Goal: Task Accomplishment & Management: Manage account settings

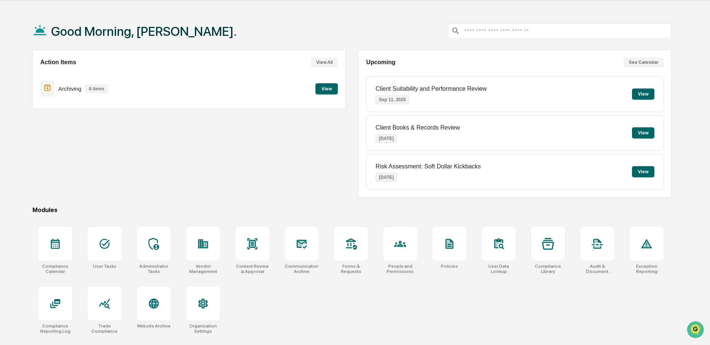
scroll to position [35, 0]
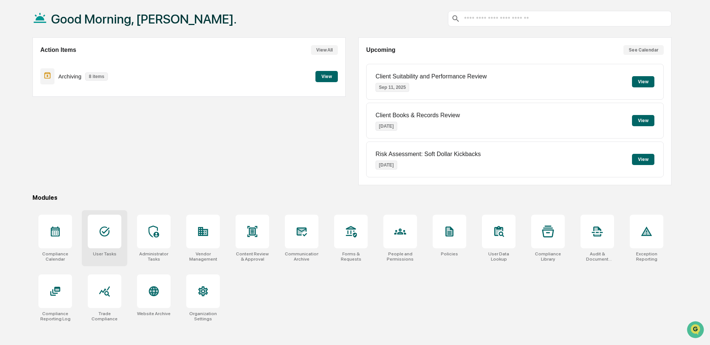
click at [116, 235] on div at bounding box center [105, 232] width 34 height 34
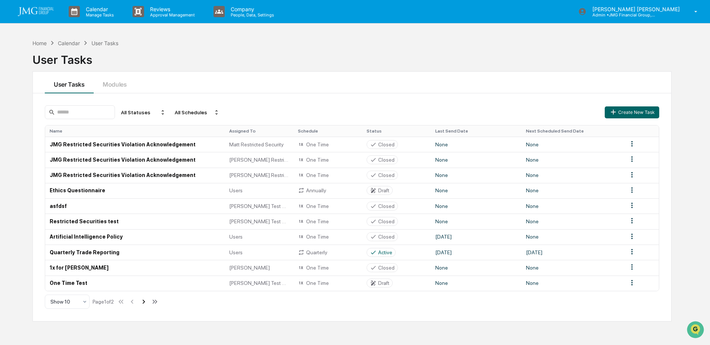
click at [143, 300] on icon at bounding box center [144, 301] width 8 height 8
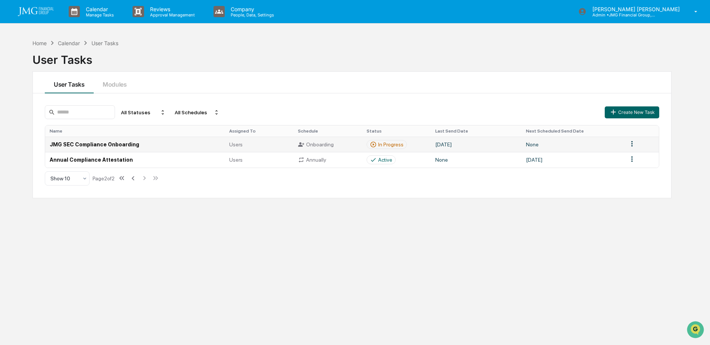
click at [170, 140] on td "JMG SEC Compliance Onboarding" at bounding box center [134, 144] width 179 height 15
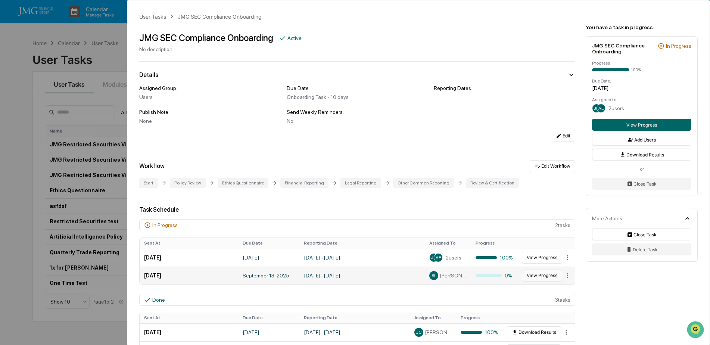
click at [526, 275] on button "View Progress" at bounding box center [542, 275] width 40 height 12
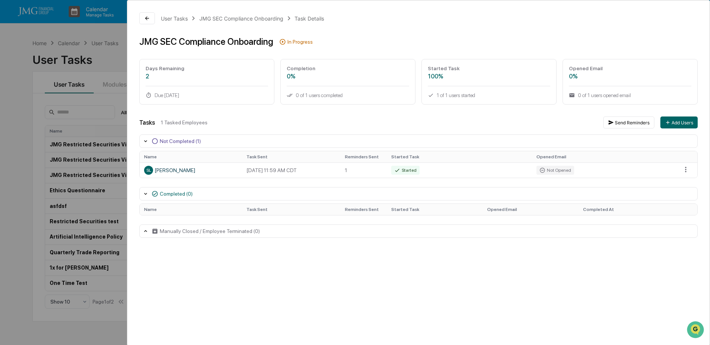
click at [105, 328] on div "User Tasks JMG SEC Compliance Onboarding Task Details JMG SEC Compliance Onboar…" at bounding box center [355, 172] width 710 height 345
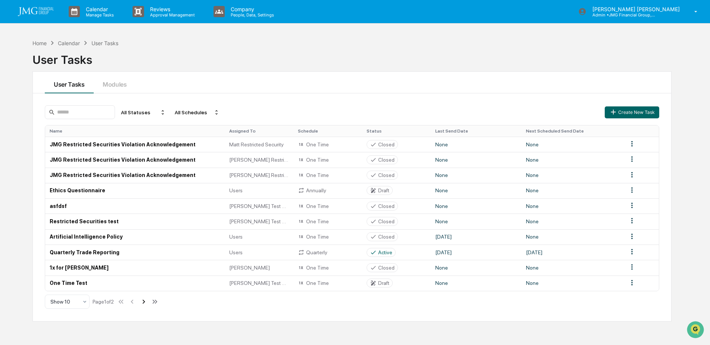
click at [143, 301] on icon at bounding box center [144, 301] width 8 height 8
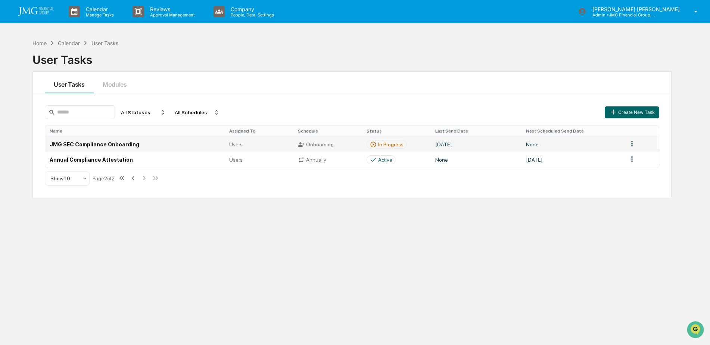
click at [551, 144] on td "None" at bounding box center [572, 144] width 102 height 15
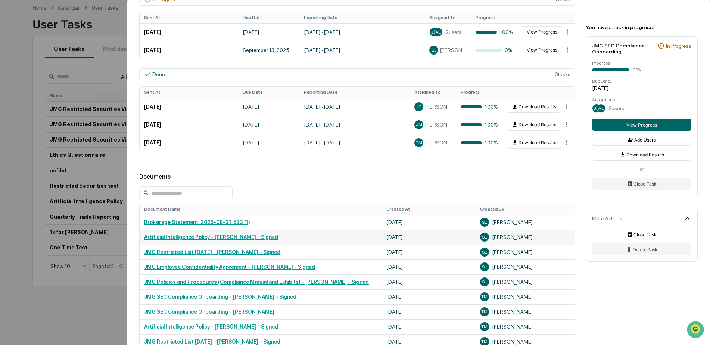
scroll to position [113, 0]
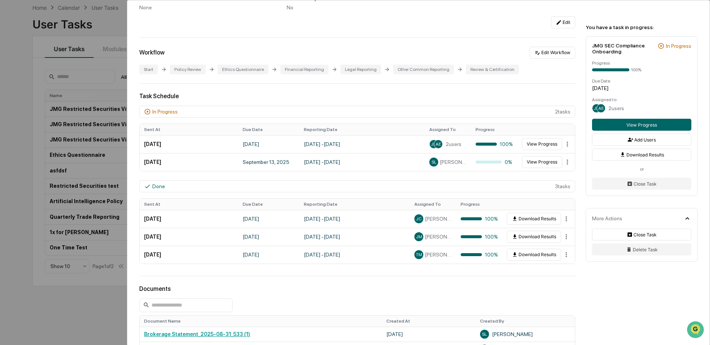
click at [581, 279] on div "User Tasks JMG SEC Compliance Onboarding JMG SEC Compliance Onboarding Active N…" at bounding box center [418, 228] width 582 height 682
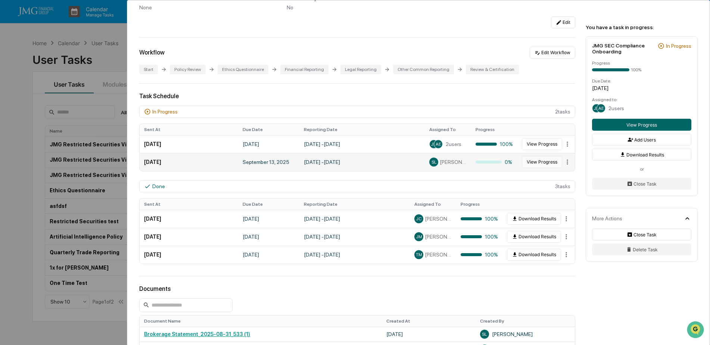
click at [538, 162] on button "View Progress" at bounding box center [542, 162] width 40 height 12
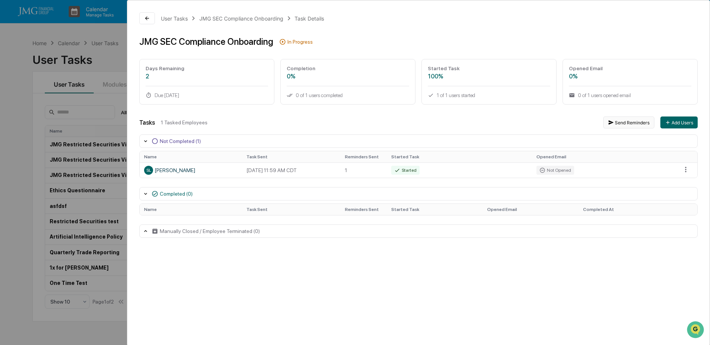
click at [629, 125] on button "Send Reminders" at bounding box center [628, 122] width 51 height 12
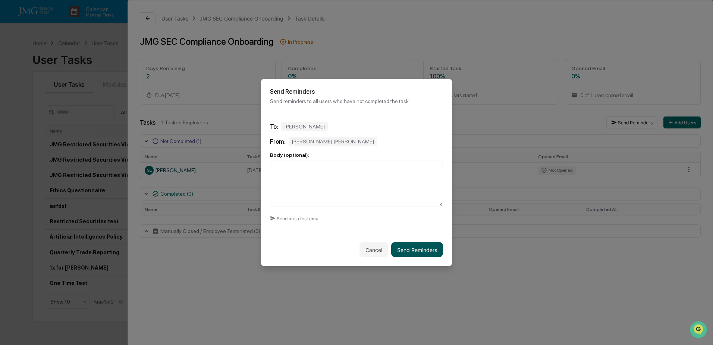
click at [422, 248] on button "Send Reminders" at bounding box center [417, 249] width 52 height 15
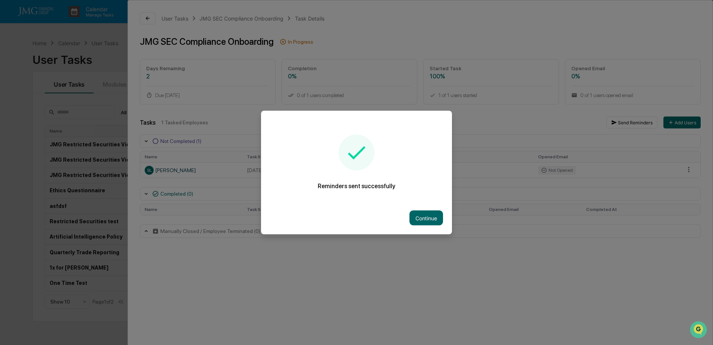
click at [433, 215] on button "Continue" at bounding box center [427, 217] width 34 height 15
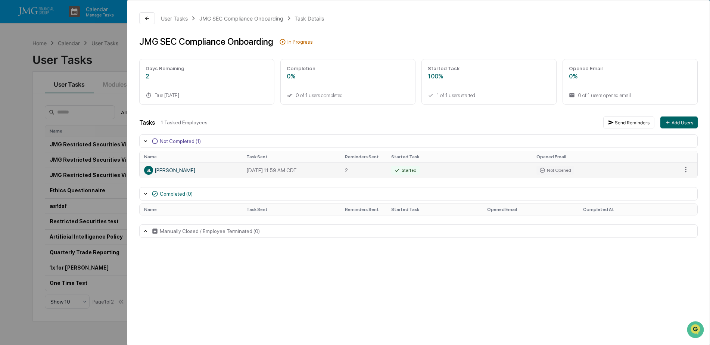
click at [457, 172] on td "Started" at bounding box center [458, 169] width 145 height 15
click at [142, 193] on div "Completed (0)" at bounding box center [418, 193] width 558 height 13
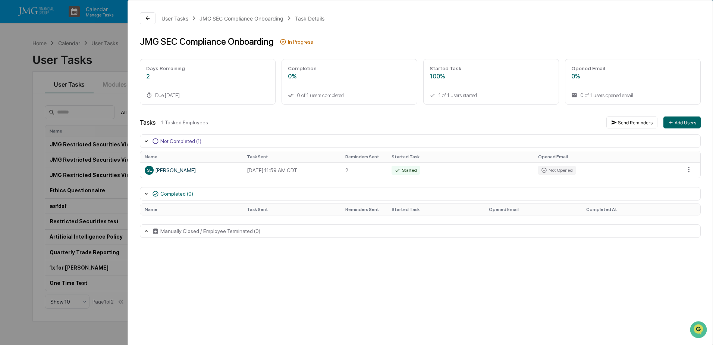
click at [688, 166] on html "Calendar Manage Tasks Reviews Approval Management Company People, Data, Setting…" at bounding box center [356, 172] width 713 height 345
click at [547, 316] on html "Calendar Manage Tasks Reviews Approval Management Company People, Data, Setting…" at bounding box center [356, 172] width 713 height 345
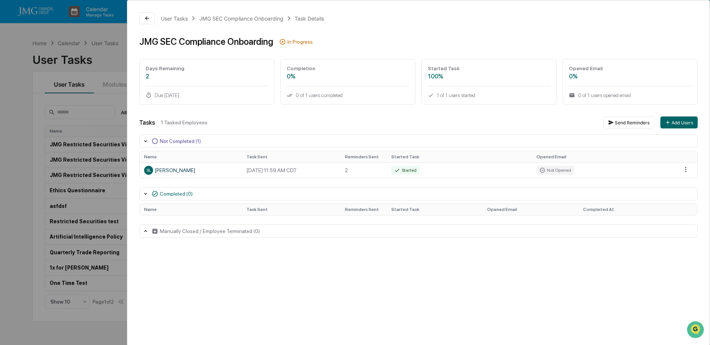
click at [112, 52] on div "User Tasks JMG SEC Compliance Onboarding Task Details JMG SEC Compliance Onboar…" at bounding box center [355, 172] width 710 height 345
click at [142, 22] on button at bounding box center [147, 18] width 16 height 12
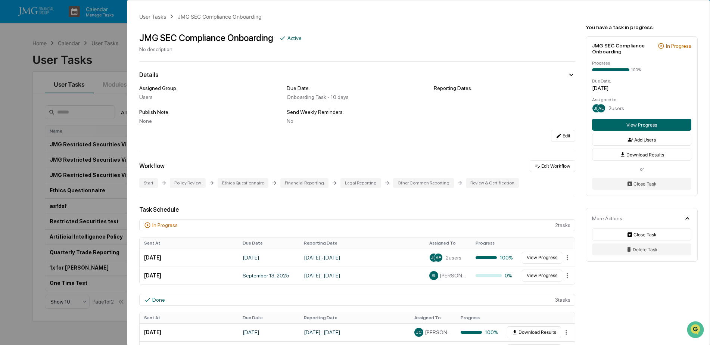
click at [103, 60] on div "User Tasks JMG SEC Compliance Onboarding JMG SEC Compliance Onboarding Active N…" at bounding box center [355, 172] width 710 height 345
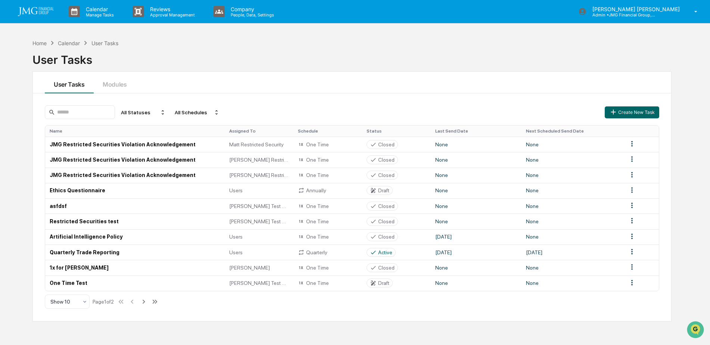
click at [589, 42] on div "Home Calendar User Tasks User Tasks" at bounding box center [351, 54] width 639 height 31
click at [34, 43] on div "Home" at bounding box center [39, 43] width 14 height 6
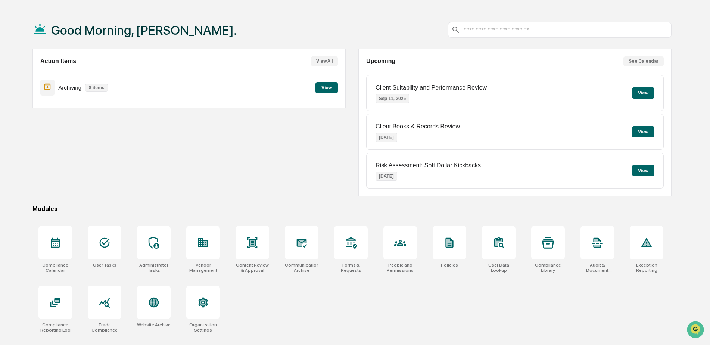
scroll to position [35, 0]
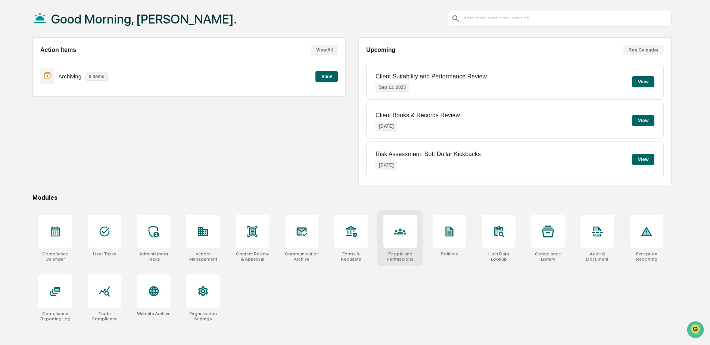
click at [399, 240] on div at bounding box center [400, 232] width 34 height 34
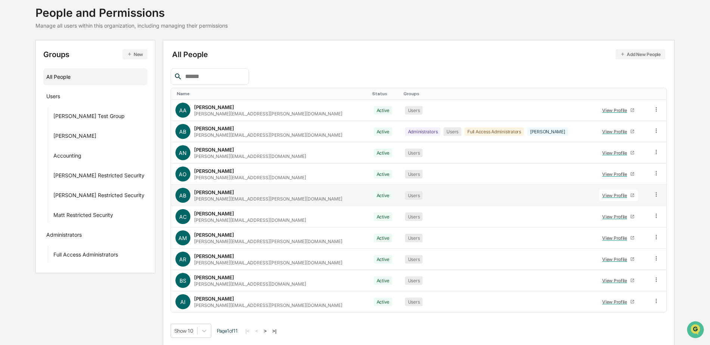
scroll to position [45, 0]
click at [230, 80] on input "text" at bounding box center [213, 76] width 63 height 10
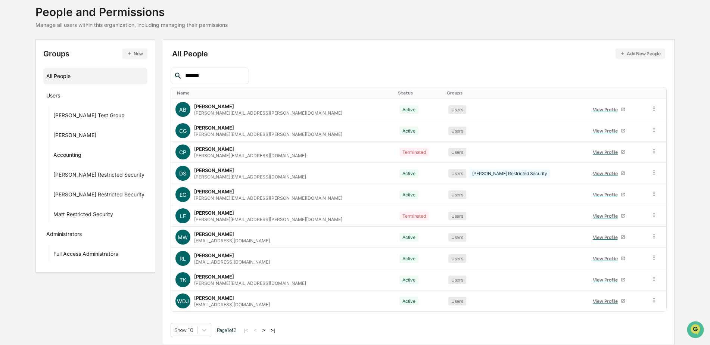
scroll to position [0, 0]
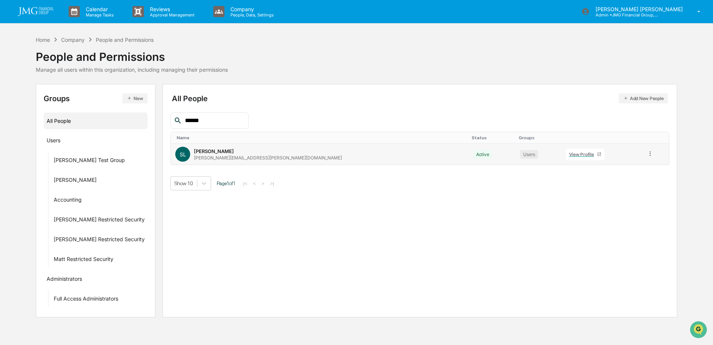
type input "******"
click at [569, 155] on div "View Profile" at bounding box center [583, 154] width 28 height 6
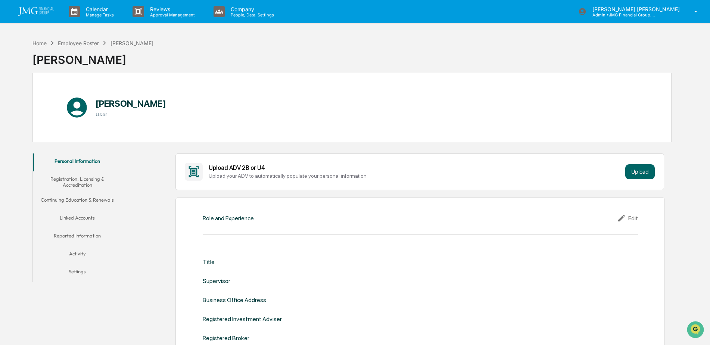
click at [86, 216] on button "Linked Accounts" at bounding box center [77, 219] width 89 height 18
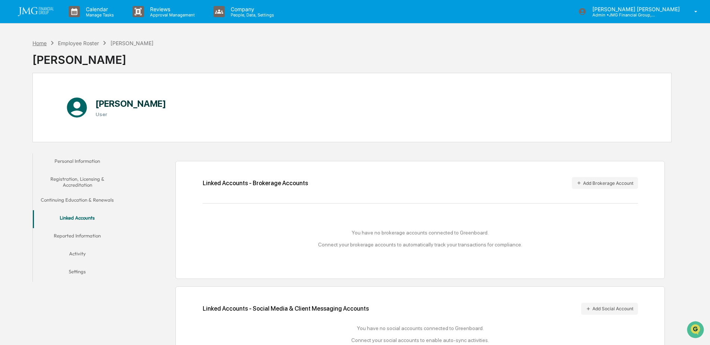
click at [35, 45] on div "Home" at bounding box center [39, 43] width 14 height 6
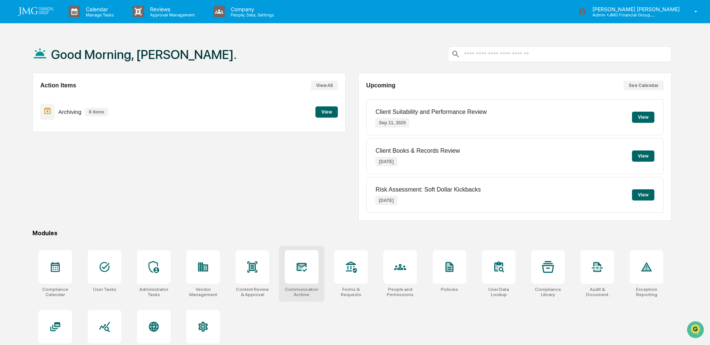
click at [301, 260] on div at bounding box center [302, 267] width 34 height 34
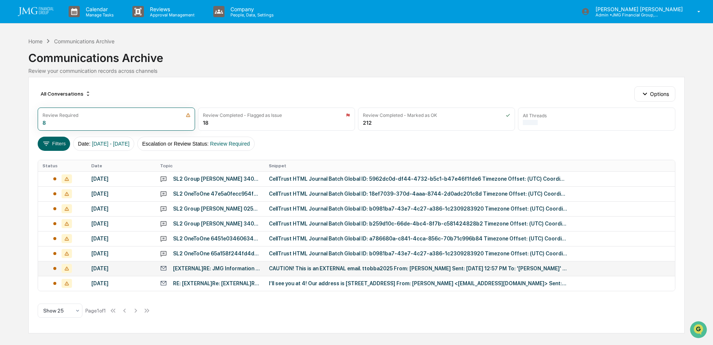
click at [301, 268] on div "CAUTION! This is an EXTERNAL email. ttobba2025 From: [PERSON_NAME] Sent: [DATE]…" at bounding box center [418, 268] width 298 height 6
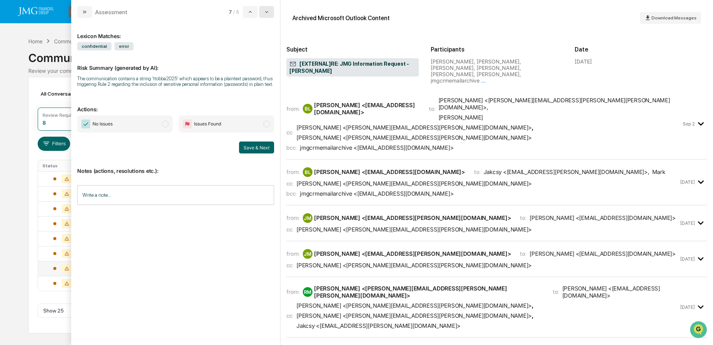
click at [267, 13] on icon "modal" at bounding box center [267, 12] width 6 height 6
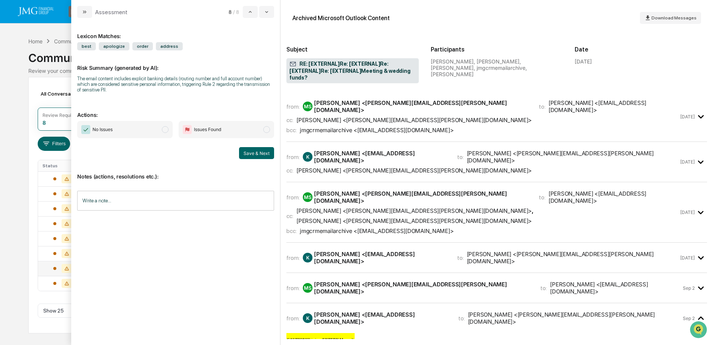
scroll to position [177, 0]
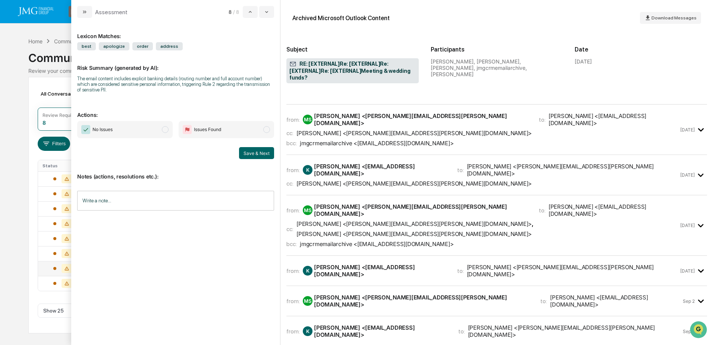
click at [695, 295] on icon "modal" at bounding box center [701, 301] width 12 height 12
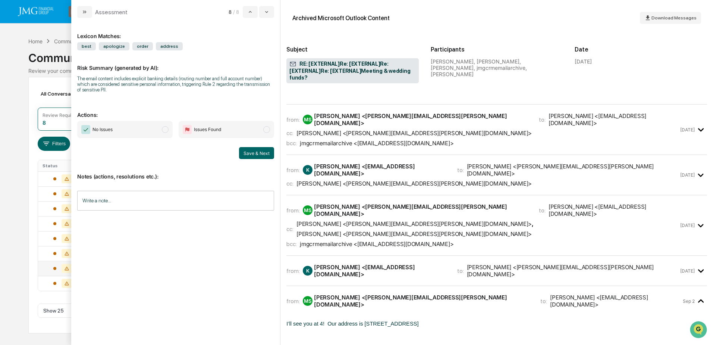
click at [691, 264] on div "[DATE]" at bounding box center [693, 270] width 27 height 12
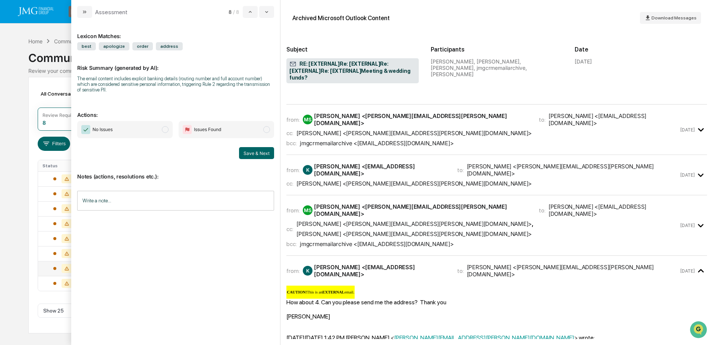
click at [695, 219] on icon "modal" at bounding box center [701, 225] width 12 height 12
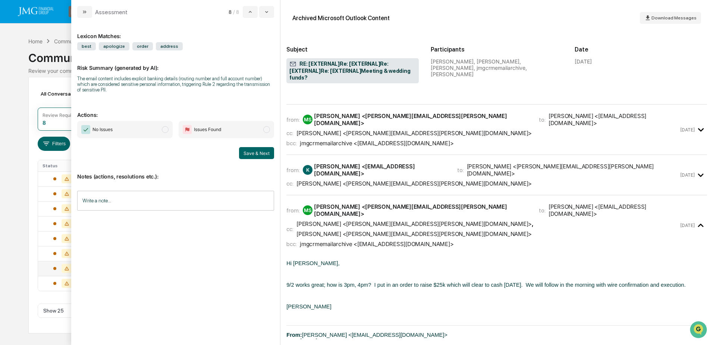
scroll to position [140, 0]
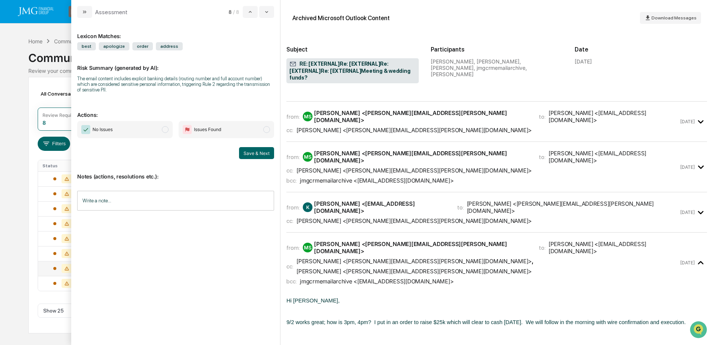
click at [695, 206] on icon "modal" at bounding box center [701, 212] width 12 height 12
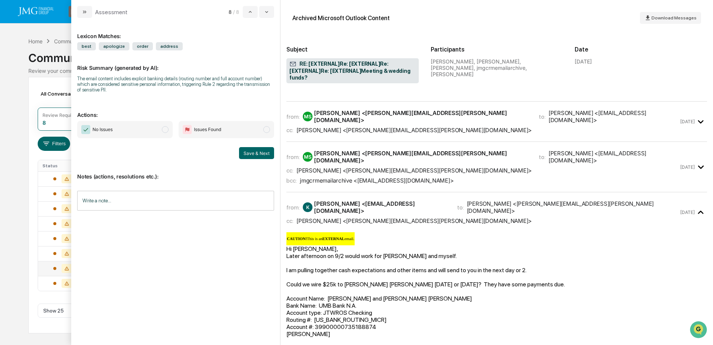
click at [670, 177] on div "bcc: jmgcrmemailarchive <jmgcrmemailarchive@jmgfin.com>" at bounding box center [482, 180] width 392 height 7
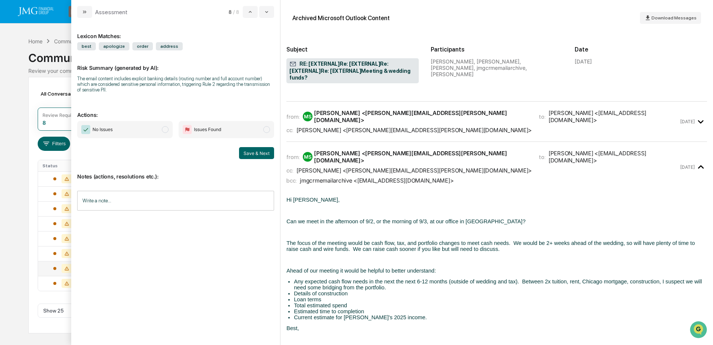
click at [679, 116] on div "from: MS Matt Sorenson <Matt.Sorenson@jmgfin.com> to: Kristen L. <klewisfamily@…" at bounding box center [496, 121] width 421 height 28
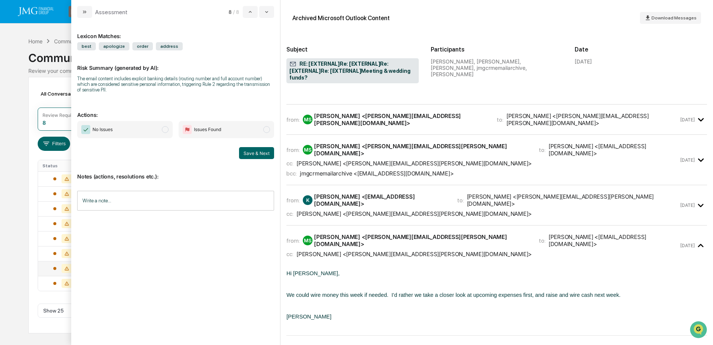
scroll to position [0, 0]
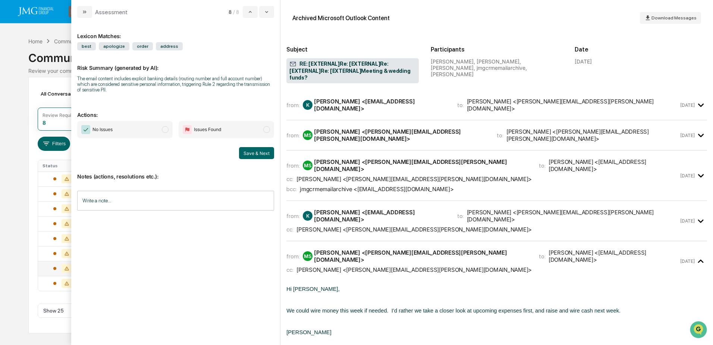
click at [649, 211] on div "from: K Kristen L. <klewisfamily@gmail.com> to: Matt Sorenson <Matt.Sorenson@jm…" at bounding box center [482, 221] width 392 height 24
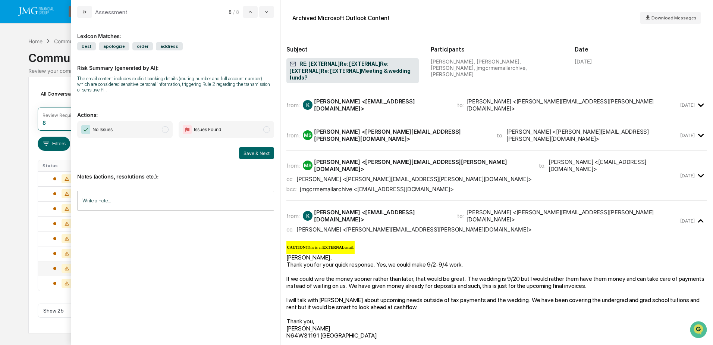
click at [674, 185] on div "bcc: jmgcrmemailarchive <jmgcrmemailarchive@jmgfin.com>" at bounding box center [482, 188] width 392 height 7
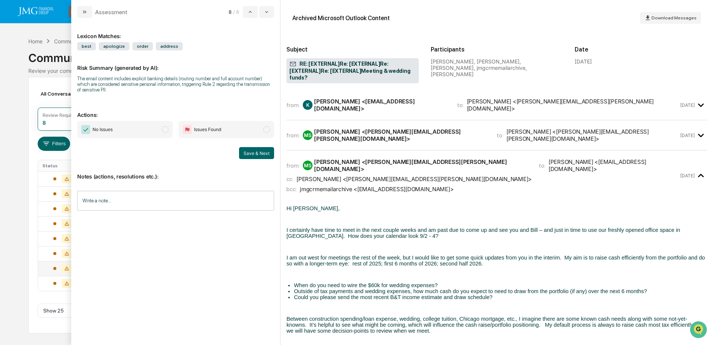
click at [659, 140] on div "from: MS Matt Sorenson <Matt.Sorenson@jmgfin.com> to: Brett Callahan <Brett.Cal…" at bounding box center [496, 135] width 421 height 18
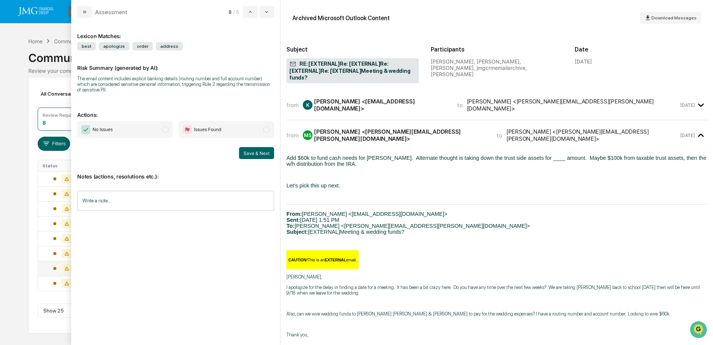
click at [198, 202] on input "Write a note..." at bounding box center [175, 201] width 197 height 20
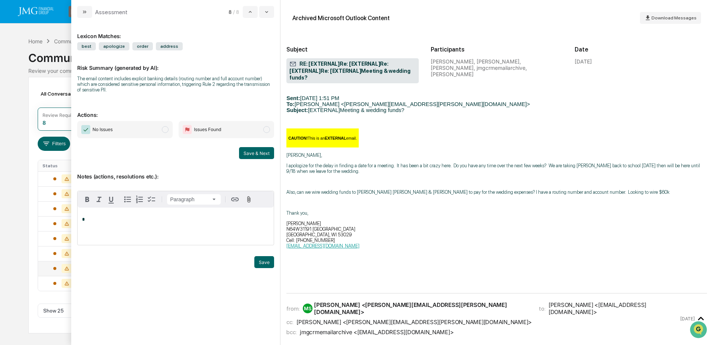
scroll to position [75, 0]
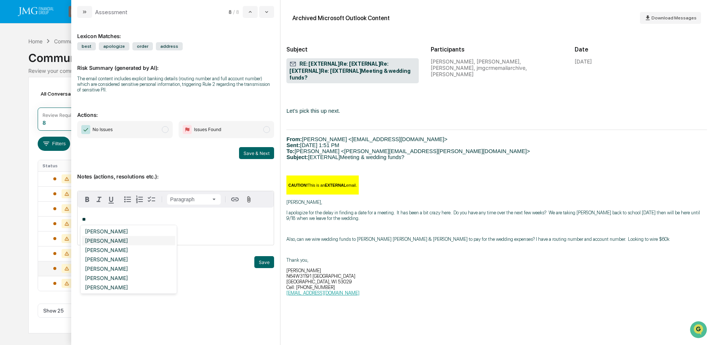
click at [116, 238] on div "Adam Boyer" at bounding box center [128, 240] width 93 height 9
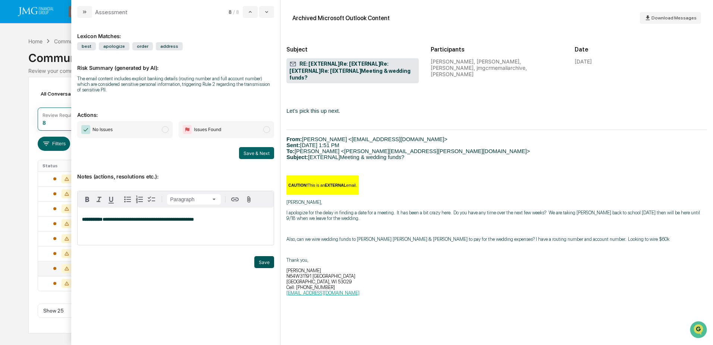
click at [265, 262] on button "Save" at bounding box center [264, 262] width 20 height 12
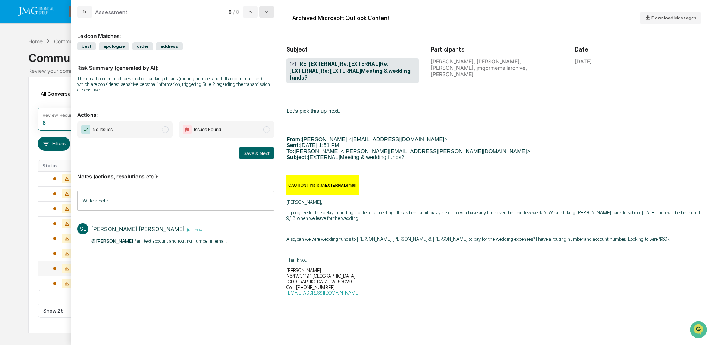
click at [264, 13] on icon "modal" at bounding box center [267, 12] width 6 height 6
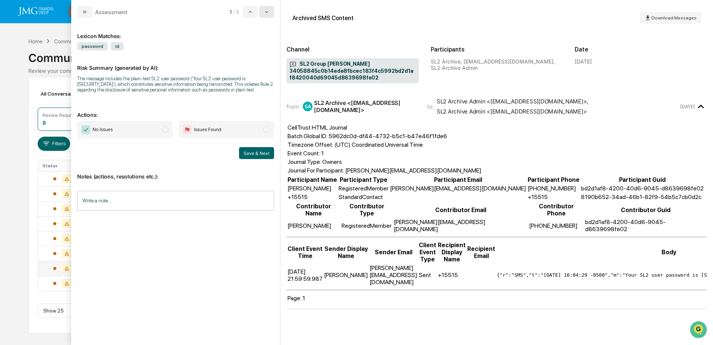
click at [264, 13] on icon "modal" at bounding box center [267, 12] width 6 height 6
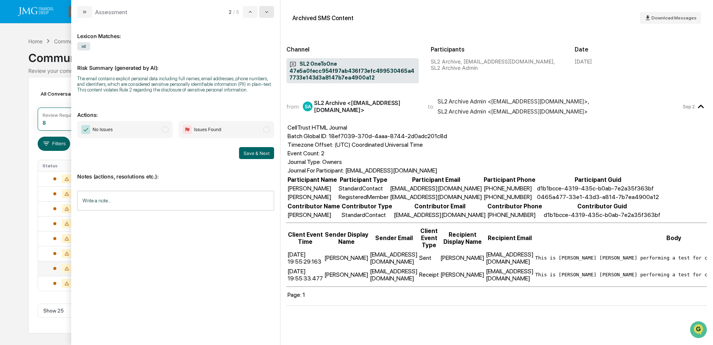
click at [264, 13] on icon "modal" at bounding box center [267, 12] width 6 height 6
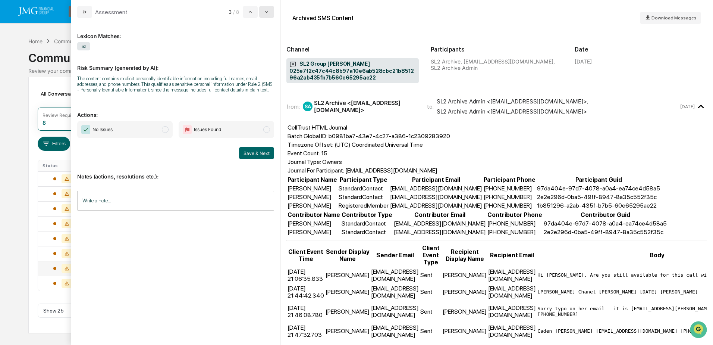
click at [264, 13] on icon "modal" at bounding box center [267, 12] width 6 height 6
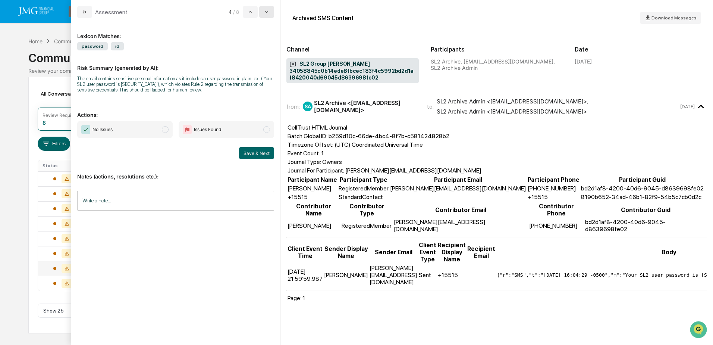
click at [264, 13] on icon "modal" at bounding box center [267, 12] width 6 height 6
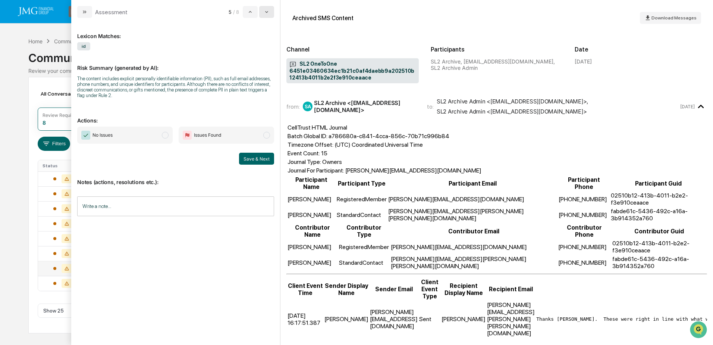
click at [264, 13] on icon "modal" at bounding box center [267, 12] width 6 height 6
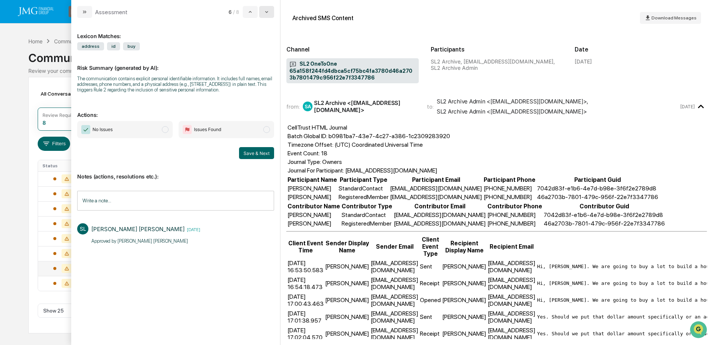
click at [264, 13] on icon "modal" at bounding box center [267, 12] width 6 height 6
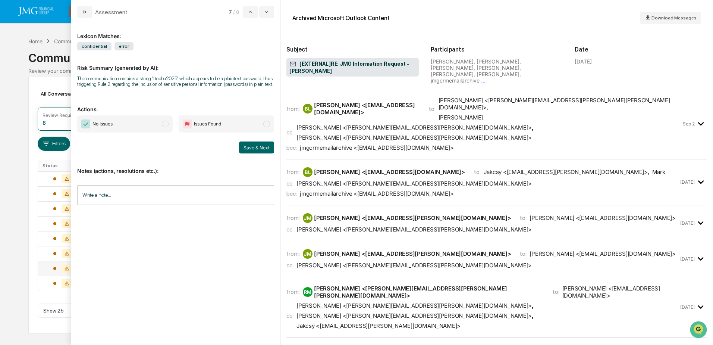
click at [10, 64] on div "Calendar Manage Tasks Reviews Approval Management Company People, Data, Setting…" at bounding box center [356, 172] width 713 height 345
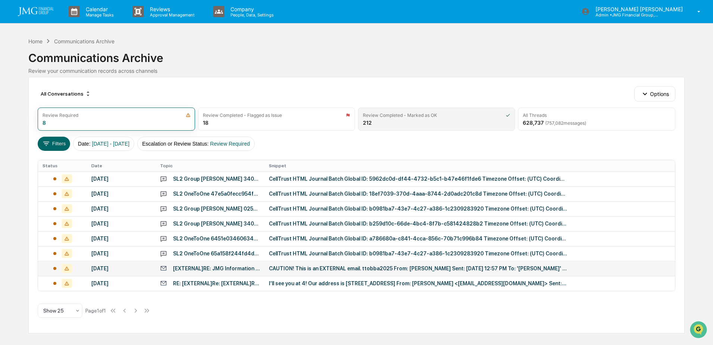
click at [389, 115] on div "Review Completed - Marked as OK" at bounding box center [400, 115] width 74 height 6
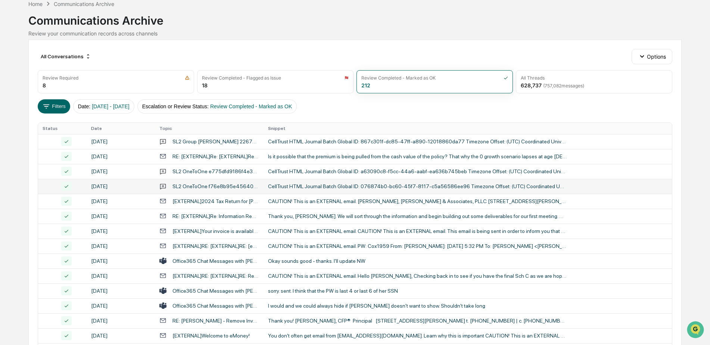
scroll to position [75, 0]
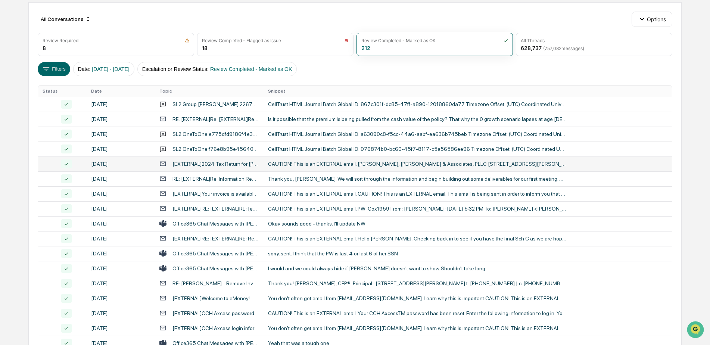
click at [334, 166] on div "CAUTION! This is an EXTERNAL email. McMillan, Whiteman & Associates, PLLC 1107 …" at bounding box center [417, 164] width 298 height 6
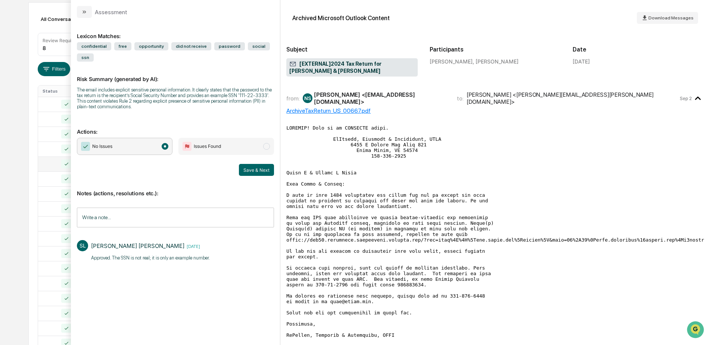
click at [19, 24] on div "Calendar Manage Tasks Reviews Approval Management Company People, Data, Setting…" at bounding box center [355, 218] width 710 height 587
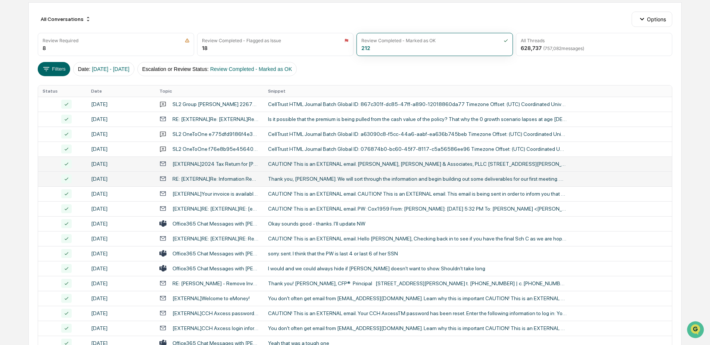
click at [354, 180] on div "Thank you, Kaitlyn. We will sort through the information and begin building out…" at bounding box center [417, 179] width 298 height 6
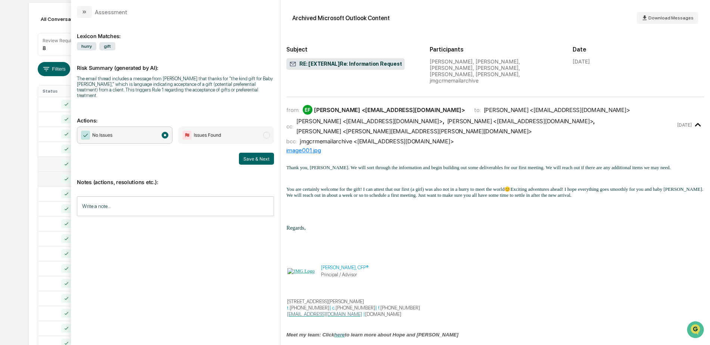
scroll to position [112, 0]
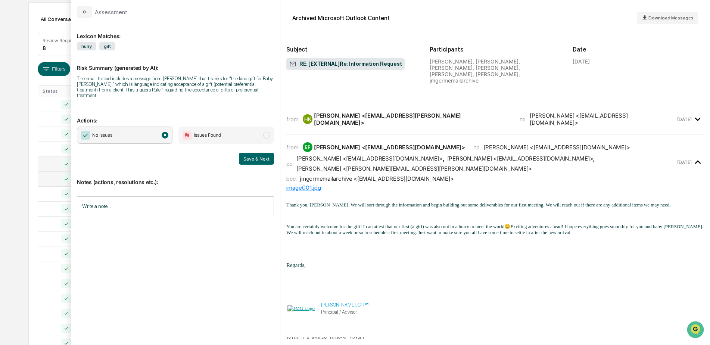
click at [13, 128] on div "Calendar Manage Tasks Reviews Approval Management Company People, Data, Setting…" at bounding box center [355, 218] width 710 height 587
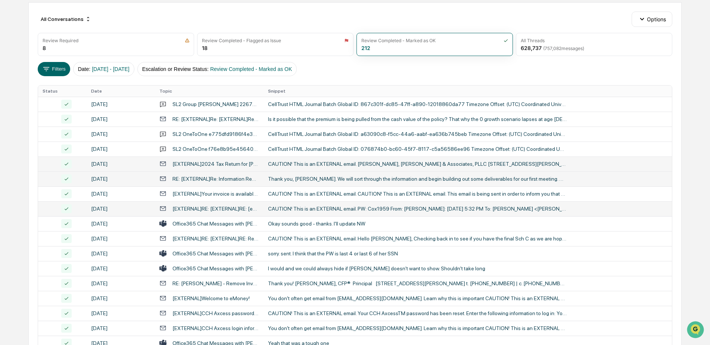
click at [371, 207] on div "CAUTION! This is an EXTERNAL email. PW: Cox1959 From: Charlap, Wendy Sent: Thur…" at bounding box center [417, 209] width 298 height 6
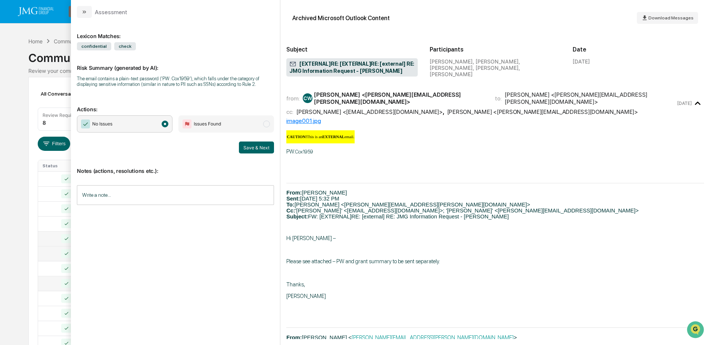
click at [47, 32] on div "Calendar Manage Tasks Reviews Approval Management Company People, Data, Setting…" at bounding box center [355, 293] width 710 height 587
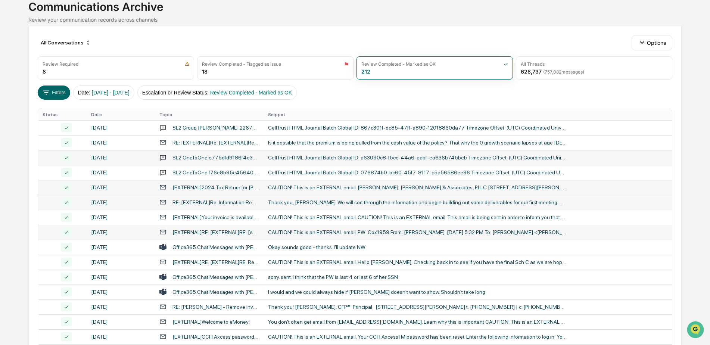
scroll to position [75, 0]
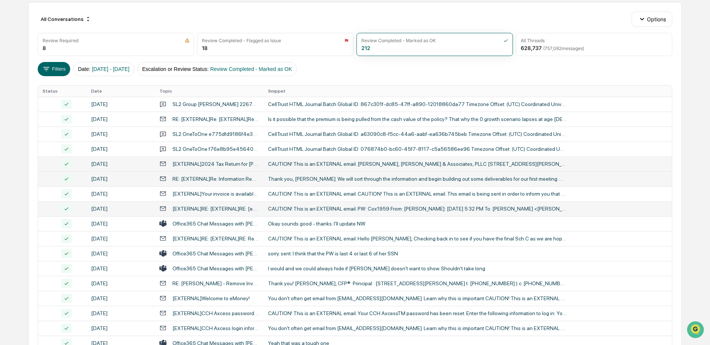
click at [376, 206] on div "CAUTION! This is an EXTERNAL email. PW: Cox1959 From: Charlap, Wendy Sent: Thur…" at bounding box center [417, 209] width 298 height 6
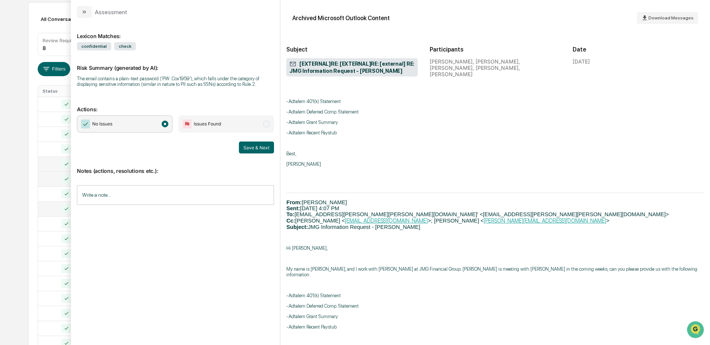
scroll to position [821, 0]
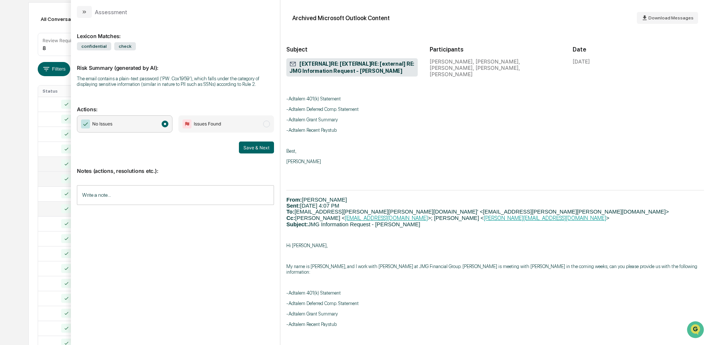
click at [15, 132] on div "Calendar Manage Tasks Reviews Approval Management Company People, Data, Setting…" at bounding box center [355, 218] width 710 height 587
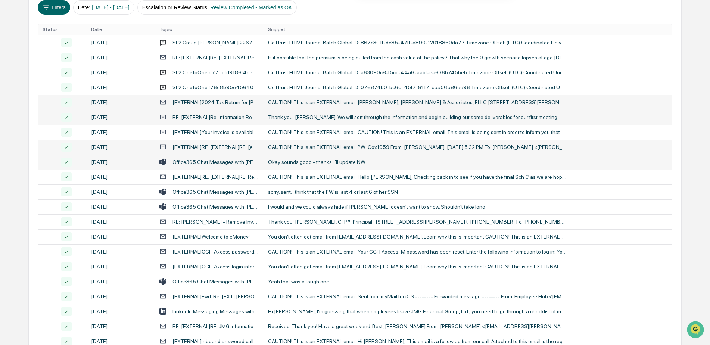
scroll to position [149, 0]
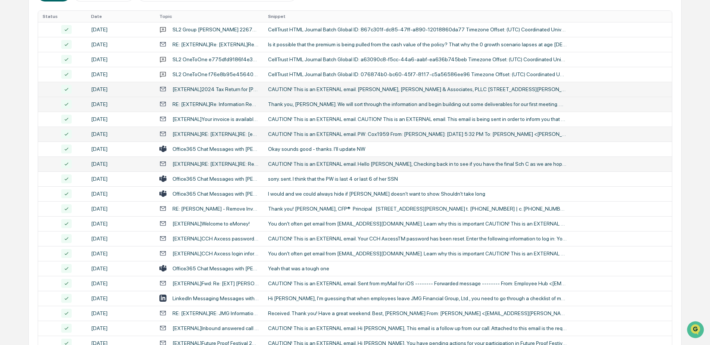
click at [386, 162] on div "CAUTION! This is an EXTERNAL email. Hello Stephen, Checking back in to see if y…" at bounding box center [417, 164] width 298 height 6
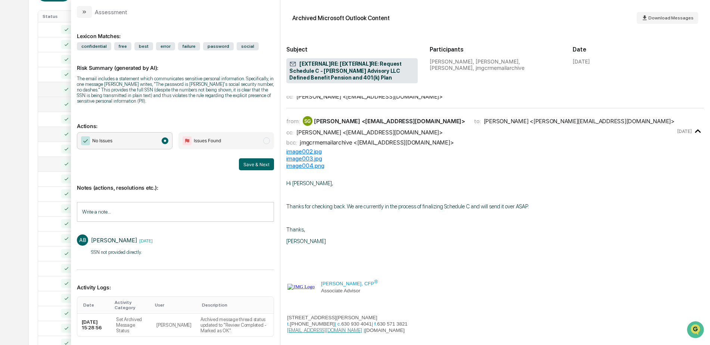
scroll to position [149, 0]
click at [25, 107] on div "Calendar Manage Tasks Reviews Approval Management Company People, Data, Setting…" at bounding box center [355, 144] width 710 height 587
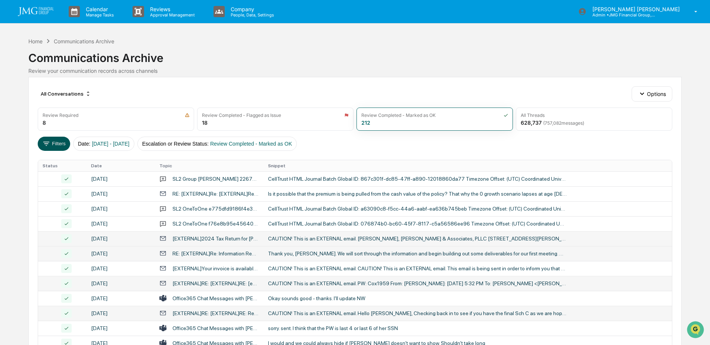
click at [57, 146] on button "Filters" at bounding box center [54, 144] width 32 height 14
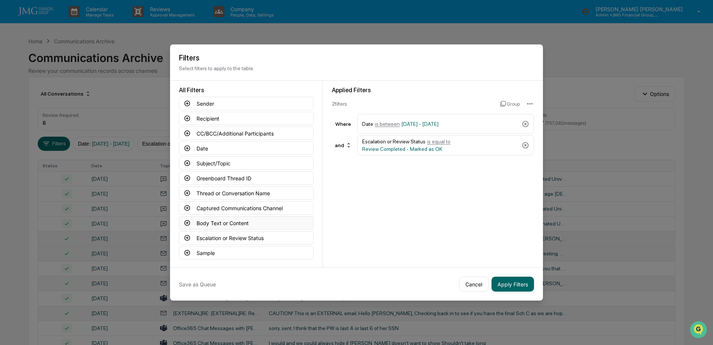
click at [260, 224] on button "Body Text or Content" at bounding box center [246, 222] width 135 height 13
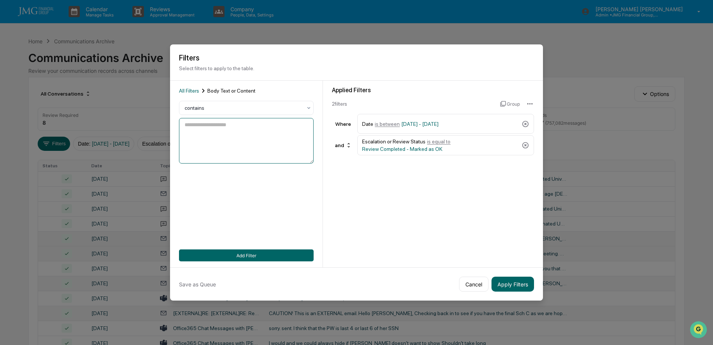
click at [224, 144] on textarea at bounding box center [246, 141] width 135 height 46
type textarea "****"
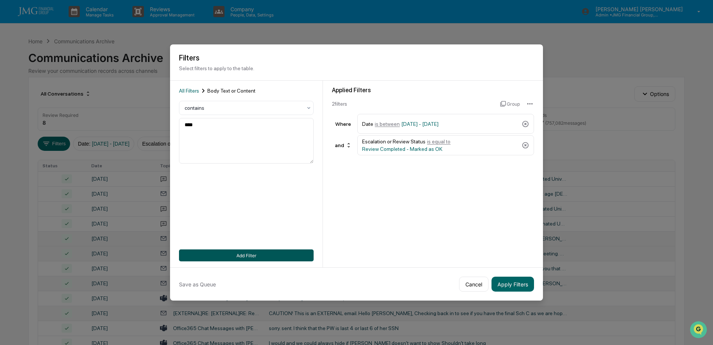
click at [265, 254] on button "Add Filter" at bounding box center [246, 255] width 135 height 12
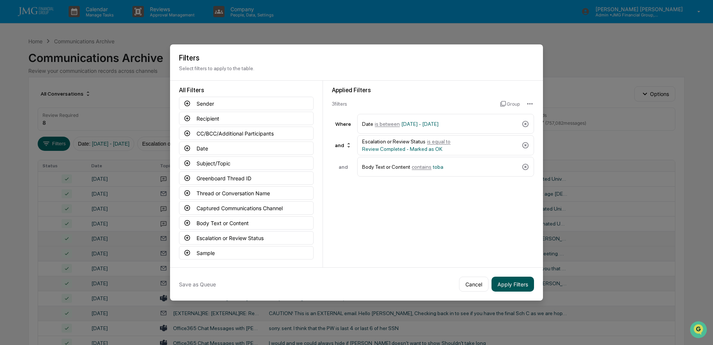
click at [512, 286] on button "Apply Filters" at bounding box center [513, 283] width 43 height 15
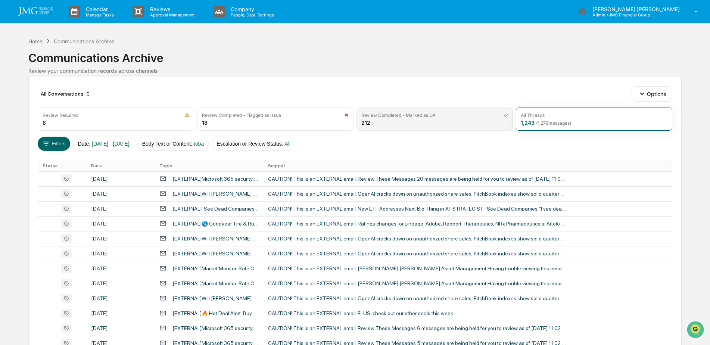
click at [435, 124] on div "Review Completed - Marked as OK 212" at bounding box center [434, 118] width 156 height 23
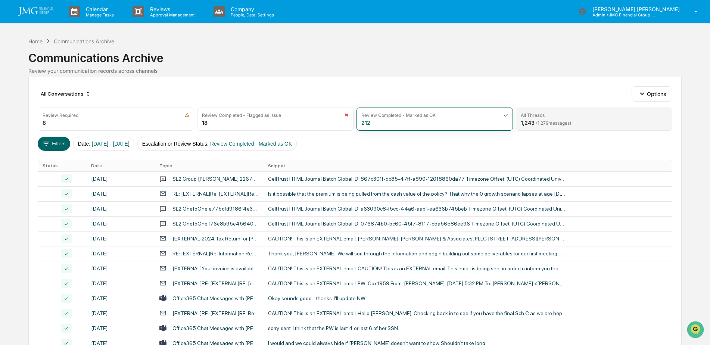
click at [560, 112] on div "All Threads 1,243 ( 1,279 messages)" at bounding box center [594, 118] width 156 height 23
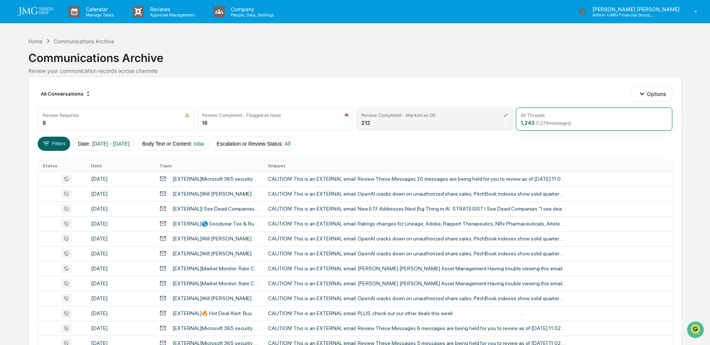
click at [478, 119] on div "Review Completed - Marked as OK 212" at bounding box center [434, 118] width 156 height 23
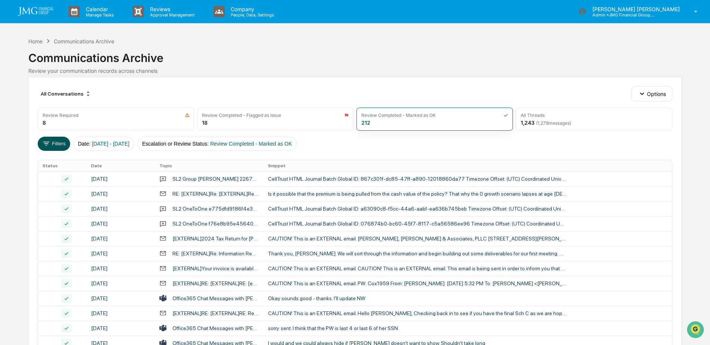
click at [60, 147] on button "Filters" at bounding box center [54, 144] width 32 height 14
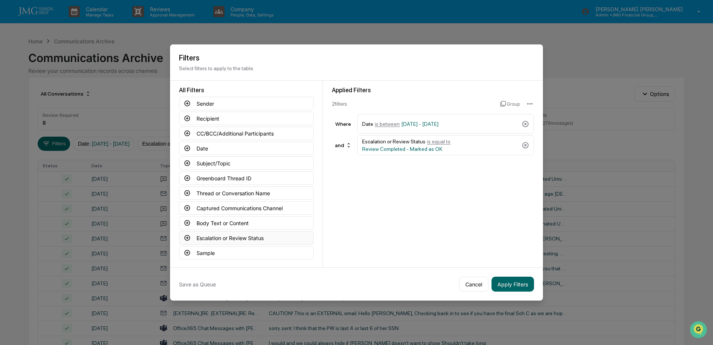
click at [277, 236] on button "Escalation or Review Status" at bounding box center [246, 237] width 135 height 13
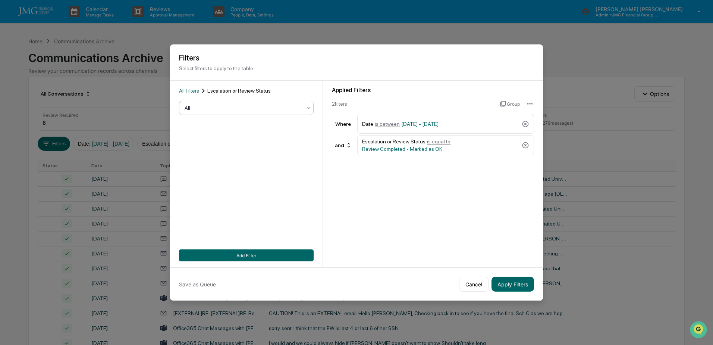
click at [302, 107] on div at bounding box center [244, 107] width 118 height 7
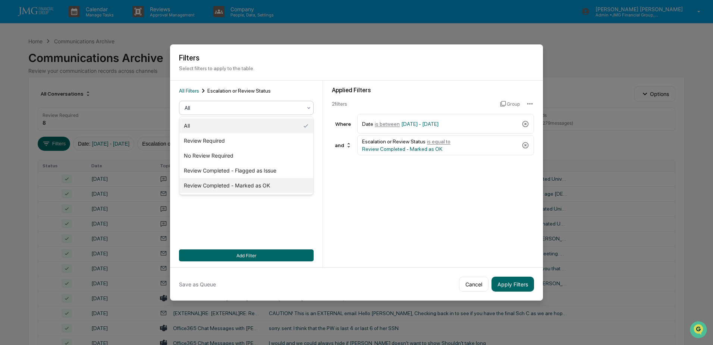
click at [279, 186] on div "Review Completed - Marked as OK" at bounding box center [246, 185] width 134 height 15
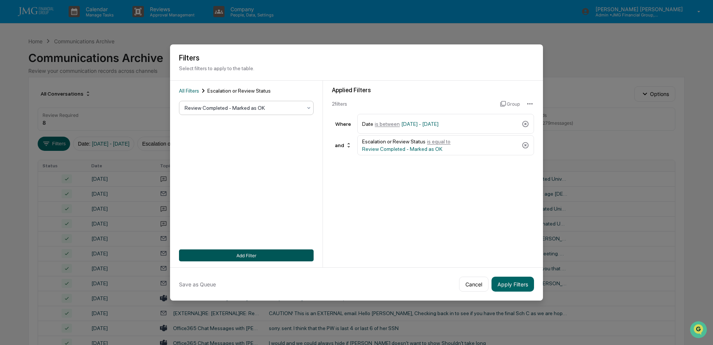
click at [270, 254] on button "Add Filter" at bounding box center [246, 255] width 135 height 12
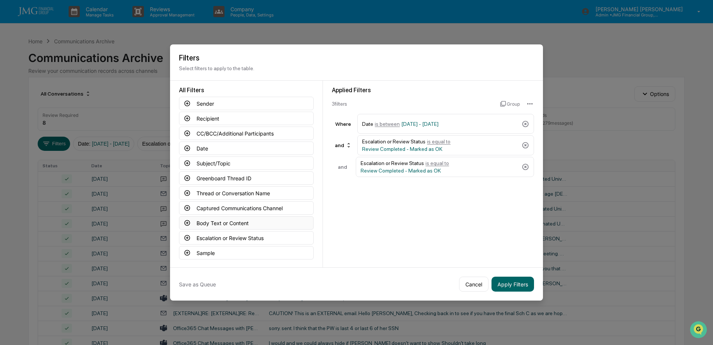
click at [259, 222] on button "Body Text or Content" at bounding box center [246, 222] width 135 height 13
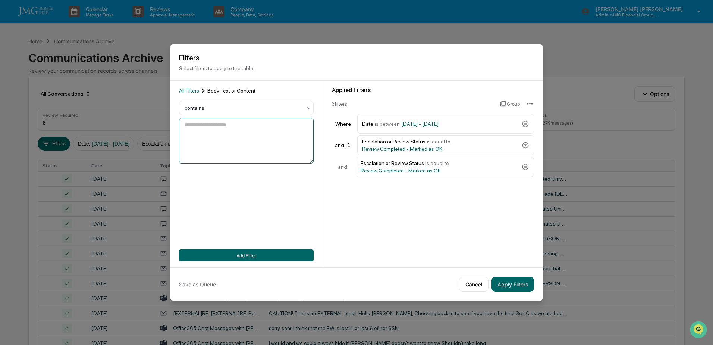
click at [248, 147] on textarea at bounding box center [246, 141] width 135 height 46
type textarea "*****"
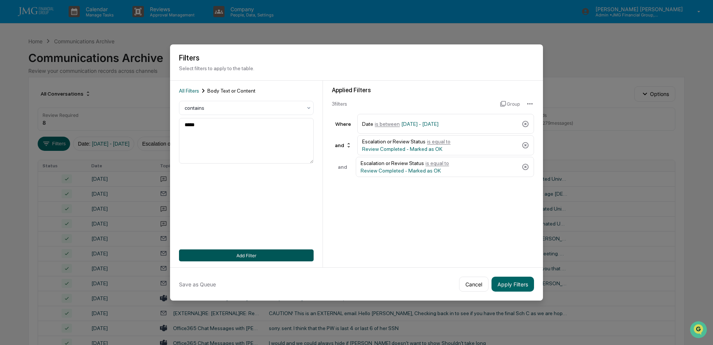
click at [257, 253] on button "Add Filter" at bounding box center [246, 255] width 135 height 12
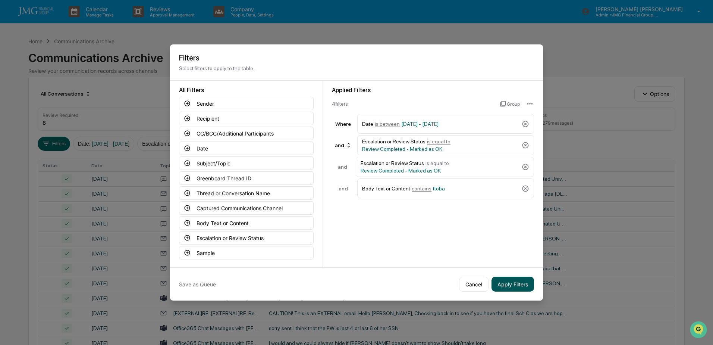
click at [508, 282] on button "Apply Filters" at bounding box center [513, 283] width 43 height 15
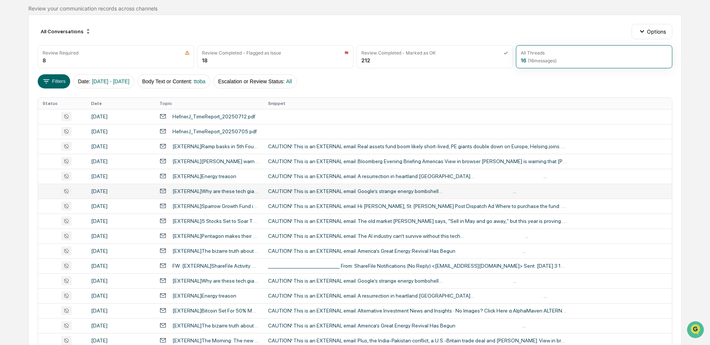
scroll to position [75, 0]
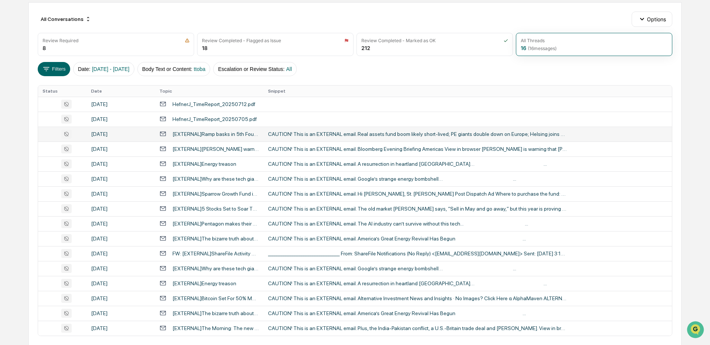
click at [353, 129] on td "CAUTION! This is an EXTERNAL email. Real assets fund boom likely short-lived; P…" at bounding box center [467, 133] width 408 height 15
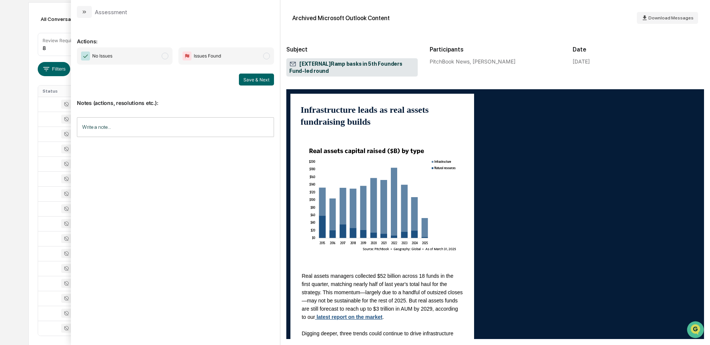
scroll to position [261, 0]
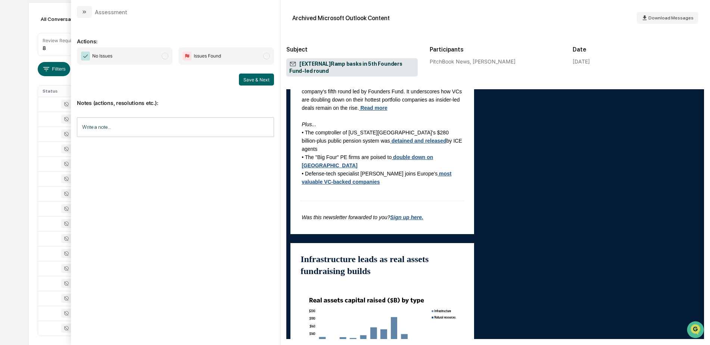
click at [15, 40] on div "Calendar Manage Tasks Reviews Approval Management Company People, Data, Setting…" at bounding box center [355, 151] width 710 height 453
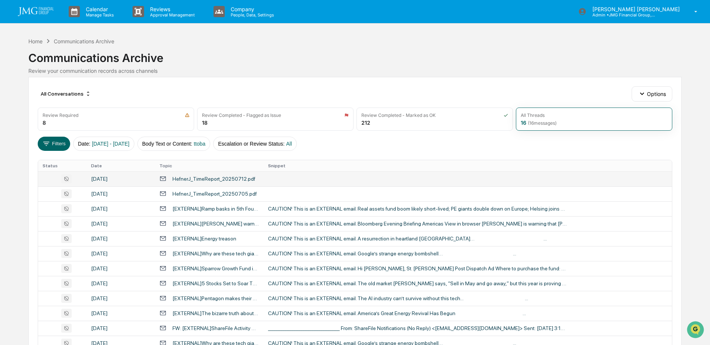
click at [248, 178] on div "HefnerJ_TimeReport_20250712.pdf" at bounding box center [213, 179] width 83 height 6
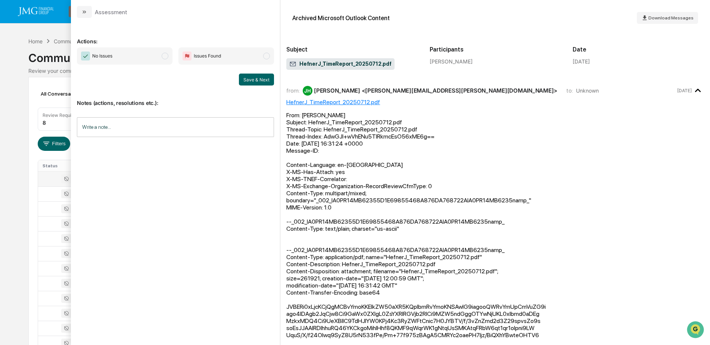
click at [10, 54] on div "Calendar Manage Tasks Reviews Approval Management Company People, Data, Setting…" at bounding box center [355, 226] width 710 height 453
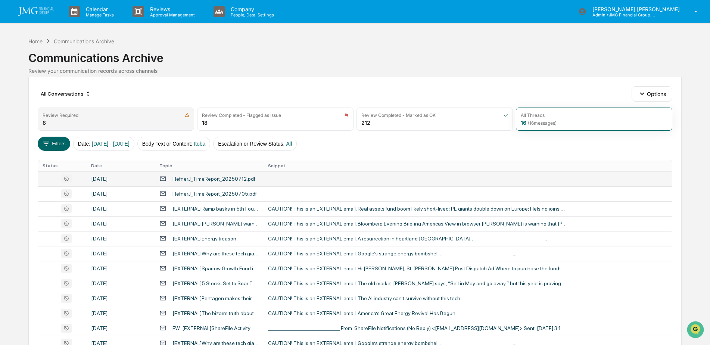
click at [123, 116] on div "Review Required" at bounding box center [116, 115] width 147 height 6
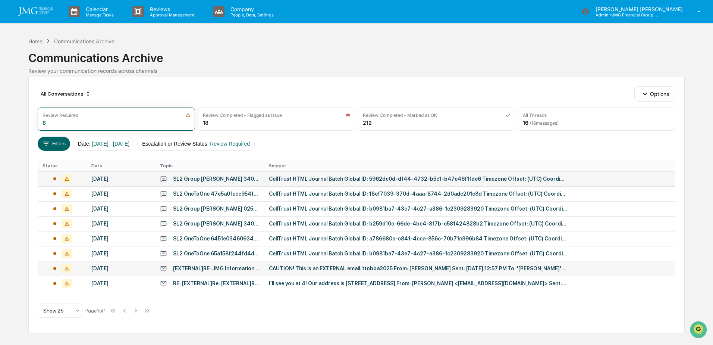
click at [330, 265] on div "CAUTION! This is an EXTERNAL email. ttobba2025 From: Jakcsy, Mark Sent: Wednesd…" at bounding box center [418, 268] width 298 height 6
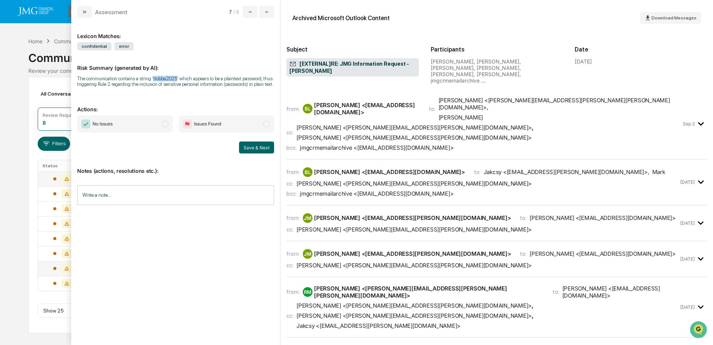
drag, startPoint x: 151, startPoint y: 79, endPoint x: 175, endPoint y: 79, distance: 23.1
click at [175, 79] on div "The communication contains a string 'ttobba2025' which appears to be a plaintex…" at bounding box center [175, 81] width 197 height 11
drag, startPoint x: 175, startPoint y: 79, endPoint x: 165, endPoint y: 78, distance: 9.4
copy div "ttobba2025"
click at [10, 43] on div "Calendar Manage Tasks Reviews Approval Management Company People, Data, Setting…" at bounding box center [356, 172] width 713 height 345
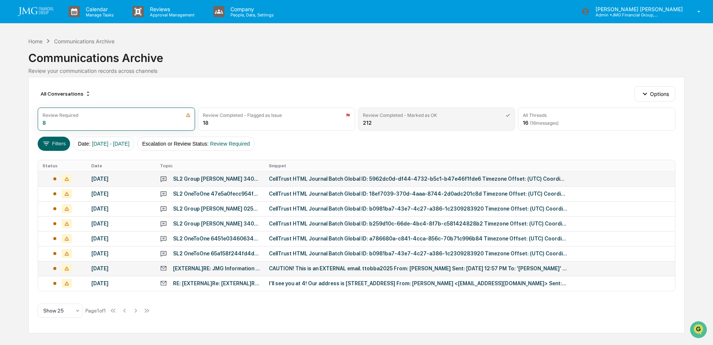
click at [413, 122] on div "Review Completed - Marked as OK 212" at bounding box center [436, 118] width 157 height 23
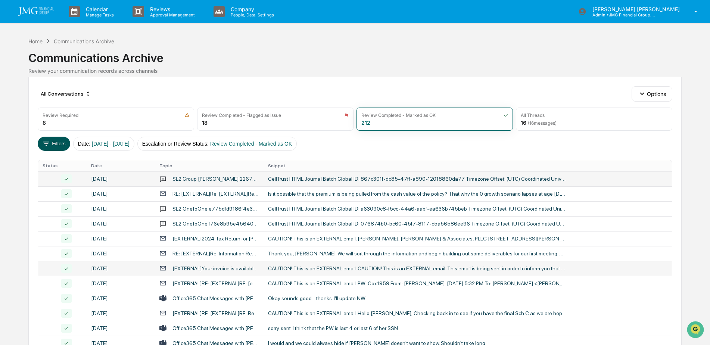
click at [52, 146] on button "Filters" at bounding box center [54, 144] width 32 height 14
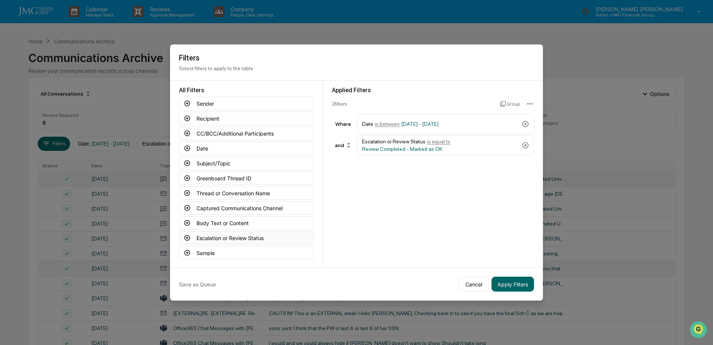
click at [262, 235] on button "Escalation or Review Status" at bounding box center [246, 237] width 135 height 13
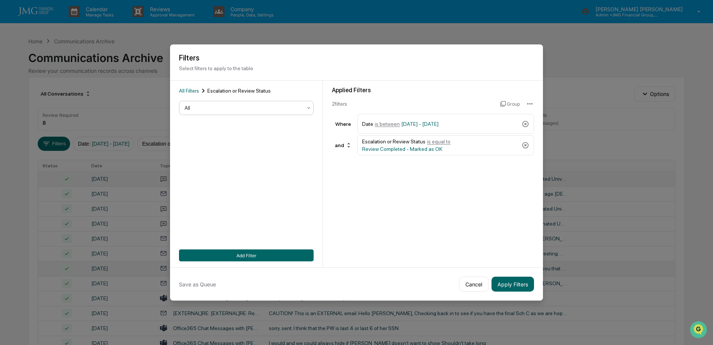
click at [234, 108] on div at bounding box center [244, 107] width 118 height 7
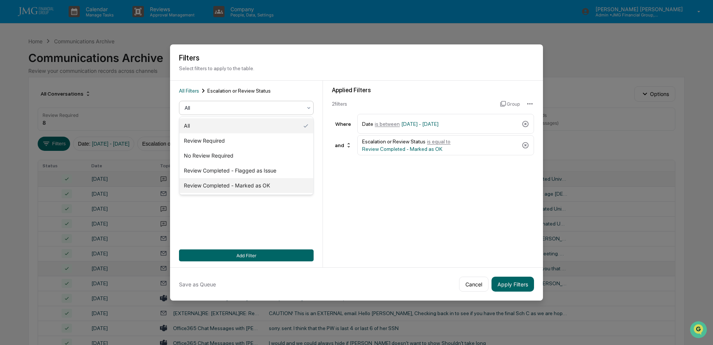
click at [278, 190] on div "Review Completed - Marked as OK" at bounding box center [246, 185] width 134 height 15
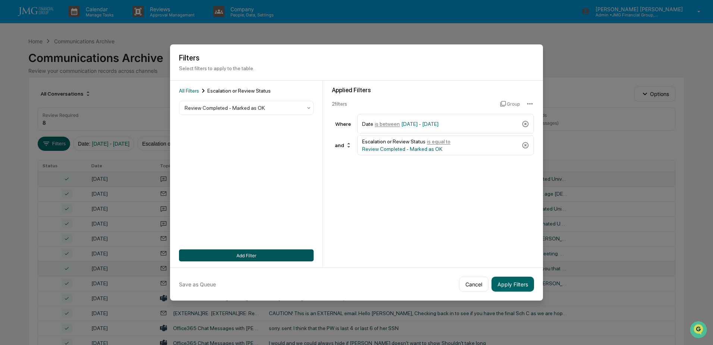
click at [257, 254] on button "Add Filter" at bounding box center [246, 255] width 135 height 12
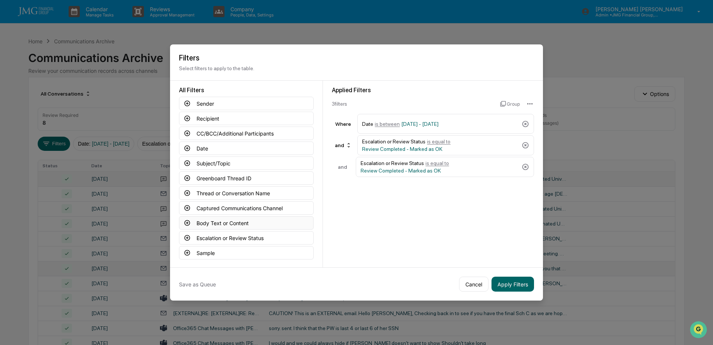
click at [250, 221] on button "Body Text or Content" at bounding box center [246, 222] width 135 height 13
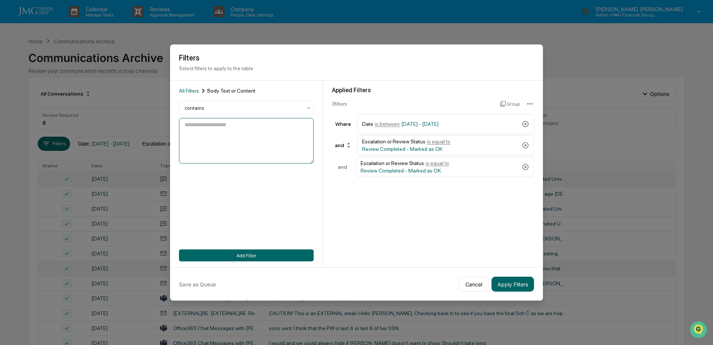
click at [226, 134] on textarea at bounding box center [246, 141] width 135 height 46
paste textarea "**********"
type textarea "**********"
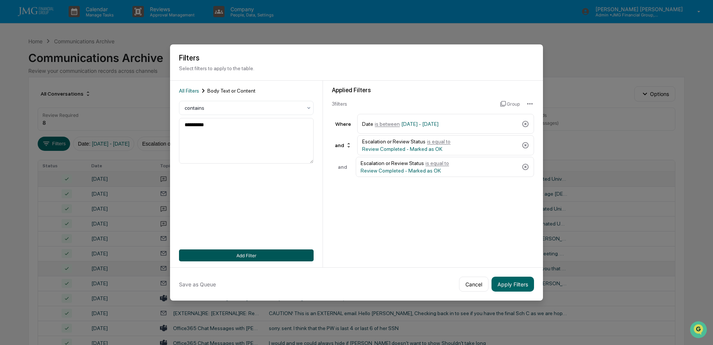
click at [264, 254] on button "Add Filter" at bounding box center [246, 255] width 135 height 12
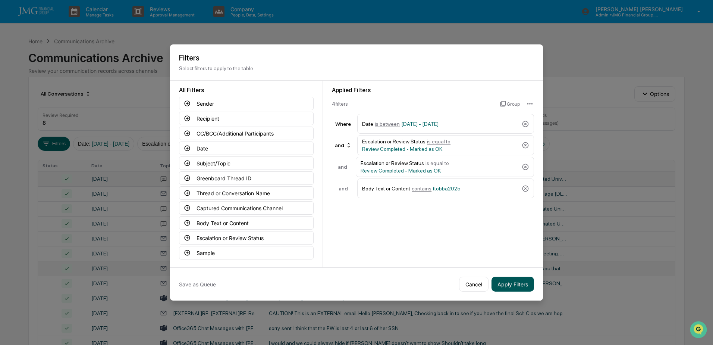
click at [508, 288] on button "Apply Filters" at bounding box center [513, 283] width 43 height 15
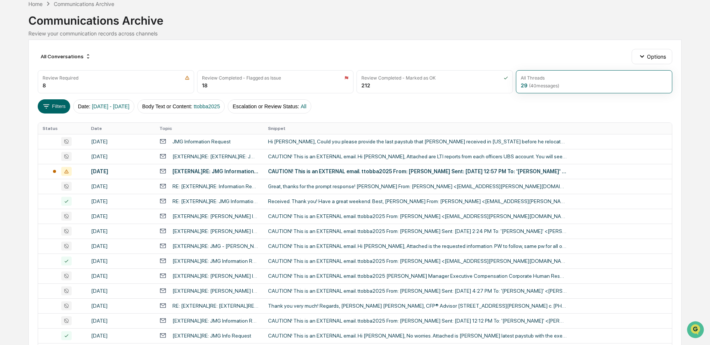
scroll to position [75, 0]
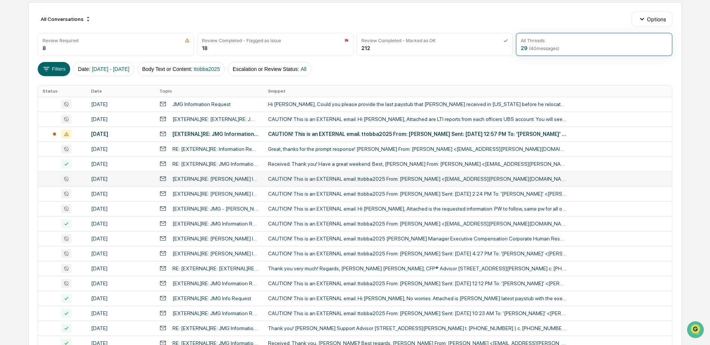
click at [373, 180] on div "CAUTION! This is an EXTERNAL email. ttobba2025 From: Jakcsy, Mark <mark.jakcsy@…" at bounding box center [417, 179] width 298 height 6
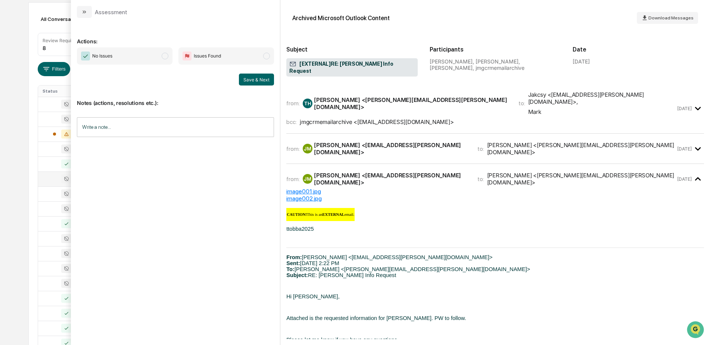
click at [13, 170] on div "Calendar Manage Tasks Reviews Approval Management Company People, Data, Setting…" at bounding box center [355, 218] width 710 height 587
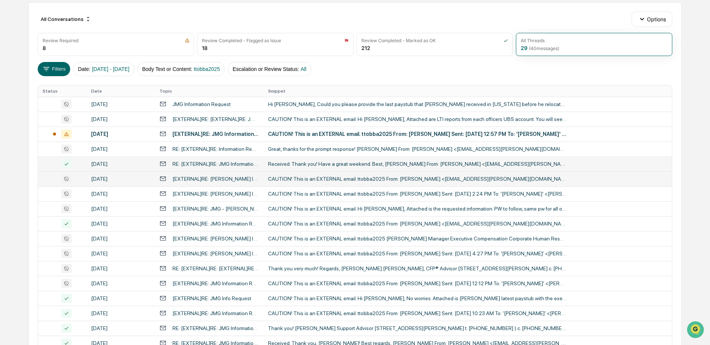
click at [288, 162] on div "Received. Thank you! Have a great weekend. Best, Brett Callahan From: Jakcsy, M…" at bounding box center [417, 164] width 298 height 6
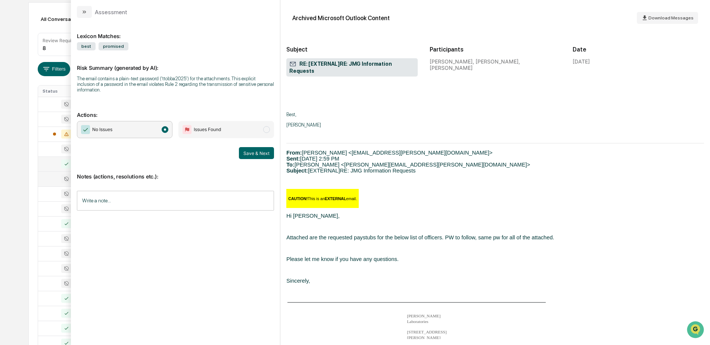
scroll to position [187, 0]
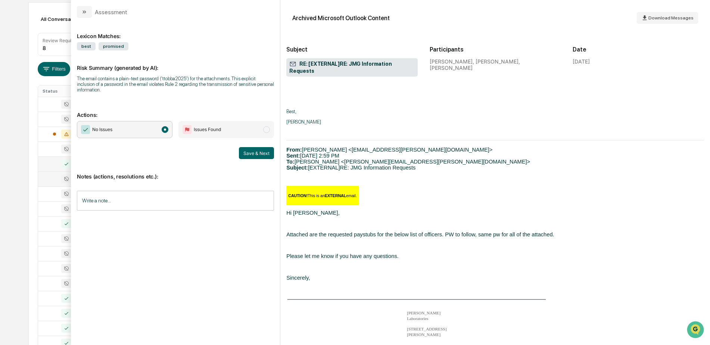
click at [22, 229] on div "Calendar Manage Tasks Reviews Approval Management Company People, Data, Setting…" at bounding box center [355, 218] width 710 height 587
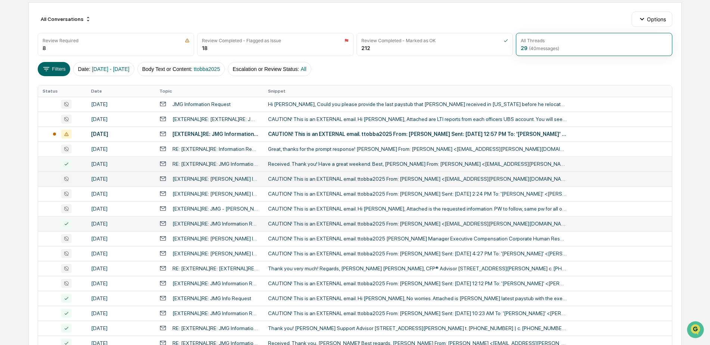
click at [322, 219] on td "CAUTION! This is an EXTERNAL email. ttobba2025 From: Jakcsy, Mark <mark.jakcsy@…" at bounding box center [467, 223] width 408 height 15
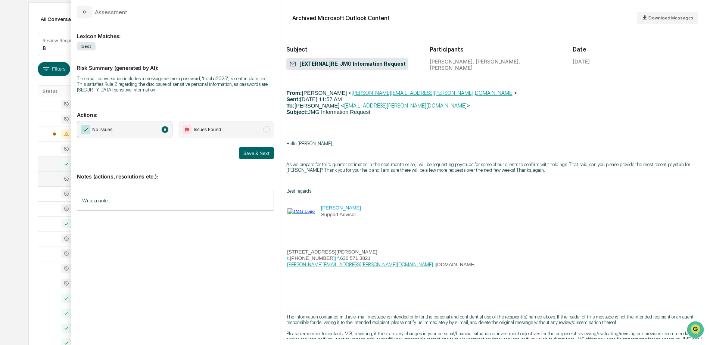
scroll to position [633, 0]
click at [8, 281] on div "Calendar Manage Tasks Reviews Approval Management Company People, Data, Setting…" at bounding box center [355, 218] width 710 height 587
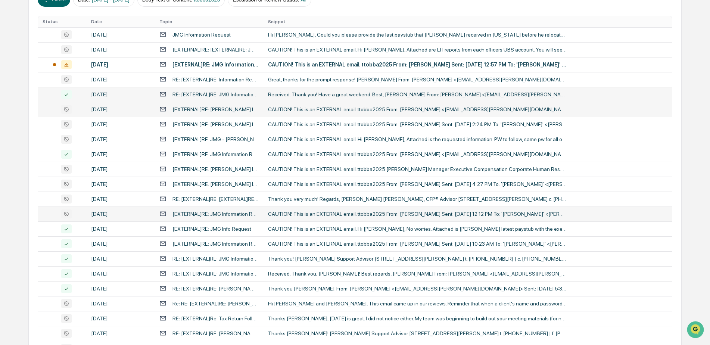
scroll to position [149, 0]
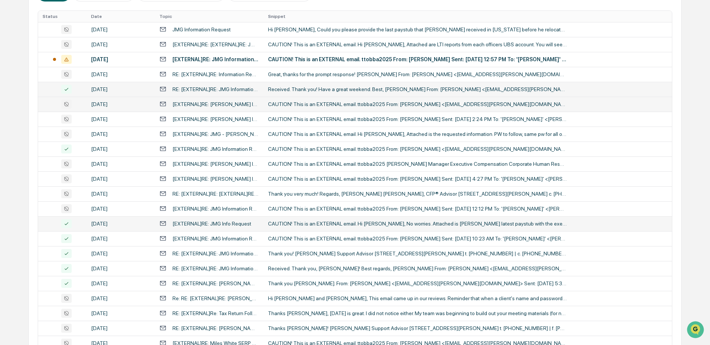
click at [321, 223] on div "CAUTION! This is an EXTERNAL email. Hi Brett, No worries. Attached is Murthy’s …" at bounding box center [417, 223] width 298 height 6
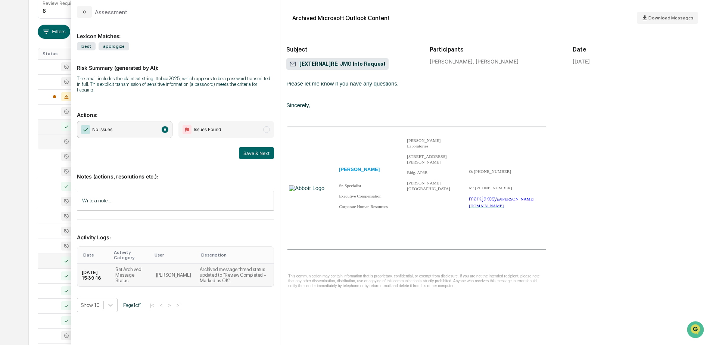
scroll to position [261, 0]
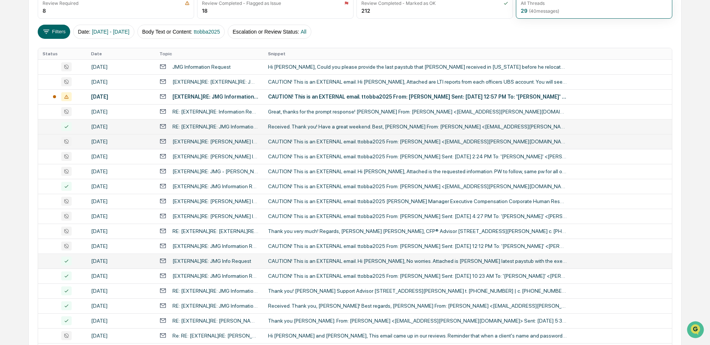
click at [21, 287] on div "Calendar Manage Tasks Reviews Approval Management Company People, Data, Setting…" at bounding box center [355, 181] width 710 height 587
click at [318, 277] on div "CAUTION! This is an EXTERNAL email. ttobba2025 From: Jakcsy, Mark Sent: Tuesday…" at bounding box center [417, 276] width 298 height 6
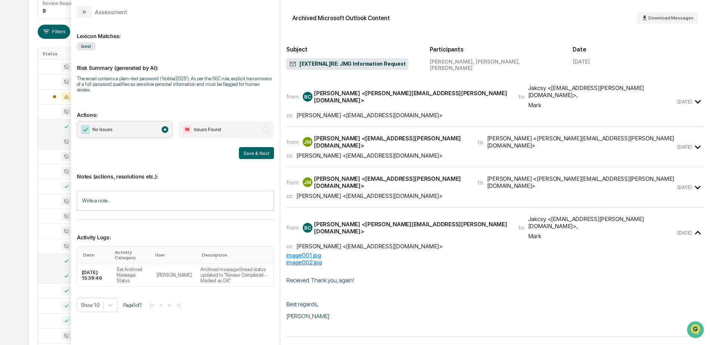
click at [10, 82] on div "Calendar Manage Tasks Reviews Approval Management Company People, Data, Setting…" at bounding box center [355, 181] width 710 height 587
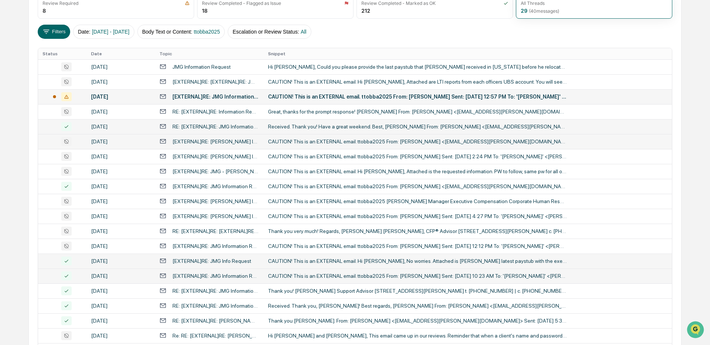
click at [326, 94] on div "CAUTION! This is an EXTERNAL email. ttobba2025 From: Jakcsy, Mark Sent: Wednesd…" at bounding box center [417, 97] width 298 height 6
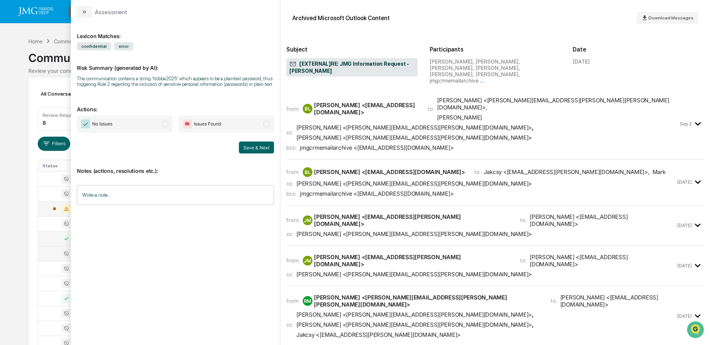
click at [152, 196] on input "Write a note..." at bounding box center [175, 195] width 197 height 20
click at [258, 253] on button "Save" at bounding box center [264, 256] width 20 height 12
click at [149, 128] on span "No Issues" at bounding box center [124, 123] width 95 height 17
click at [257, 147] on button "Save & Next" at bounding box center [256, 147] width 35 height 12
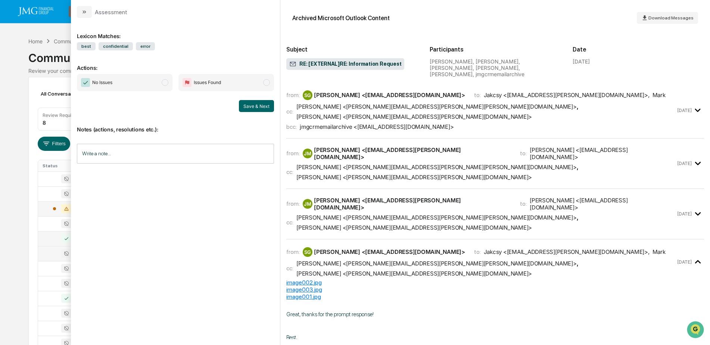
click at [19, 88] on div "Calendar Manage Tasks Reviews Approval Management Company People, Data, Setting…" at bounding box center [355, 293] width 710 height 587
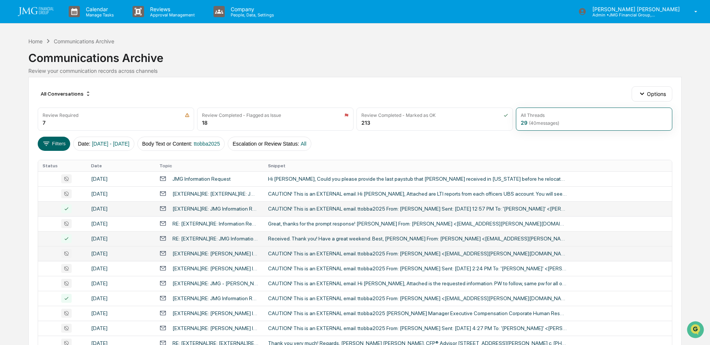
click at [73, 40] on div "Communications Archive" at bounding box center [84, 41] width 60 height 6
click at [37, 40] on div "Home" at bounding box center [35, 41] width 14 height 6
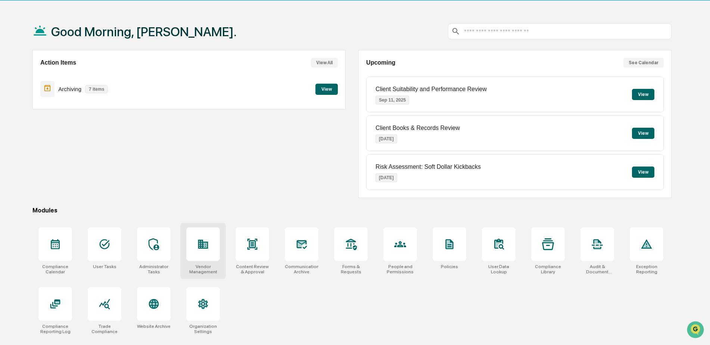
scroll to position [35, 0]
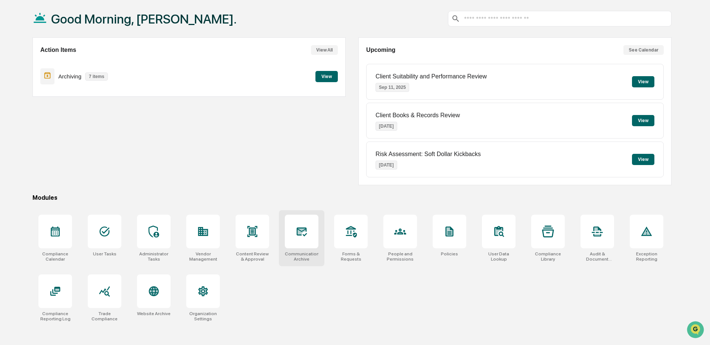
click at [306, 243] on div at bounding box center [302, 232] width 34 height 34
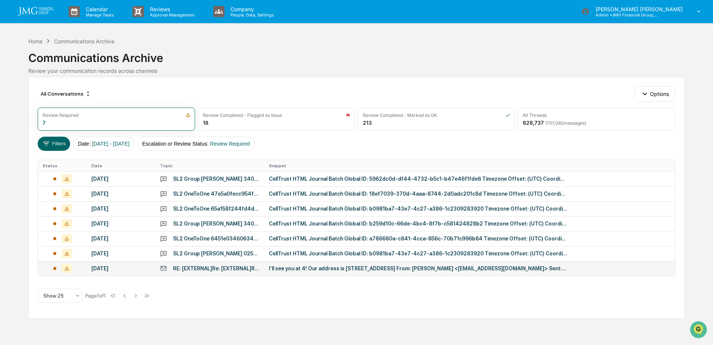
click at [305, 273] on td "I’ll see you at 4! Our address is [STREET_ADDRESS] From: [PERSON_NAME] <[EMAIL_…" at bounding box center [469, 268] width 410 height 15
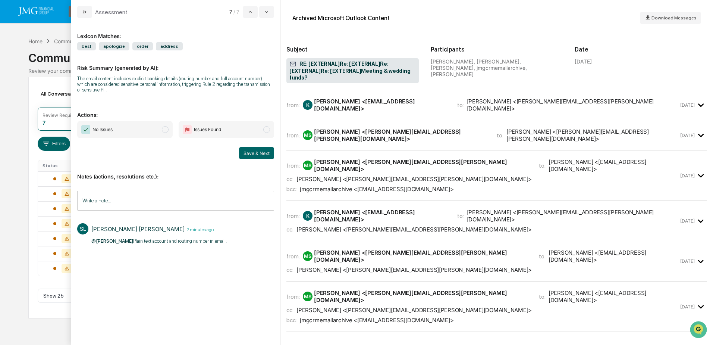
click at [18, 188] on div "Calendar Manage Tasks Reviews Approval Management Company People, Data, Setting…" at bounding box center [356, 172] width 713 height 345
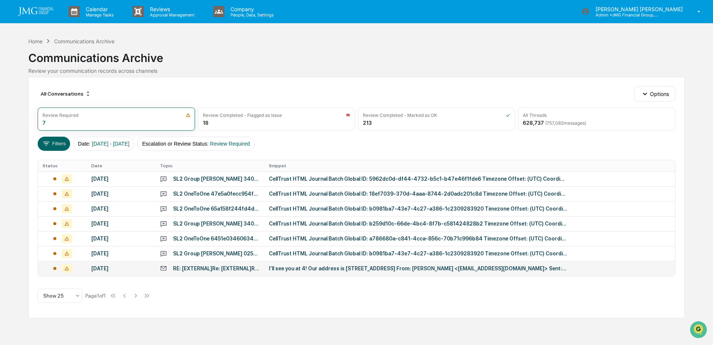
click at [347, 270] on div "I’ll see you at 4! Our address is N19W24400 Riverwood Dr, Suite 250, Pewaukee, …" at bounding box center [418, 268] width 298 height 6
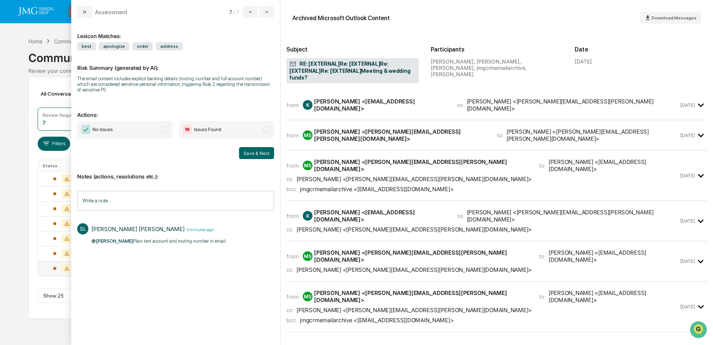
click at [19, 245] on div "Calendar Manage Tasks Reviews Approval Management Company People, Data, Setting…" at bounding box center [356, 172] width 713 height 345
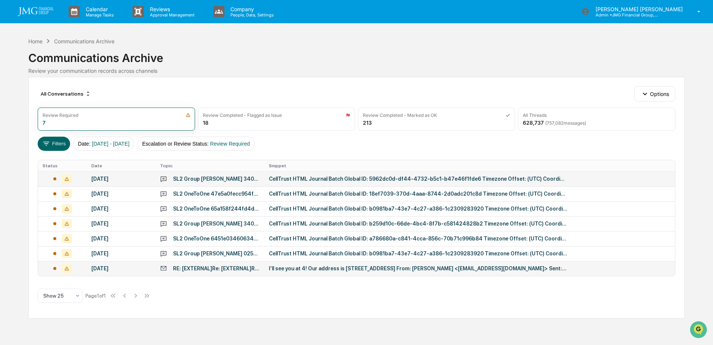
click at [336, 181] on div "CellTrust HTML Journal Batch Global ID: 5962dc0d-df44-4732-b5c1-b47e46f1fde6 Ti…" at bounding box center [418, 179] width 298 height 6
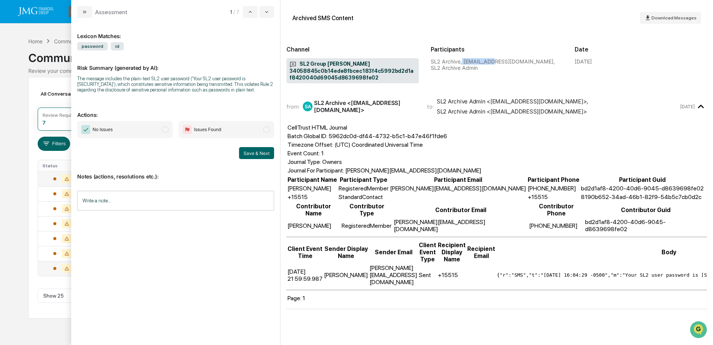
drag, startPoint x: 463, startPoint y: 62, endPoint x: 488, endPoint y: 63, distance: 25.8
click at [488, 63] on div "SL2 Archive, sl2noreply@celltrust.com, SL2 Archive Admin" at bounding box center [497, 64] width 132 height 13
copy div "sl2noreply"
click at [12, 103] on div "Calendar Manage Tasks Reviews Approval Management Company People, Data, Setting…" at bounding box center [356, 172] width 713 height 345
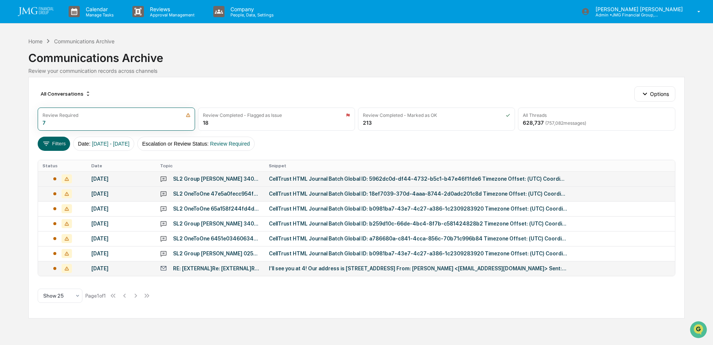
click at [285, 188] on td "CellTrust HTML Journal Batch Global ID: 18ef7039-370d-4aaa-8744-2d0adc201c8d Ti…" at bounding box center [469, 193] width 410 height 15
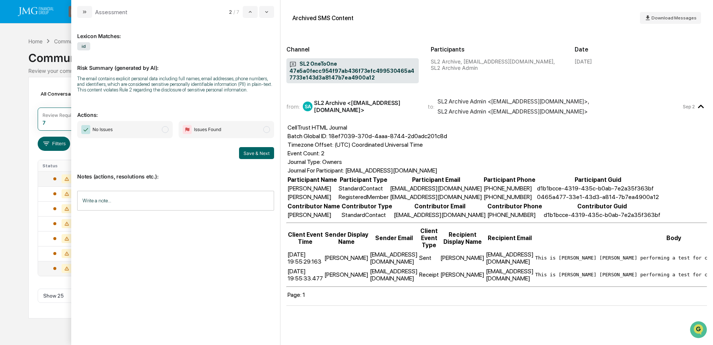
click at [22, 230] on div "Calendar Manage Tasks Reviews Approval Management Company People, Data, Setting…" at bounding box center [356, 172] width 713 height 345
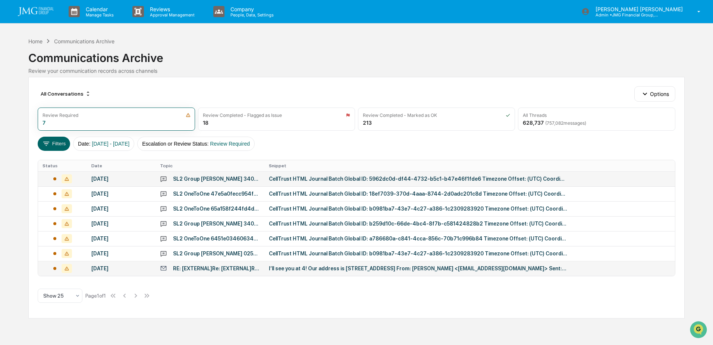
click at [343, 178] on div "CellTrust HTML Journal Batch Global ID: 5962dc0d-df44-4732-b5c1-b47e46f1fde6 Ti…" at bounding box center [418, 179] width 298 height 6
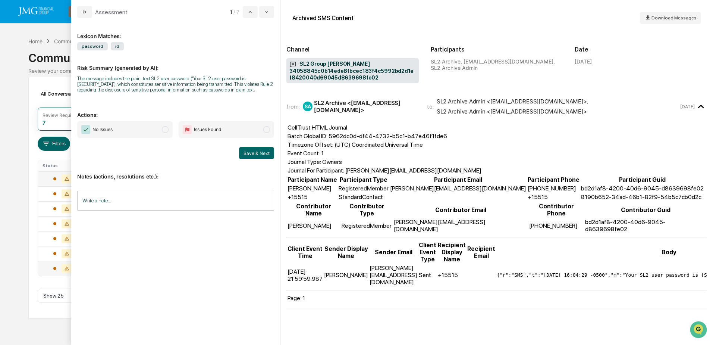
click at [19, 262] on div "Calendar Manage Tasks Reviews Approval Management Company People, Data, Setting…" at bounding box center [356, 172] width 713 height 345
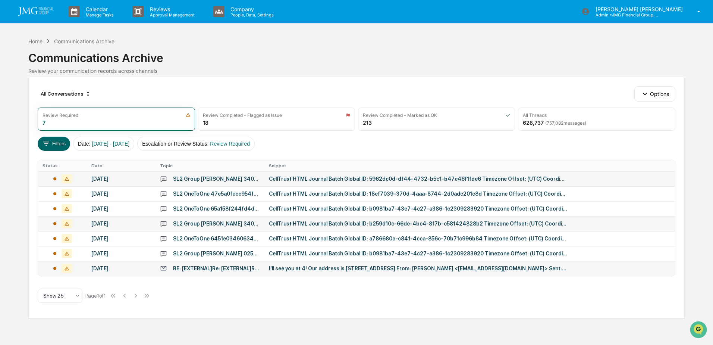
click at [317, 225] on div "CellTrust HTML Journal Batch Global ID: b259d10c-66de-4bc4-8f7b-c581424828b2 Ti…" at bounding box center [418, 223] width 298 height 6
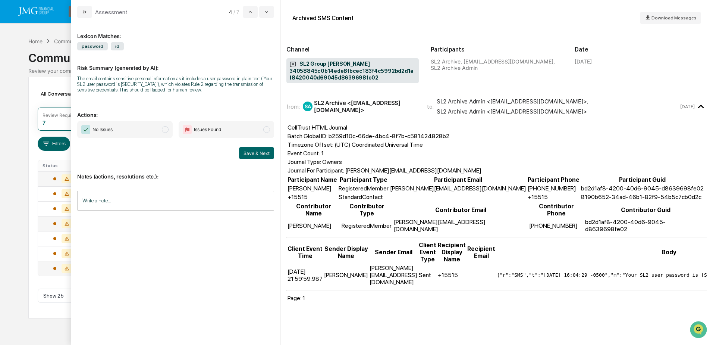
click at [27, 249] on div "Calendar Manage Tasks Reviews Approval Management Company People, Data, Setting…" at bounding box center [356, 172] width 713 height 345
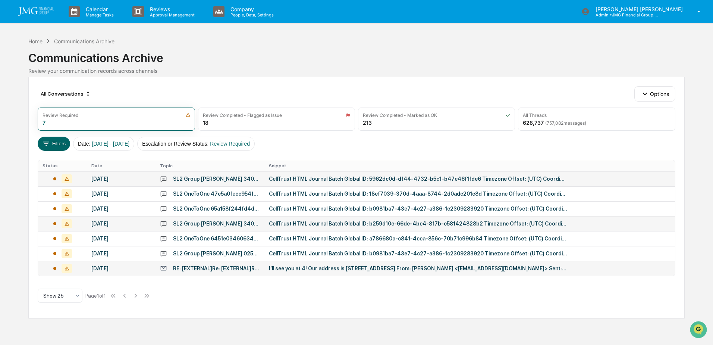
click at [328, 222] on div "CellTrust HTML Journal Batch Global ID: b259d10c-66de-4bc4-8f7b-c581424828b2 Ti…" at bounding box center [418, 223] width 298 height 6
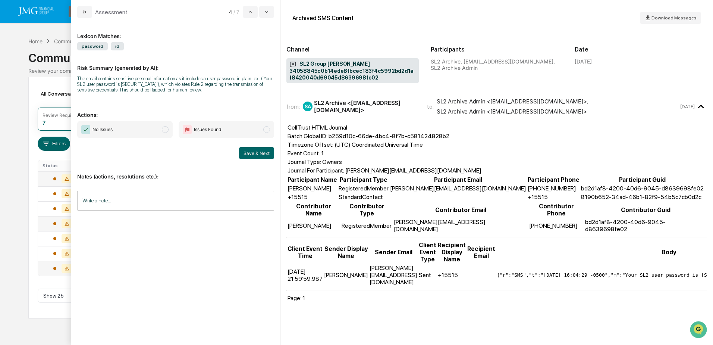
click at [22, 203] on div "Calendar Manage Tasks Reviews Approval Management Company People, Data, Setting…" at bounding box center [356, 172] width 713 height 345
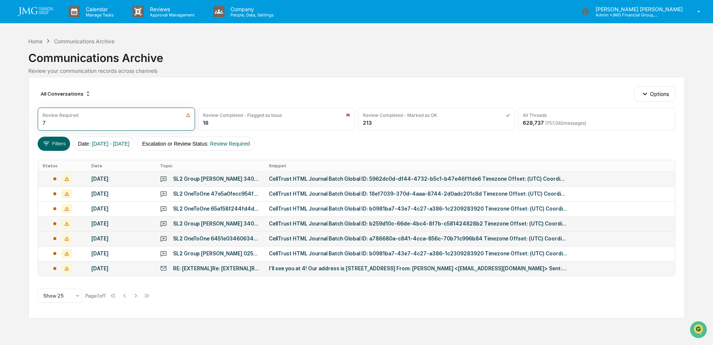
click at [234, 239] on div "SL2 OneToOne 6451e03460634ec1b21c0af4daebb9a202510b12413b4011b2e2f3e910ceaace" at bounding box center [216, 238] width 87 height 6
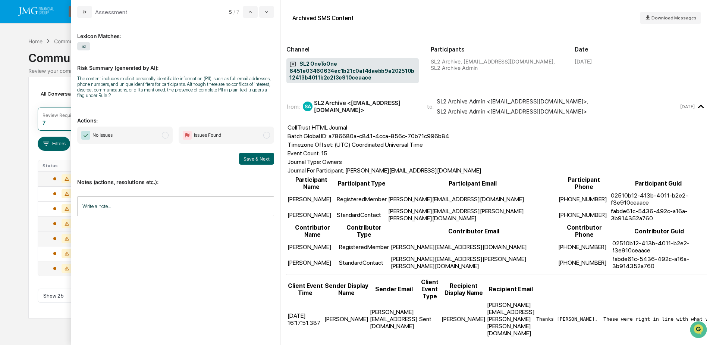
click at [17, 178] on div "Calendar Manage Tasks Reviews Approval Management Company People, Data, Setting…" at bounding box center [356, 172] width 713 height 345
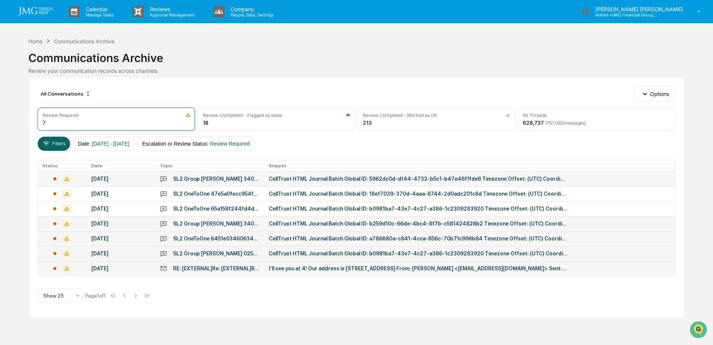
click at [482, 252] on div "CellTrust HTML Journal Batch Global ID: b0981ba7-43e7-4c27-a386-1c2309283920 Ti…" at bounding box center [418, 253] width 298 height 6
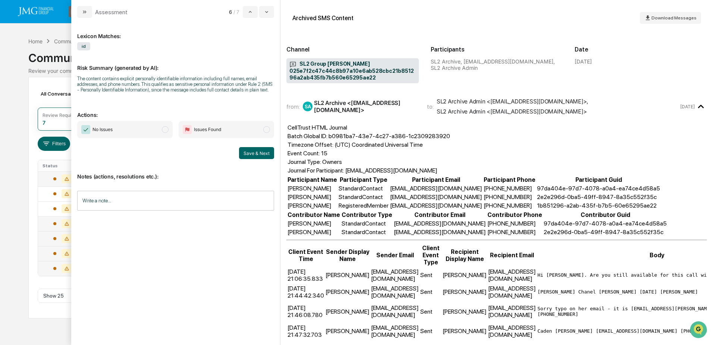
click at [7, 173] on div "Calendar Manage Tasks Reviews Approval Management Company People, Data, Setting…" at bounding box center [356, 172] width 713 height 345
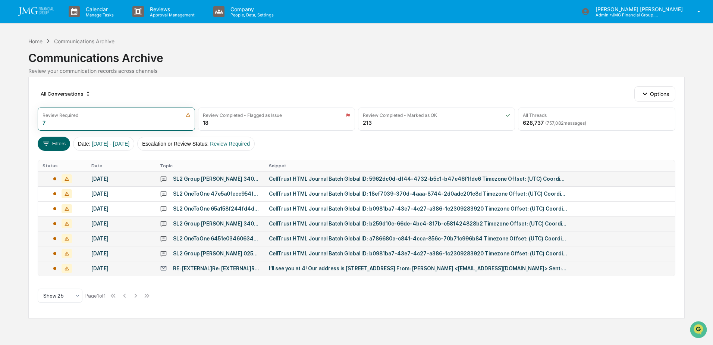
click at [338, 175] on td "CellTrust HTML Journal Batch Global ID: 5962dc0d-df44-4732-b5c1-b47e46f1fde6 Ti…" at bounding box center [469, 178] width 410 height 15
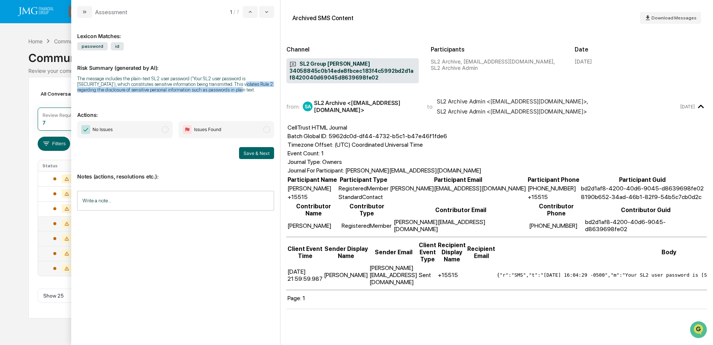
drag, startPoint x: 215, startPoint y: 84, endPoint x: 225, endPoint y: 88, distance: 11.2
click at [225, 88] on div "The message includes the plain-text SL2 user password ('Your SL2 user password …" at bounding box center [175, 84] width 197 height 17
copy div "Rule 2 regarding the disclosure of sensitive personal information such as passw…"
click at [462, 114] on div "SL2 Archive Admin <JMGSMSIncoming@jmgfin.com>" at bounding box center [512, 111] width 150 height 7
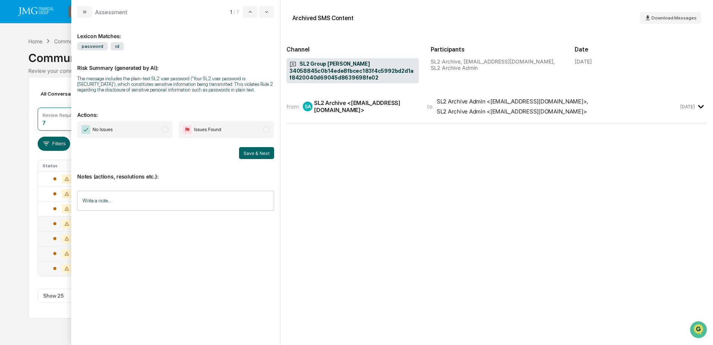
click at [462, 114] on div "SL2 Archive Admin <JMGSMSIncoming@jmgfin.com>" at bounding box center [512, 111] width 150 height 7
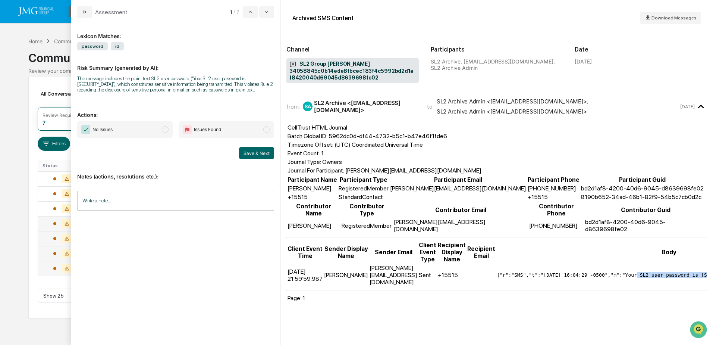
drag, startPoint x: 599, startPoint y: 258, endPoint x: 692, endPoint y: 259, distance: 92.9
click at [692, 272] on pre "{"r":"SMS","t":"2025-08-28 16:04:29 -0500","m":"Your SL2 user password is 8GVQh…" at bounding box center [669, 275] width 345 height 6
drag, startPoint x: 613, startPoint y: 259, endPoint x: 689, endPoint y: 257, distance: 76.5
click at [689, 272] on pre "{"r":"SMS","t":"2025-08-28 16:04:29 -0500","m":"Your SL2 user password is 8GVQh…" at bounding box center [669, 275] width 345 height 6
click at [617, 272] on pre "{"r":"SMS","t":"2025-08-28 16:04:29 -0500","m":"Your SL2 user password is 8GVQh…" at bounding box center [669, 275] width 345 height 6
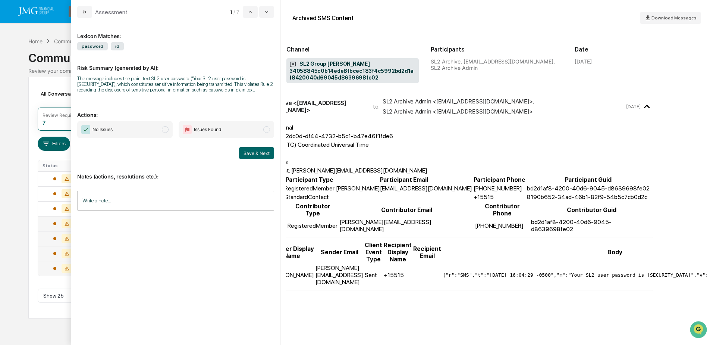
scroll to position [0, 66]
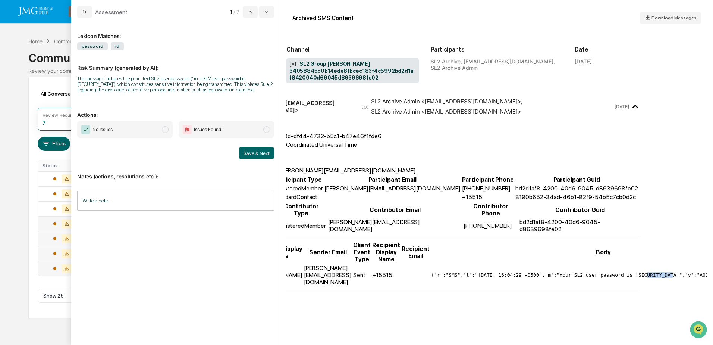
drag, startPoint x: 601, startPoint y: 259, endPoint x: 626, endPoint y: 259, distance: 25.4
click at [626, 272] on pre "{"r":"SMS","t":"2025-08-28 16:04:29 -0500","m":"Your SL2 user password is 8GVQh…" at bounding box center [603, 275] width 345 height 6
click at [602, 303] on div "from: SA SL2 Archive <sl2noreply@celltrust.com> to: SL2 Archive Admin <jmg_veri…" at bounding box center [496, 217] width 421 height 243
drag, startPoint x: 535, startPoint y: 259, endPoint x: 626, endPoint y: 256, distance: 91.4
click at [626, 272] on pre "{"r":"SMS","t":"2025-08-28 16:04:29 -0500","m":"Your SL2 user password is 8GVQh…" at bounding box center [603, 275] width 345 height 6
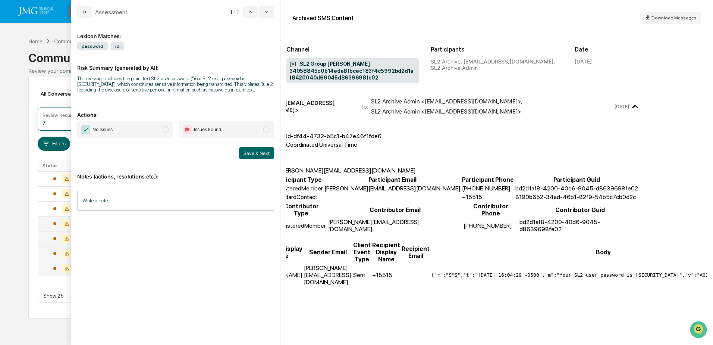
drag, startPoint x: 626, startPoint y: 256, endPoint x: 701, endPoint y: 259, distance: 74.7
click at [701, 272] on pre "{"r":"SMS","t":"2025-08-28 16:04:29 -0500","m":"Your SL2 user password is 8GVQh…" at bounding box center [603, 275] width 345 height 6
click at [420, 297] on div "from: SA SL2 Archive <sl2noreply@celltrust.com> to: SL2 Archive Admin <jmg_veri…" at bounding box center [496, 217] width 421 height 243
drag, startPoint x: 603, startPoint y: 257, endPoint x: 628, endPoint y: 261, distance: 25.2
click at [628, 264] on td "{"r":"SMS","t":"2025-08-28 16:04:29 -0500","m":"Your SL2 user password is 8GVQh…" at bounding box center [603, 275] width 345 height 22
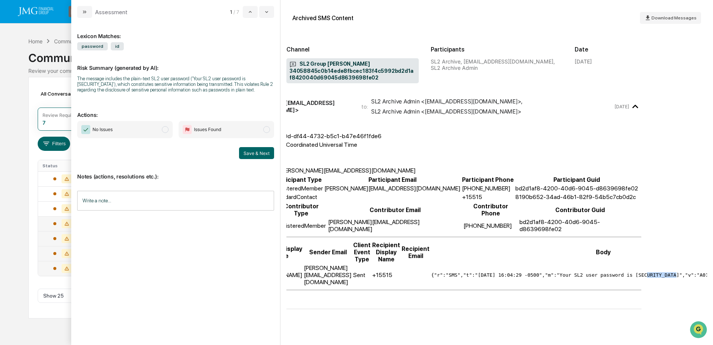
drag, startPoint x: 628, startPoint y: 261, endPoint x: 613, endPoint y: 266, distance: 15.5
click at [613, 266] on table "Client Event Time Sender Display Name Sender Email Client Event Type Recipient …" at bounding box center [499, 263] width 556 height 46
drag, startPoint x: 601, startPoint y: 258, endPoint x: 655, endPoint y: 263, distance: 53.9
click at [655, 264] on td "{"r":"SMS","t":"2025-08-28 16:04:29 -0500","m":"Your SL2 user password is 8GVQh…" at bounding box center [603, 275] width 345 height 22
drag, startPoint x: 655, startPoint y: 263, endPoint x: 598, endPoint y: 262, distance: 57.1
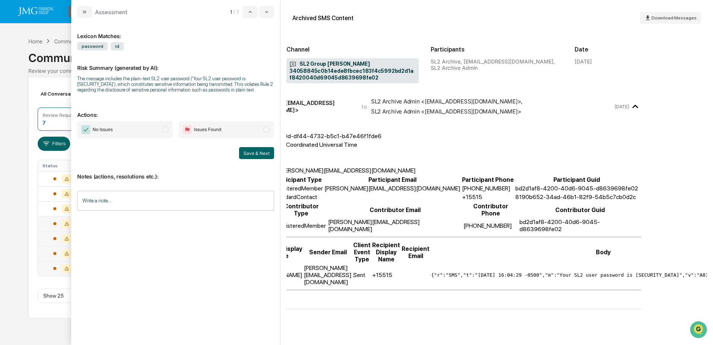
click at [594, 264] on td "{"r":"SMS","t":"2025-08-28 16:04:29 -0500","m":"Your SL2 user password is 8GVQh…" at bounding box center [603, 275] width 345 height 22
drag, startPoint x: 601, startPoint y: 257, endPoint x: 624, endPoint y: 259, distance: 22.8
click at [624, 272] on pre "{"r":"SMS","t":"2025-08-28 16:04:29 -0500","m":"Your SL2 user password is 8GVQh…" at bounding box center [603, 275] width 345 height 6
drag, startPoint x: 624, startPoint y: 259, endPoint x: 573, endPoint y: 259, distance: 51.1
click at [572, 272] on pre "{"r":"SMS","t":"2025-08-28 16:04:29 -0500","m":"Your SL2 user password is 8GVQh…" at bounding box center [603, 275] width 345 height 6
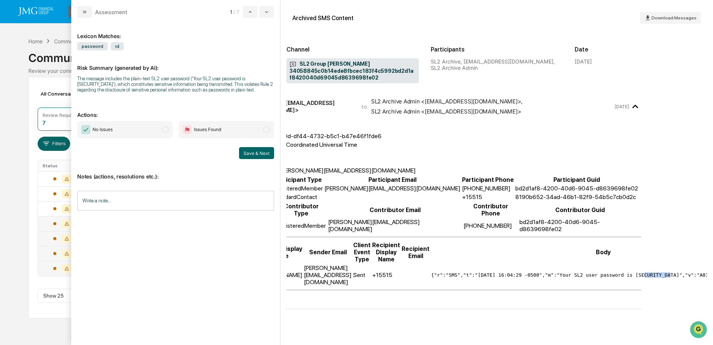
drag, startPoint x: 601, startPoint y: 260, endPoint x: 623, endPoint y: 262, distance: 22.5
click at [623, 264] on td "{"r":"SMS","t":"2025-08-28 16:04:29 -0500","m":"Your SL2 user password is 8GVQh…" at bounding box center [603, 275] width 345 height 22
drag, startPoint x: 623, startPoint y: 262, endPoint x: 619, endPoint y: 259, distance: 5.2
click at [618, 272] on pre "{"r":"SMS","t":"2025-08-28 16:04:29 -0500","m":"Your SL2 user password is 8GVQh…" at bounding box center [603, 275] width 345 height 6
click at [604, 264] on td "{"r":"SMS","t":"2025-08-28 16:04:29 -0500","m":"Your SL2 user password is 8GVQh…" at bounding box center [603, 275] width 345 height 22
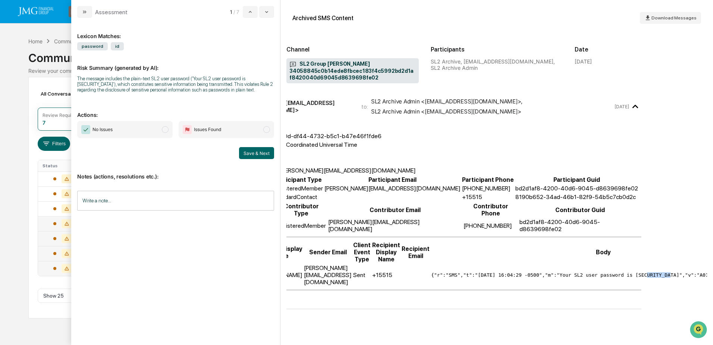
drag, startPoint x: 605, startPoint y: 259, endPoint x: 623, endPoint y: 261, distance: 18.4
click at [623, 264] on td "{"r":"SMS","t":"2025-08-28 16:04:29 -0500","m":"Your SL2 user password is 8GVQh…" at bounding box center [603, 275] width 345 height 22
drag, startPoint x: 623, startPoint y: 261, endPoint x: 607, endPoint y: 263, distance: 16.6
click at [607, 264] on td "{"r":"SMS","t":"2025-08-28 16:04:29 -0500","m":"Your SL2 user password is 8GVQh…" at bounding box center [603, 275] width 345 height 22
click at [604, 272] on pre "{"r":"SMS","t":"2025-08-28 16:04:29 -0500","m":"Your SL2 user password is 8GVQh…" at bounding box center [603, 275] width 345 height 6
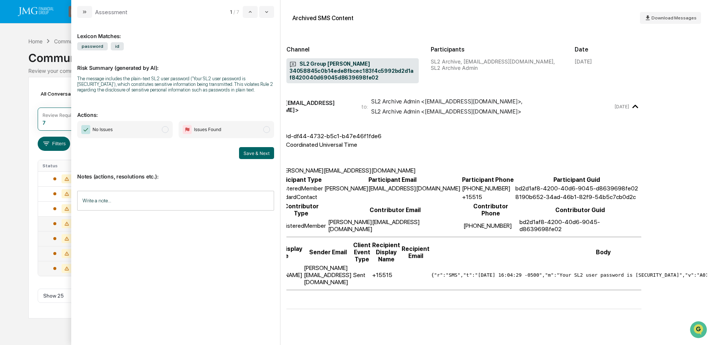
click at [601, 272] on pre "{"r":"SMS","t":"2025-08-28 16:04:29 -0500","m":"Your SL2 user password is 8GVQh…" at bounding box center [603, 275] width 345 height 6
drag, startPoint x: 535, startPoint y: 259, endPoint x: 624, endPoint y: 258, distance: 89.2
click at [624, 272] on pre "{"r":"SMS","t":"2025-08-28 16:04:29 -0500","m":"Your SL2 user password is 8GVQh…" at bounding box center [603, 275] width 345 height 6
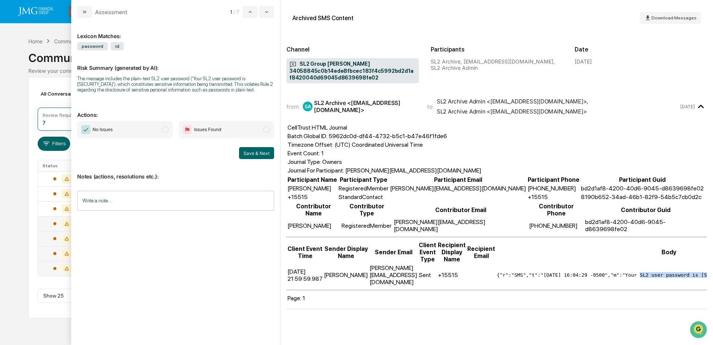
drag, startPoint x: 291, startPoint y: 263, endPoint x: 315, endPoint y: 264, distance: 23.5
click at [315, 264] on td "2025-08-28 21:59:59.987" at bounding box center [305, 275] width 36 height 22
drag, startPoint x: 315, startPoint y: 264, endPoint x: 321, endPoint y: 266, distance: 6.9
click at [321, 266] on table "Client Event Time Sender Display Name Sender Email Client Event Type Recipient …" at bounding box center [564, 263] width 556 height 46
drag, startPoint x: 289, startPoint y: 254, endPoint x: 319, endPoint y: 255, distance: 30.2
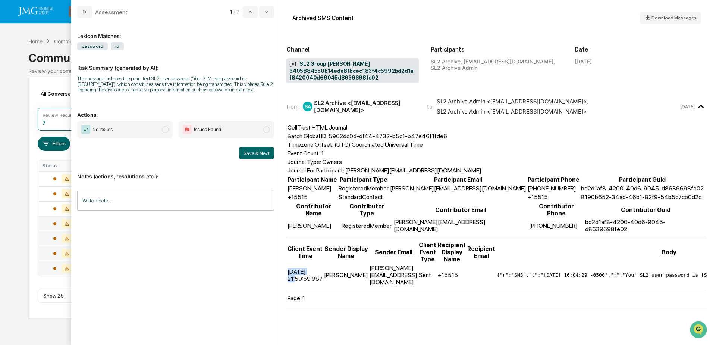
click at [319, 264] on td "2025-08-28 21:59:59.987" at bounding box center [305, 275] width 36 height 22
drag, startPoint x: 289, startPoint y: 263, endPoint x: 310, endPoint y: 263, distance: 21.3
click at [310, 264] on td "2025-08-28 21:59:59.987" at bounding box center [305, 275] width 36 height 22
drag, startPoint x: 349, startPoint y: 257, endPoint x: 401, endPoint y: 259, distance: 52.3
click at [401, 264] on tr "2025-08-28 21:59:59.987 Ryan Sherman RyanS@jmgfin.com Sent +15515 {"r":"SMS","t…" at bounding box center [564, 275] width 555 height 22
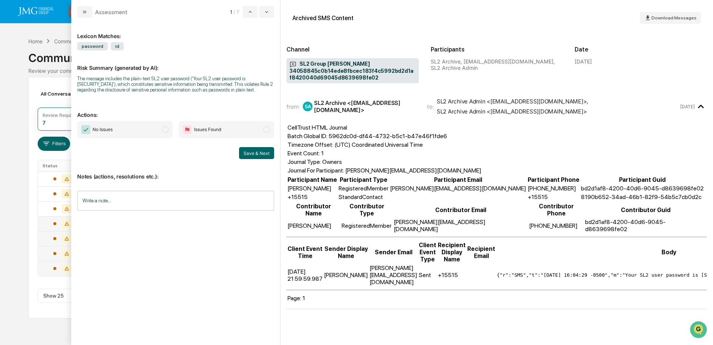
click at [497, 264] on td "{"r":"SMS","t":"2025-08-28 16:04:29 -0500","m":"Your SL2 user password is 8GVQh…" at bounding box center [669, 275] width 345 height 22
drag, startPoint x: 486, startPoint y: 257, endPoint x: 494, endPoint y: 257, distance: 7.5
click at [497, 272] on pre "{"r":"SMS","t":"2025-08-28 16:04:29 -0500","m":"Your SL2 user password is 8GVQh…" at bounding box center [669, 275] width 345 height 6
click at [564, 280] on span "CellTrust HTML Journal Batch Global ID: 5962dc0d-df44-4732-b5c1-b47e46f1fde6 Ti…" at bounding box center [496, 213] width 421 height 180
drag, startPoint x: 311, startPoint y: 254, endPoint x: 323, endPoint y: 255, distance: 12.0
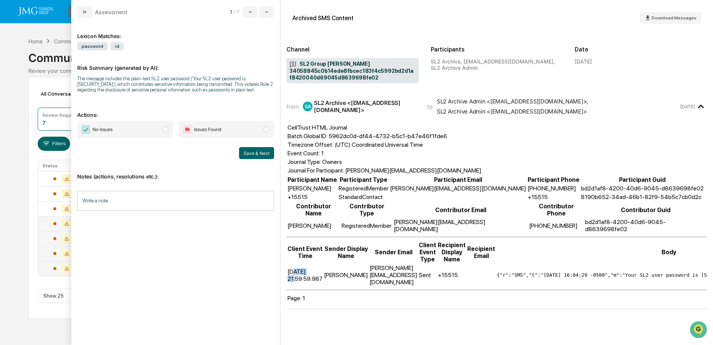
click at [323, 264] on td "2025-08-28 21:59:59.987" at bounding box center [305, 275] width 36 height 22
drag, startPoint x: 350, startPoint y: 257, endPoint x: 405, endPoint y: 259, distance: 55.2
click at [405, 264] on tr "2025-08-28 21:59:59.987 Ryan Sherman RyanS@jmgfin.com Sent +15515 {"r":"SMS","t…" at bounding box center [564, 275] width 555 height 22
click at [563, 305] on div "from: SA SL2 Archive <sl2noreply@celltrust.com> to: SL2 Archive Admin <jmg_veri…" at bounding box center [496, 217] width 421 height 243
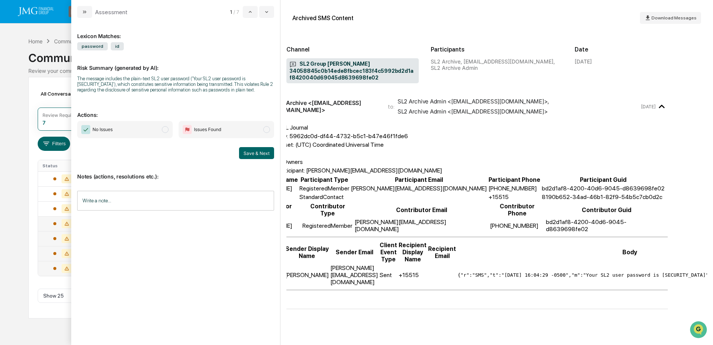
scroll to position [0, 66]
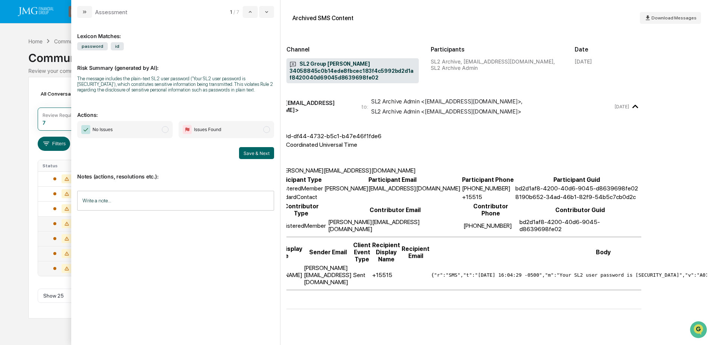
drag, startPoint x: 673, startPoint y: 258, endPoint x: 700, endPoint y: 259, distance: 27.3
click at [700, 272] on pre "{"r":"SMS","t":"2025-08-28 16:04:29 -0500","m":"Your SL2 user password is 8GVQh…" at bounding box center [603, 275] width 345 height 6
copy pre "14806600390"
click at [15, 210] on div "Calendar Manage Tasks Reviews Approval Management Company People, Data, Setting…" at bounding box center [356, 172] width 713 height 345
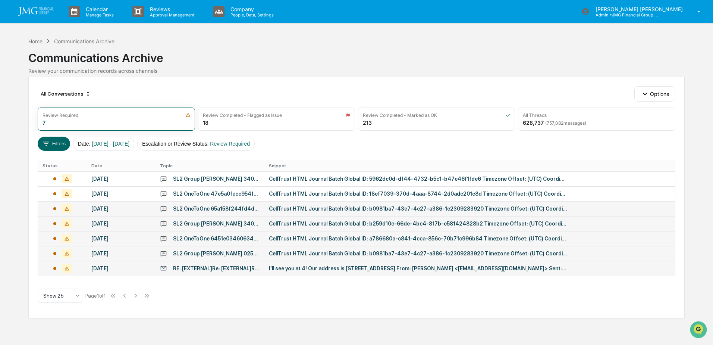
click at [313, 210] on div "CellTrust HTML Journal Batch Global ID: b0981ba7-43e7-4c27-a386-1c2309283920 Ti…" at bounding box center [418, 209] width 298 height 6
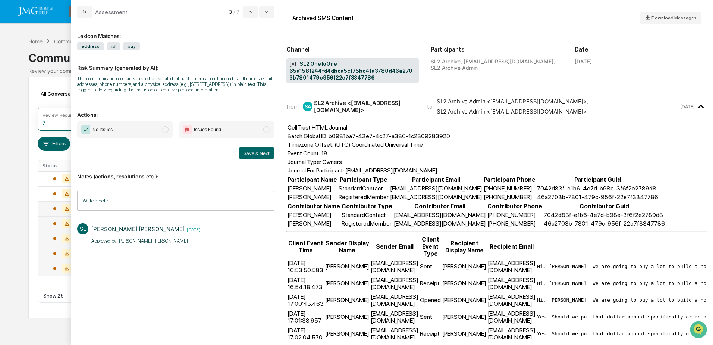
click at [17, 46] on div "Calendar Manage Tasks Reviews Approval Management Company People, Data, Setting…" at bounding box center [356, 172] width 713 height 345
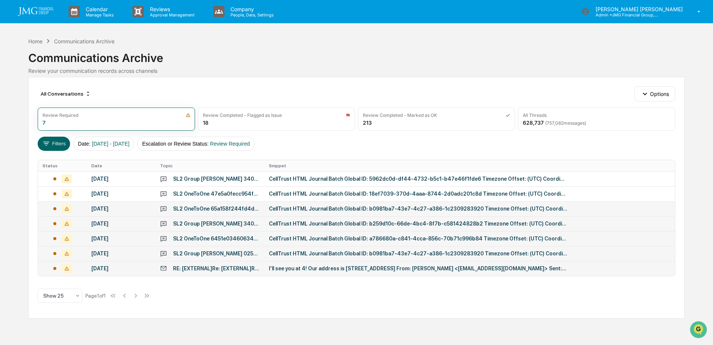
click at [316, 223] on div "CellTrust HTML Journal Batch Global ID: b259d10c-66de-4bc4-8f7b-c581424828b2 Ti…" at bounding box center [418, 223] width 298 height 6
click at [6, 255] on div "Calendar Manage Tasks Reviews Approval Management Company People, Data, Setting…" at bounding box center [356, 172] width 713 height 345
click at [255, 180] on div "SL2 Group Ryan Sherman 34058845c0b14ede8fbcec183f4c5992bd2d1af8420040d69045d863…" at bounding box center [216, 179] width 87 height 6
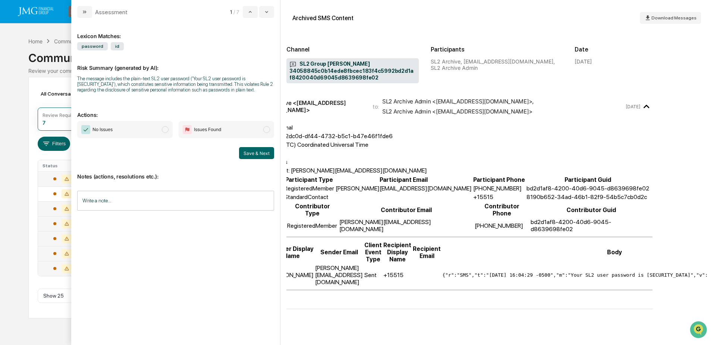
scroll to position [0, 66]
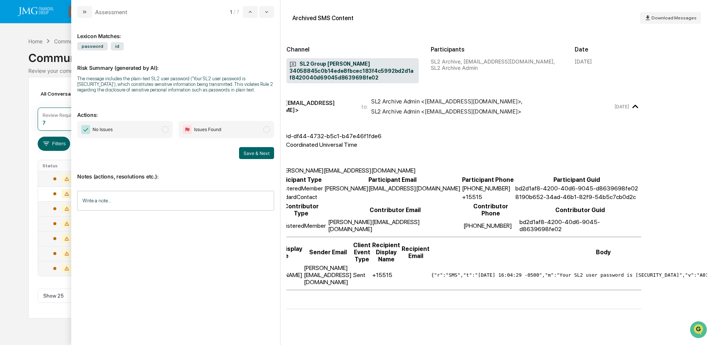
drag, startPoint x: 671, startPoint y: 257, endPoint x: 701, endPoint y: 257, distance: 29.5
click at [701, 272] on pre "{"r":"SMS","t":"2025-08-28 16:04:29 -0500","m":"Your SL2 user password is 8GVQh…" at bounding box center [603, 275] width 345 height 6
drag, startPoint x: 701, startPoint y: 257, endPoint x: 695, endPoint y: 257, distance: 5.6
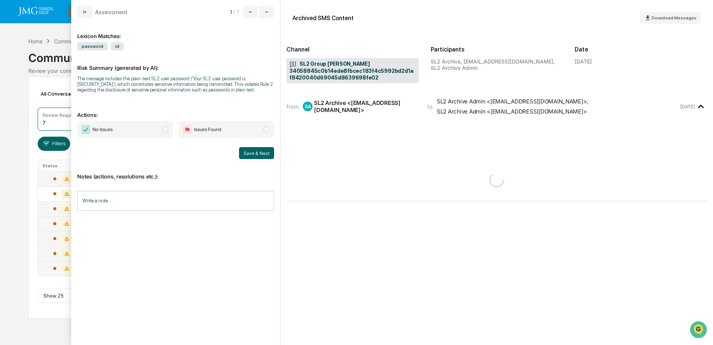
scroll to position [0, 0]
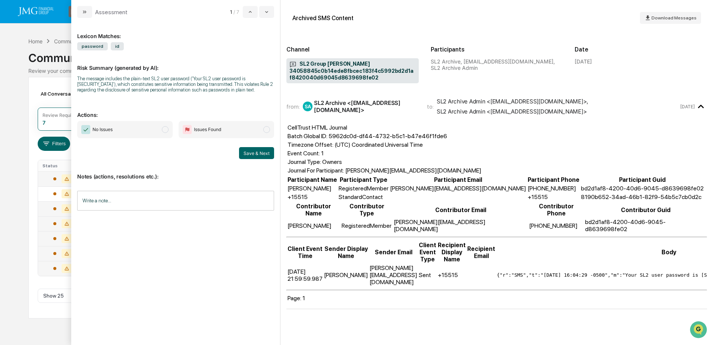
click at [23, 140] on div "Calendar Manage Tasks Reviews Approval Management Company People, Data, Setting…" at bounding box center [356, 172] width 713 height 345
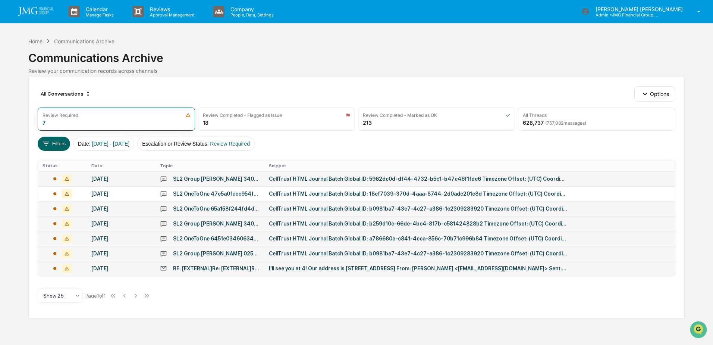
click at [239, 213] on td "SL2 OneToOne 65a158f244fd4dbca5cf75bc4fa3780d46a2703b7801479c956f22e7f3347786" at bounding box center [210, 208] width 109 height 15
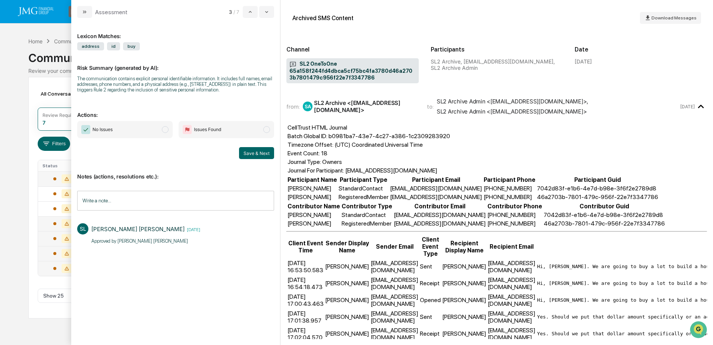
click at [7, 160] on div "Calendar Manage Tasks Reviews Approval Management Company People, Data, Setting…" at bounding box center [356, 172] width 713 height 345
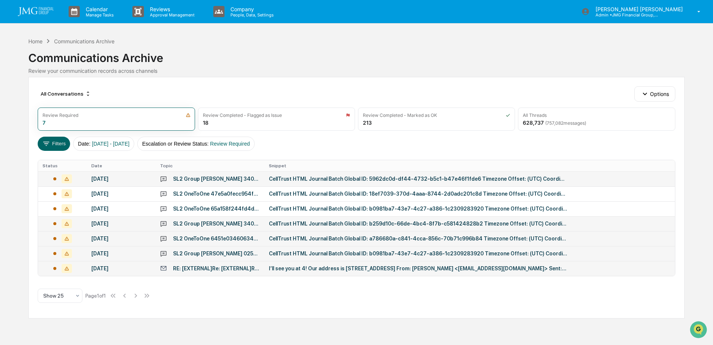
click at [295, 250] on td "CellTrust HTML Journal Batch Global ID: b0981ba7-43e7-4c27-a386-1c2309283920 Ti…" at bounding box center [469, 253] width 410 height 15
click at [12, 153] on div "Calendar Manage Tasks Reviews Approval Management Company People, Data, Setting…" at bounding box center [356, 172] width 713 height 345
click at [322, 179] on div "CellTrust HTML Journal Batch Global ID: 5962dc0d-df44-4732-b5c1-b47e46f1fde6 Ti…" at bounding box center [418, 179] width 298 height 6
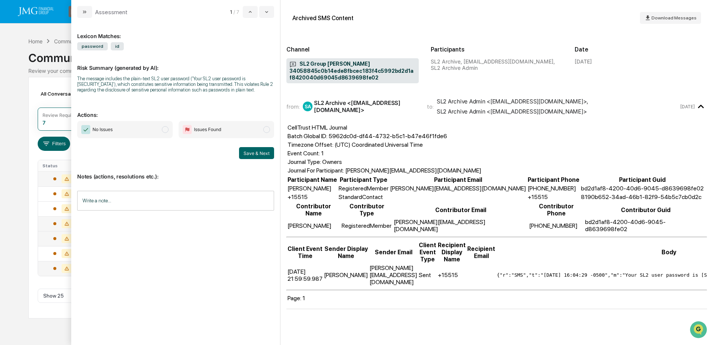
click at [144, 201] on input "Write a note..." at bounding box center [175, 201] width 197 height 20
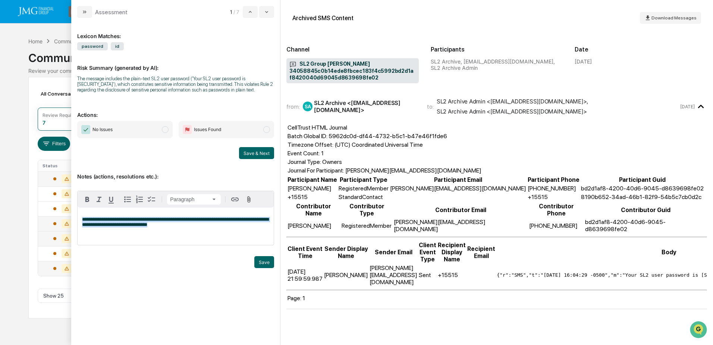
drag, startPoint x: 81, startPoint y: 219, endPoint x: 160, endPoint y: 223, distance: 79.2
click at [160, 223] on div "**********" at bounding box center [176, 225] width 196 height 37
copy span "**********"
click at [170, 227] on p "**********" at bounding box center [175, 222] width 187 height 10
click at [119, 225] on span "**********" at bounding box center [175, 222] width 187 height 10
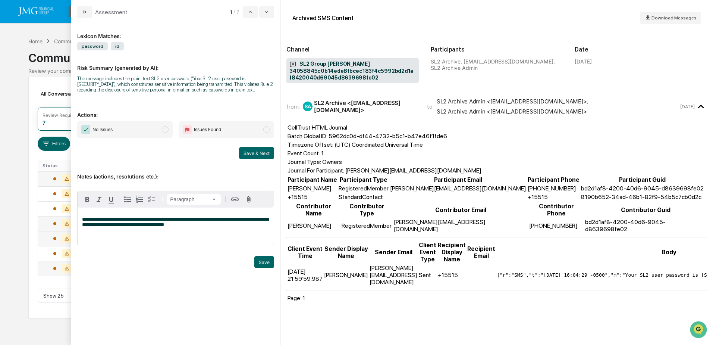
click at [184, 227] on p "**********" at bounding box center [175, 222] width 187 height 10
click at [135, 226] on span "**********" at bounding box center [175, 222] width 187 height 10
click at [182, 228] on div "**********" at bounding box center [176, 225] width 196 height 37
click at [260, 261] on button "Save" at bounding box center [264, 262] width 20 height 12
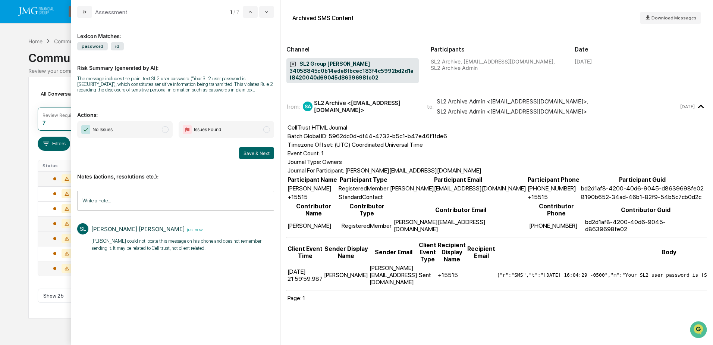
click at [163, 134] on span "No Issues" at bounding box center [124, 129] width 95 height 17
click at [258, 156] on button "Save & Next" at bounding box center [256, 153] width 35 height 12
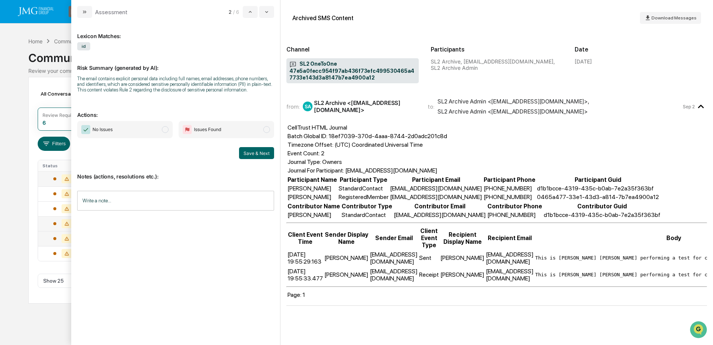
click at [46, 320] on div "Calendar Manage Tasks Reviews Approval Management Company People, Data, Setting…" at bounding box center [356, 172] width 713 height 345
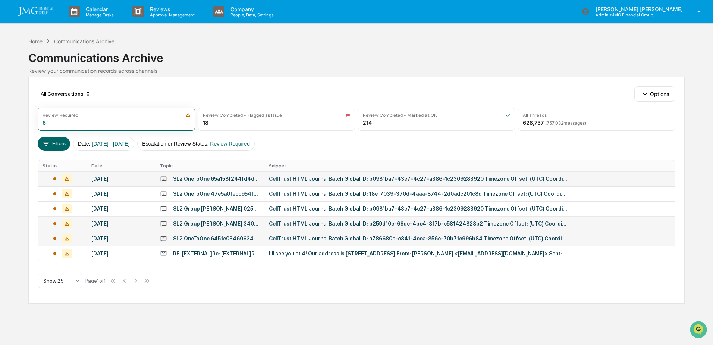
click at [293, 224] on div "CellTrust HTML Journal Batch Global ID: b259d10c-66de-4bc4-8f7b-c581424828b2 Ti…" at bounding box center [418, 223] width 298 height 6
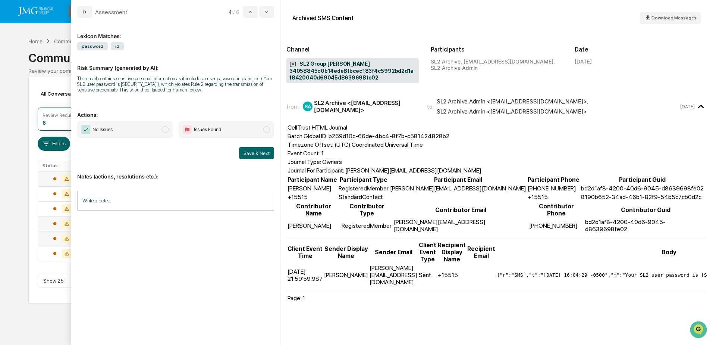
click at [121, 201] on input "Write a note..." at bounding box center [175, 201] width 197 height 20
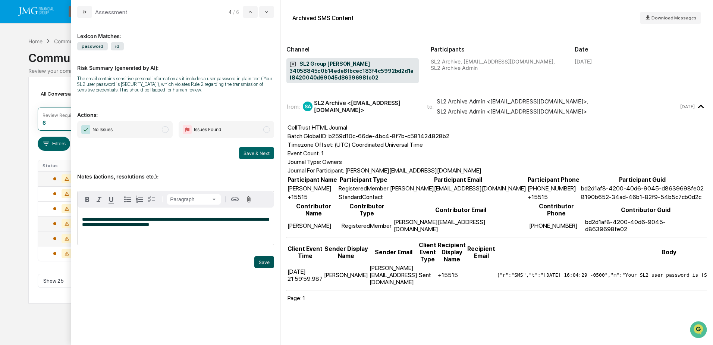
click at [259, 261] on button "Save" at bounding box center [264, 262] width 20 height 12
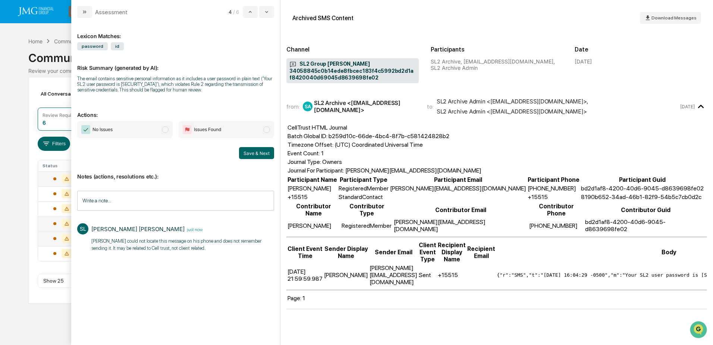
click at [151, 127] on span "No Issues" at bounding box center [124, 129] width 95 height 17
click at [253, 153] on button "Save & Next" at bounding box center [256, 153] width 35 height 12
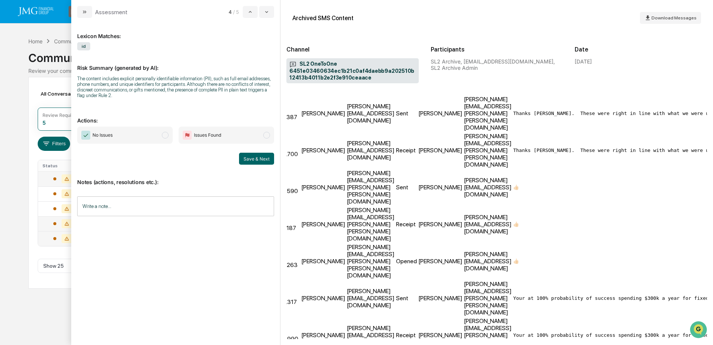
scroll to position [206, 0]
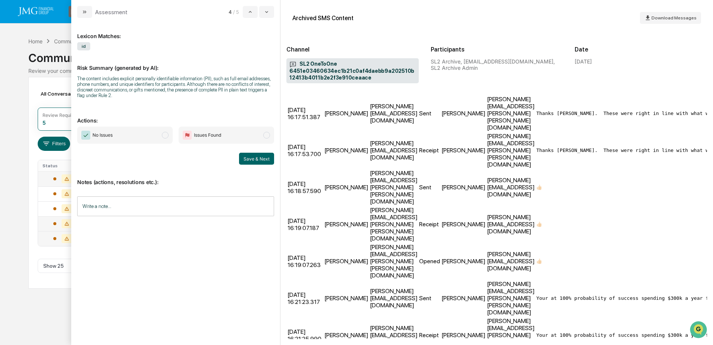
drag, startPoint x: 400, startPoint y: 335, endPoint x: 548, endPoint y: 323, distance: 148.5
click at [548, 323] on div "from: SA SL2 Archive <sl2noreply@celltrust.com> to: SL2 Archive Admin <jmg_verz…" at bounding box center [496, 217] width 421 height 243
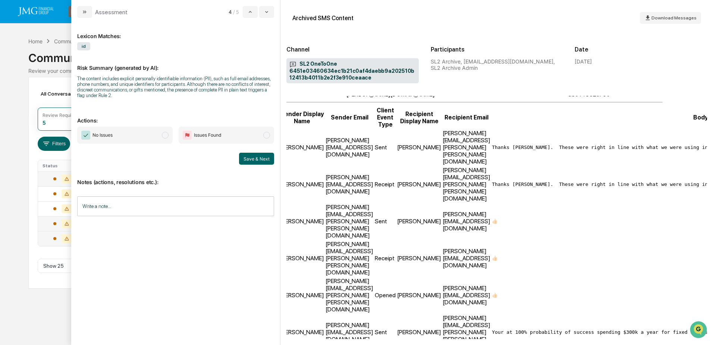
scroll to position [187, 44]
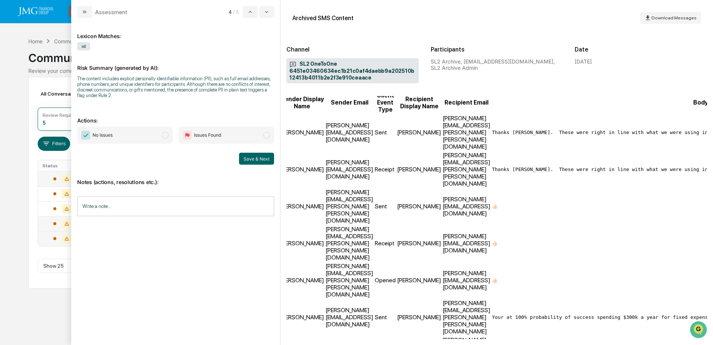
click at [33, 297] on div "Calendar Manage Tasks Reviews Approval Management Company People, Data, Setting…" at bounding box center [356, 172] width 713 height 345
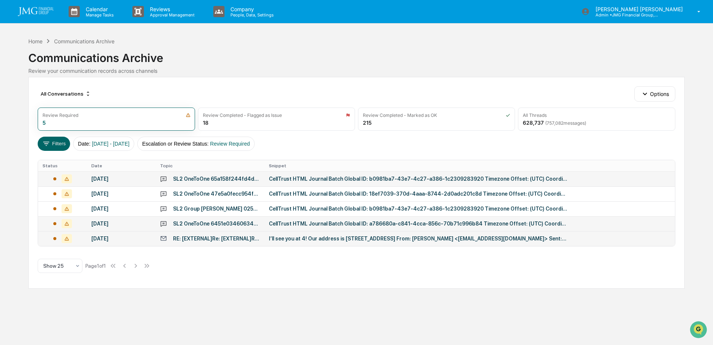
click at [338, 179] on div "CellTrust HTML Journal Batch Global ID: b0981ba7-43e7-4c27-a386-1c2309283920 Ti…" at bounding box center [418, 179] width 298 height 6
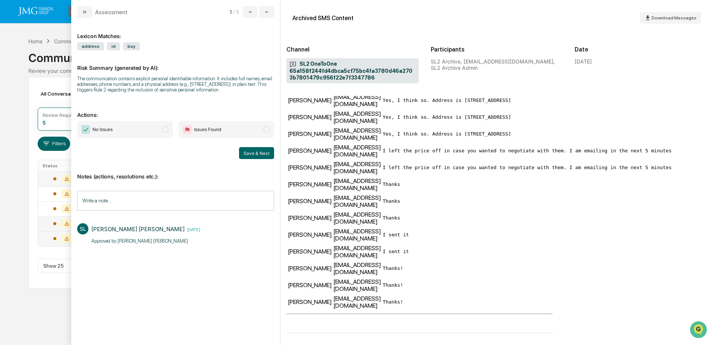
scroll to position [254, 0]
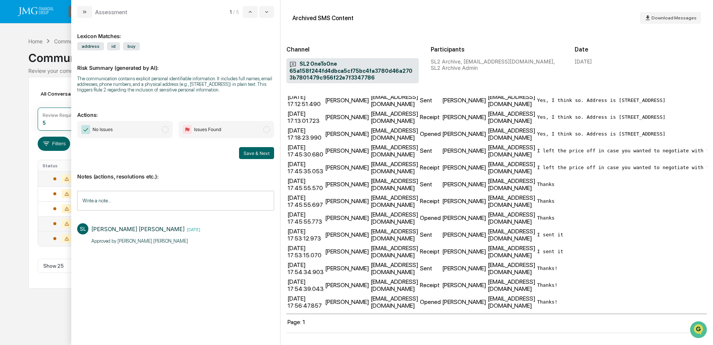
click at [150, 203] on input "Write a note..." at bounding box center [175, 201] width 197 height 20
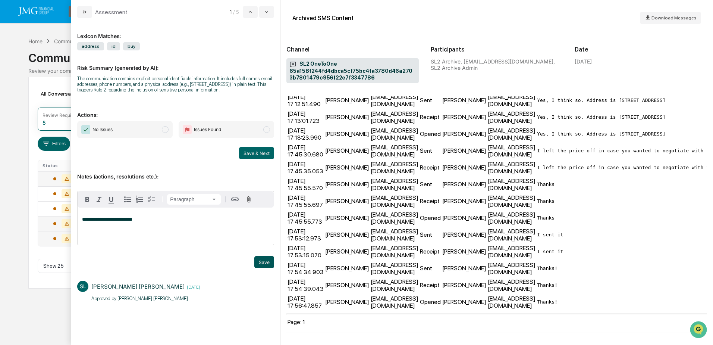
click at [261, 266] on button "Save" at bounding box center [264, 262] width 20 height 12
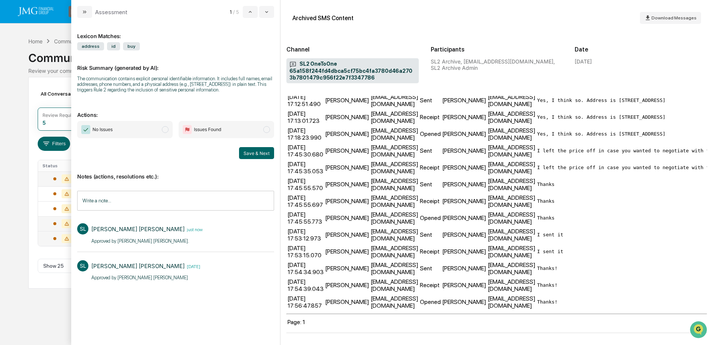
click at [151, 131] on span "No Issues" at bounding box center [124, 129] width 95 height 17
click at [263, 154] on button "Save & Next" at bounding box center [256, 153] width 35 height 12
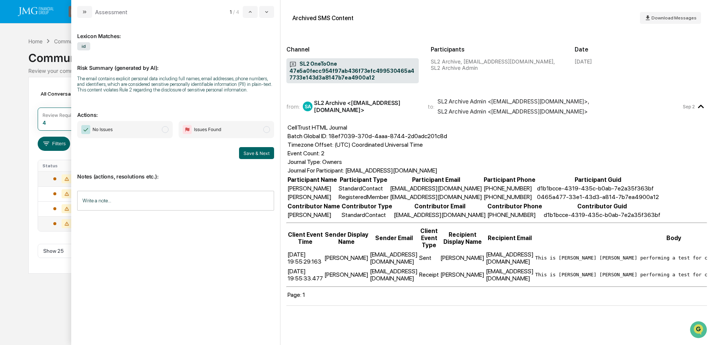
click at [38, 289] on div "Calendar Manage Tasks Reviews Approval Management Company People, Data, Setting…" at bounding box center [356, 172] width 713 height 345
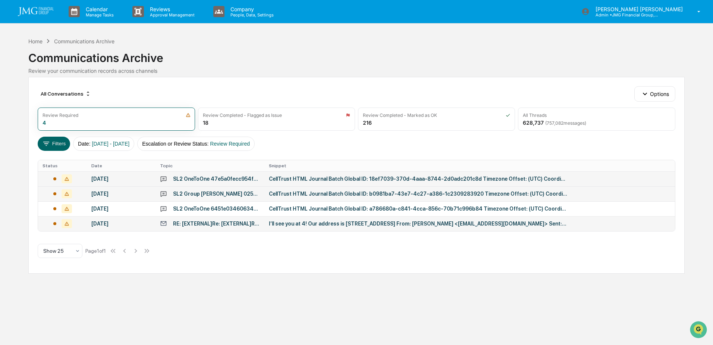
click at [291, 191] on div "CellTrust HTML Journal Batch Global ID: b0981ba7-43e7-4c27-a386-1c2309283920 Ti…" at bounding box center [418, 194] width 298 height 6
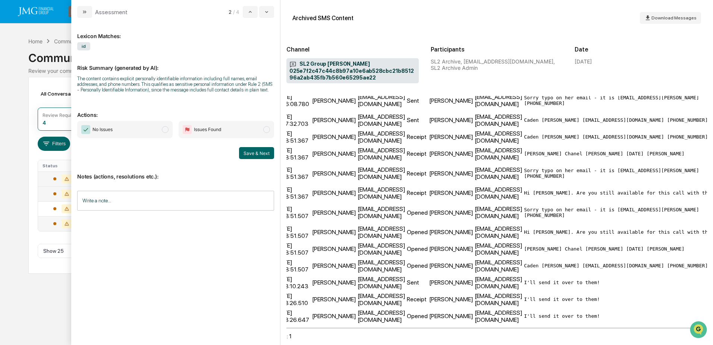
scroll to position [229, 13]
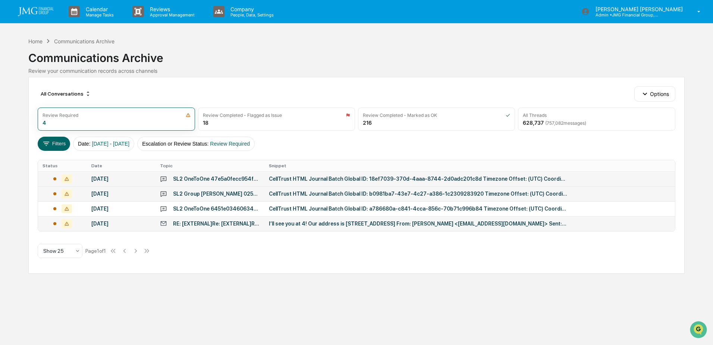
click at [49, 295] on div "Calendar Manage Tasks Reviews Approval Management Company People, Data, Setting…" at bounding box center [356, 172] width 713 height 345
click at [320, 192] on div "CellTrust HTML Journal Batch Global ID: b0981ba7-43e7-4c27-a386-1c2309283920 Ti…" at bounding box center [418, 194] width 298 height 6
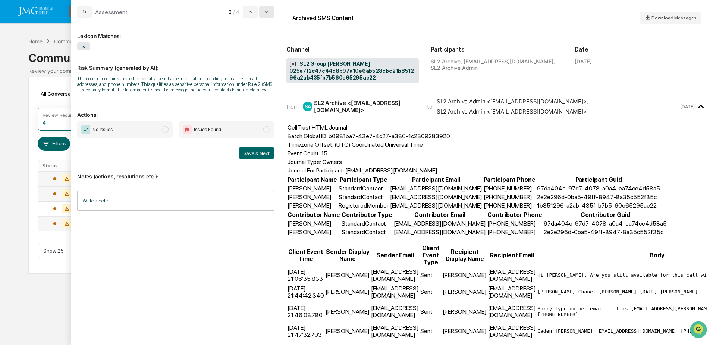
click at [268, 17] on button "modal" at bounding box center [266, 12] width 15 height 12
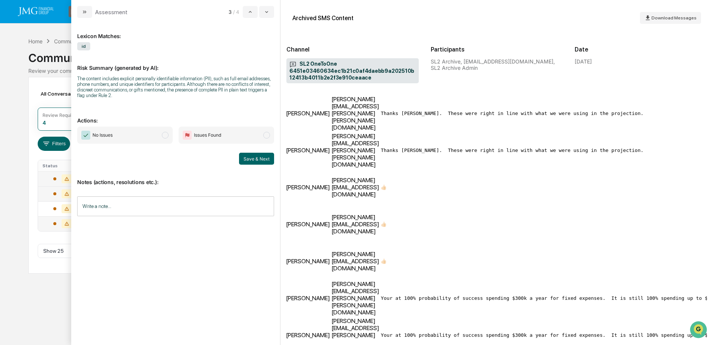
scroll to position [206, 0]
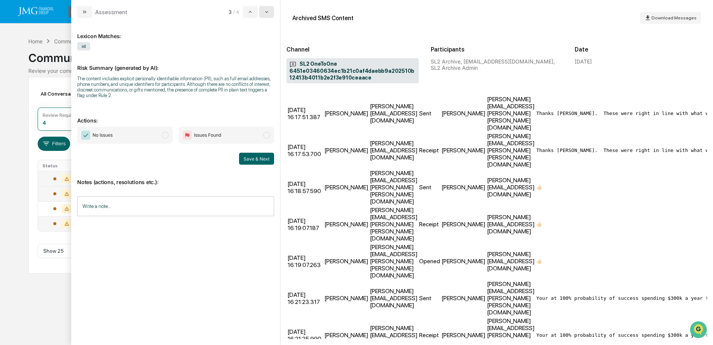
click at [268, 11] on icon "modal" at bounding box center [266, 12] width 3 height 2
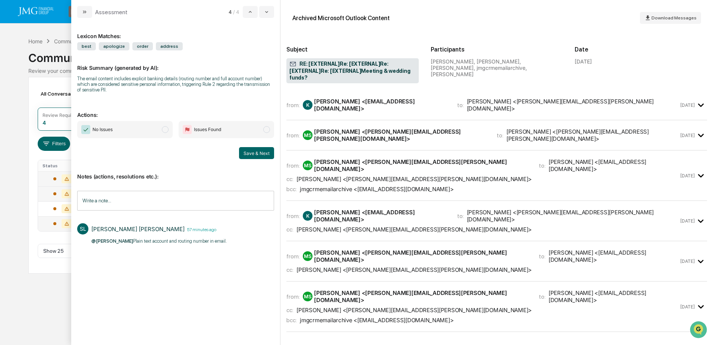
click at [50, 298] on div "Calendar Manage Tasks Reviews Approval Management Company People, Data, Setting…" at bounding box center [356, 172] width 713 height 345
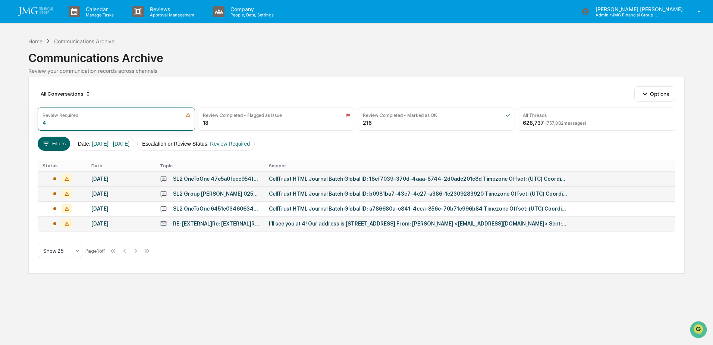
click at [401, 223] on div "I’ll see you at 4! Our address is N19W24400 Riverwood Dr, Suite 250, Pewaukee, …" at bounding box center [418, 223] width 298 height 6
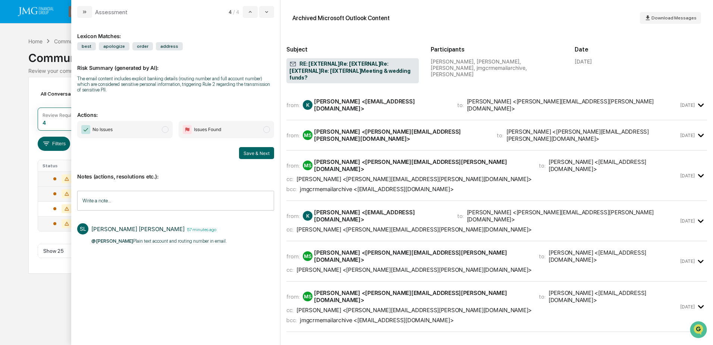
click at [40, 296] on div "Calendar Manage Tasks Reviews Approval Management Company People, Data, Setting…" at bounding box center [356, 172] width 713 height 345
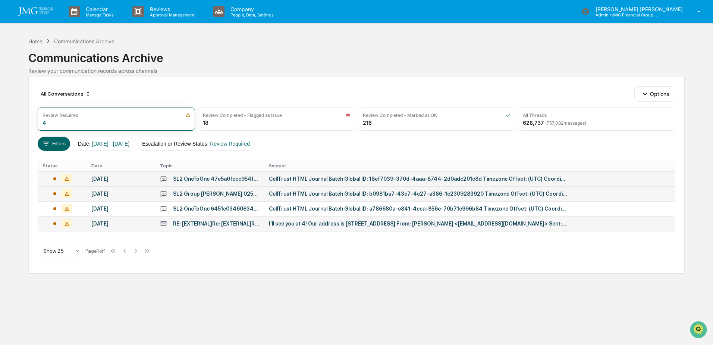
click at [375, 207] on div "CellTrust HTML Journal Batch Global ID: a786680a-c841-4cca-856c-70b71c996b84 Ti…" at bounding box center [418, 209] width 298 height 6
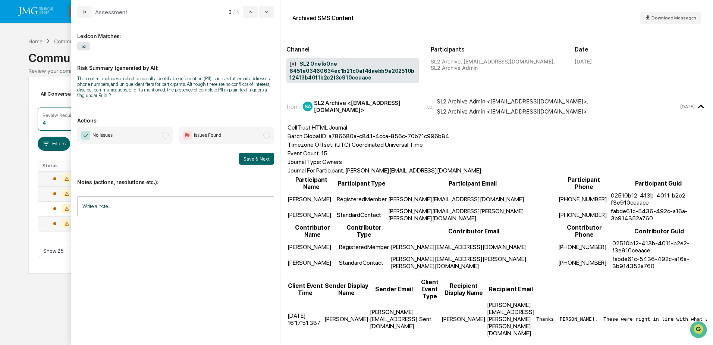
click at [40, 284] on div "Calendar Manage Tasks Reviews Approval Management Company People, Data, Setting…" at bounding box center [356, 172] width 713 height 345
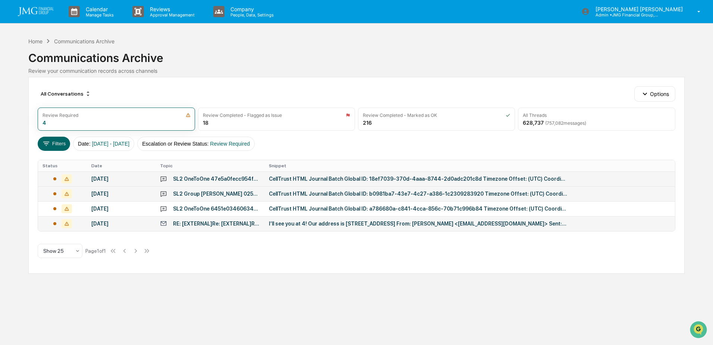
click at [298, 196] on div "CellTrust HTML Journal Batch Global ID: b0981ba7-43e7-4c27-a386-1c2309283920 Ti…" at bounding box center [418, 194] width 298 height 6
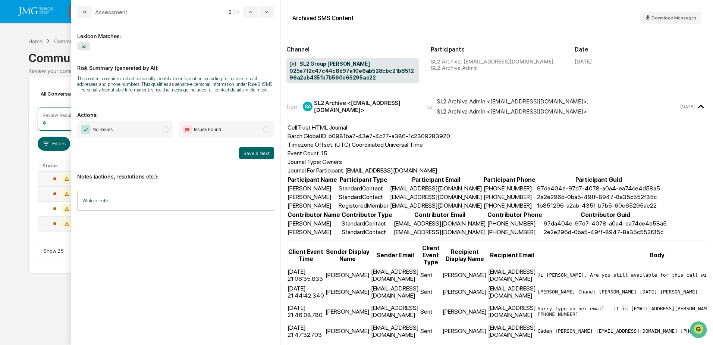
click at [24, 292] on div "Calendar Manage Tasks Reviews Approval Management Company People, Data, Setting…" at bounding box center [356, 172] width 713 height 345
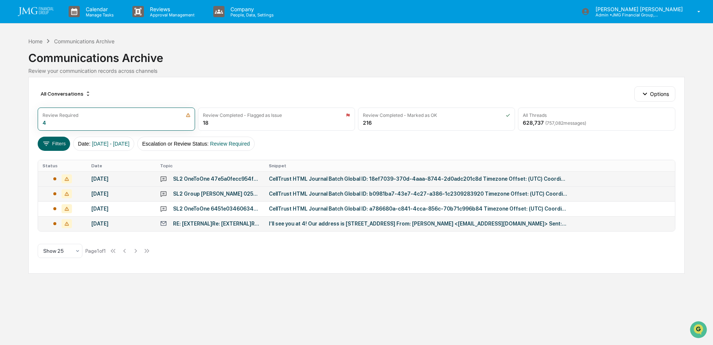
click at [293, 180] on div "CellTrust HTML Journal Batch Global ID: 18ef7039-370d-4aaa-8744-2d0adc201c8d Ti…" at bounding box center [418, 179] width 298 height 6
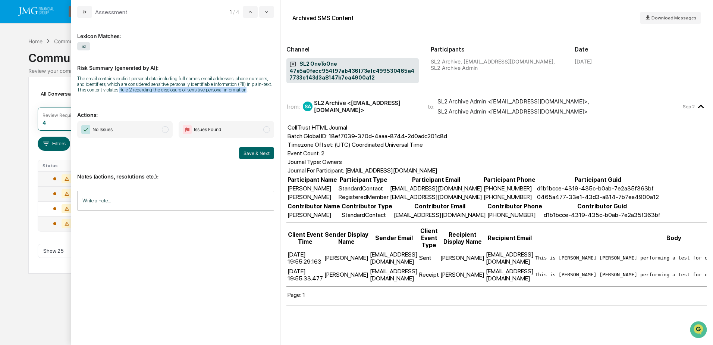
drag, startPoint x: 109, startPoint y: 90, endPoint x: 233, endPoint y: 92, distance: 123.9
click at [233, 92] on div "The email contains explicit personal data including full names, email addresses…" at bounding box center [175, 84] width 197 height 17
click at [612, 200] on span "CellTrust HTML Journal Batch Global ID: 18ef7039-370d-4aaa-8744-2d0adc201c8d Ti…" at bounding box center [496, 211] width 421 height 176
click at [33, 306] on div "Calendar Manage Tasks Reviews Approval Management Company People, Data, Setting…" at bounding box center [356, 172] width 713 height 345
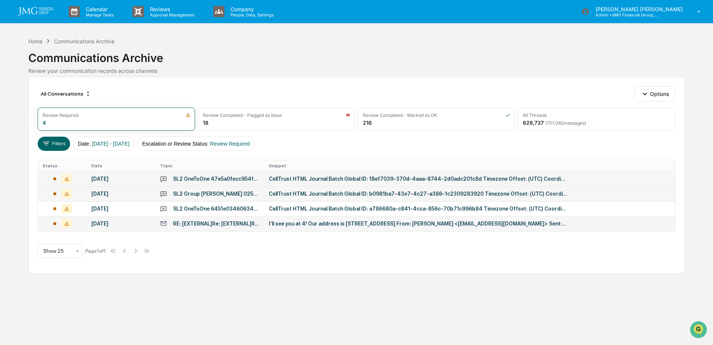
click at [382, 197] on td "CellTrust HTML Journal Batch Global ID: b0981ba7-43e7-4c27-a386-1c2309283920 Ti…" at bounding box center [469, 193] width 410 height 15
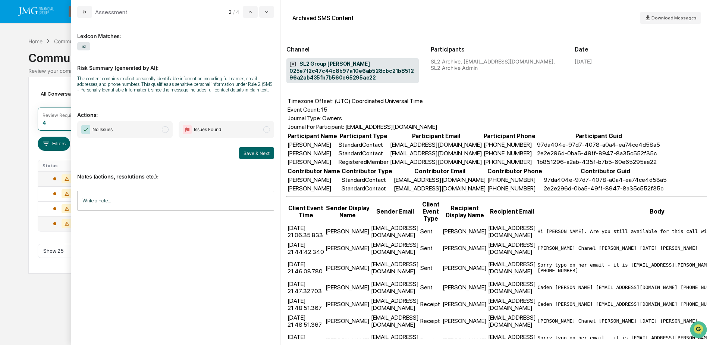
scroll to position [42, 0]
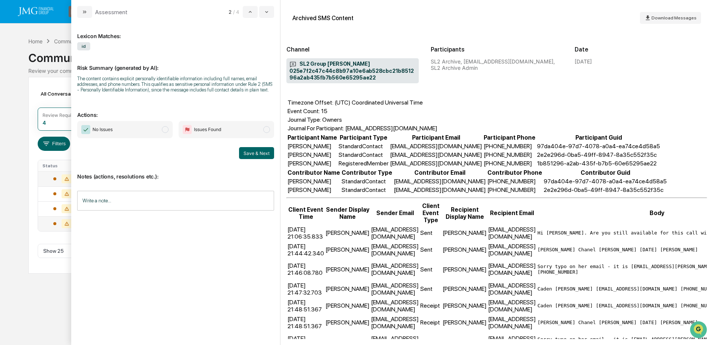
click at [24, 299] on div "Calendar Manage Tasks Reviews Approval Management Company People, Data, Setting…" at bounding box center [356, 172] width 713 height 345
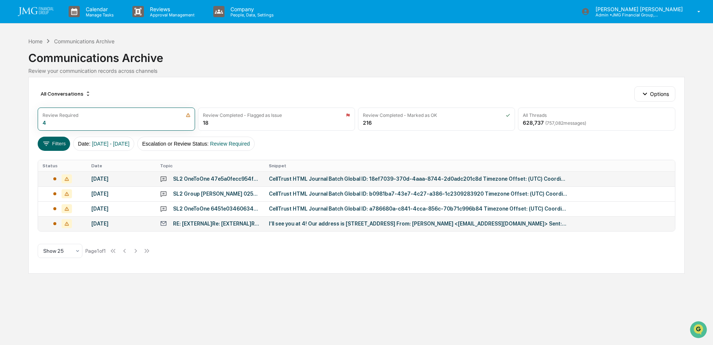
click at [382, 179] on div "CellTrust HTML Journal Batch Global ID: 18ef7039-370d-4aaa-8744-2d0adc201c8d Ti…" at bounding box center [418, 179] width 298 height 6
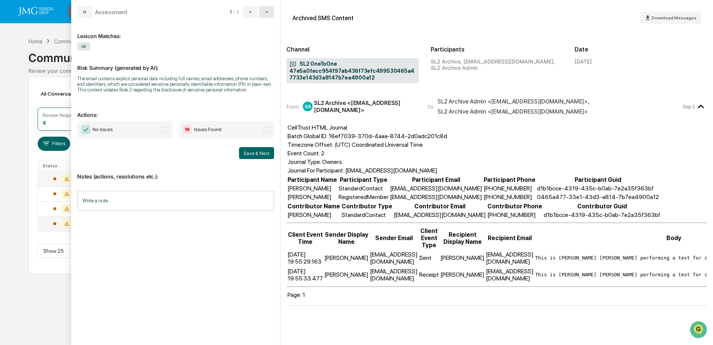
click at [266, 12] on icon "modal" at bounding box center [266, 12] width 3 height 2
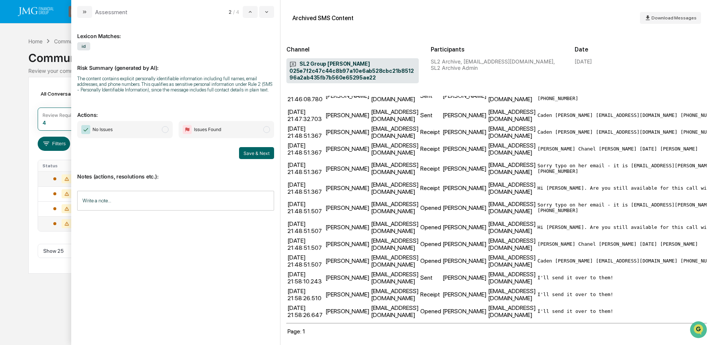
scroll to position [229, 0]
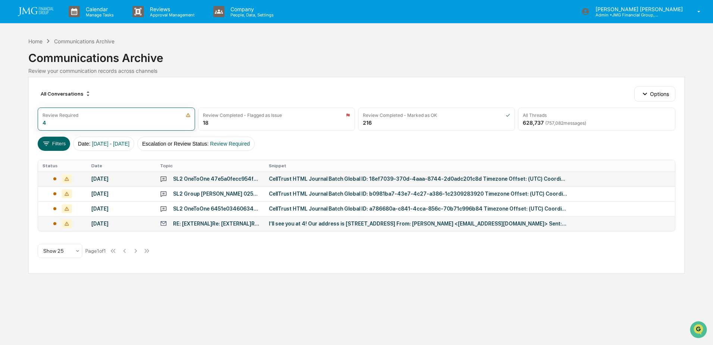
click at [7, 96] on div "Calendar Manage Tasks Reviews Approval Management Company People, Data, Setting…" at bounding box center [356, 172] width 713 height 345
click at [310, 192] on div "CellTrust HTML Journal Batch Global ID: b0981ba7-43e7-4c27-a386-1c2309283920 Ti…" at bounding box center [418, 194] width 298 height 6
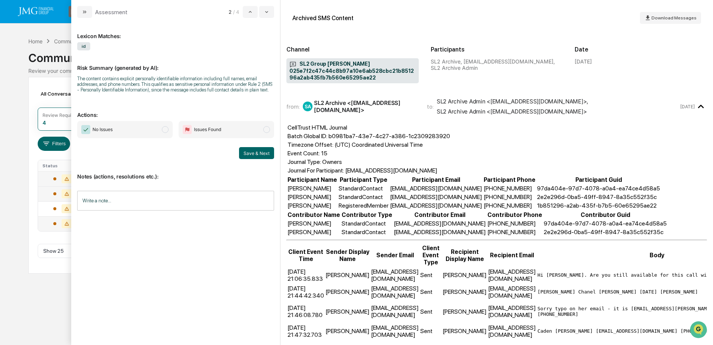
click at [18, 157] on div "Calendar Manage Tasks Reviews Approval Management Company People, Data, Setting…" at bounding box center [356, 172] width 713 height 345
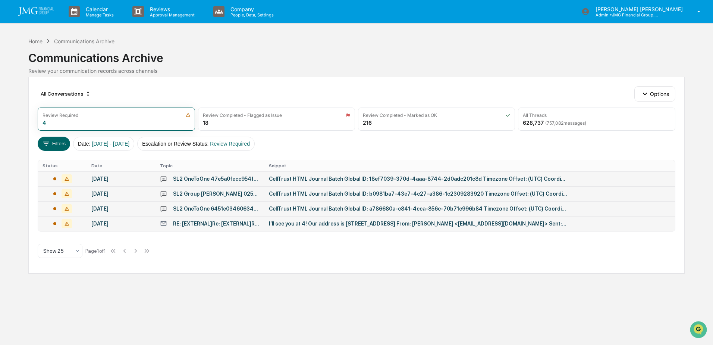
click at [254, 210] on div "SL2 OneToOne 6451e03460634ec1b21c0af4daebb9a202510b12413b4011b2e2f3e910ceaace" at bounding box center [216, 209] width 87 height 6
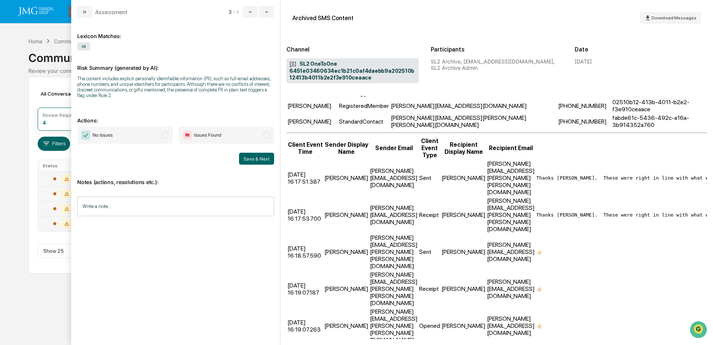
scroll to position [131, 0]
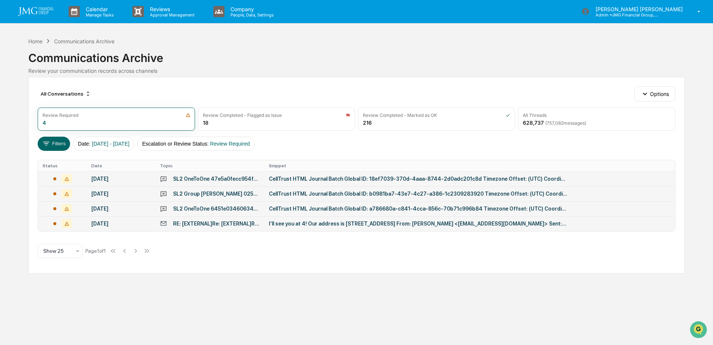
click at [44, 304] on div "Calendar Manage Tasks Reviews Approval Management Company People, Data, Setting…" at bounding box center [356, 172] width 713 height 345
click at [432, 206] on div "CellTrust HTML Journal Batch Global ID: a786680a-c841-4cca-856c-70b71c996b84 Ti…" at bounding box center [418, 209] width 298 height 6
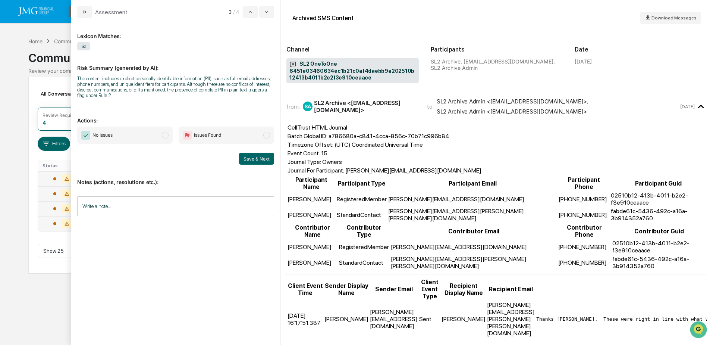
click at [39, 302] on div "Calendar Manage Tasks Reviews Approval Management Company People, Data, Setting…" at bounding box center [356, 172] width 713 height 345
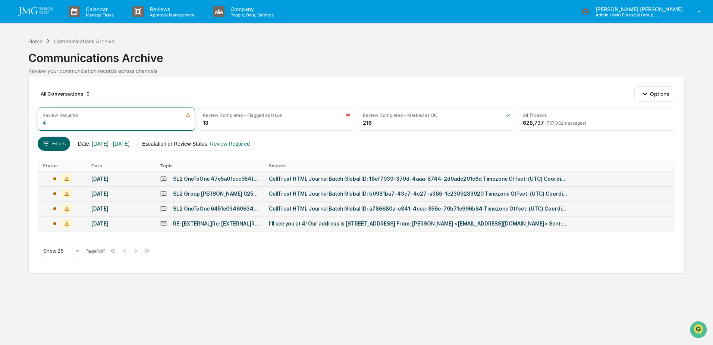
click at [330, 226] on td "I’ll see you at 4! Our address is N19W24400 Riverwood Dr, Suite 250, Pewaukee, …" at bounding box center [469, 223] width 410 height 15
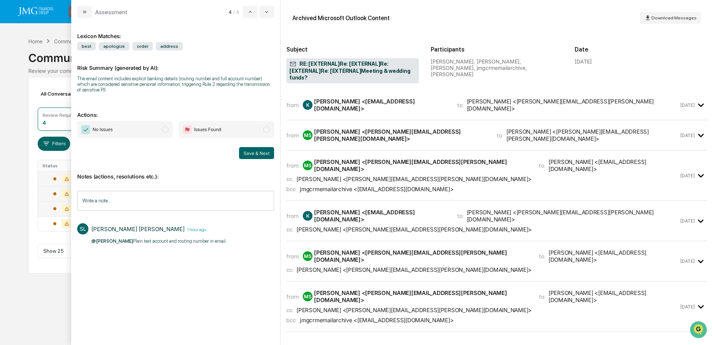
click at [37, 286] on div "Calendar Manage Tasks Reviews Approval Management Company People, Data, Setting…" at bounding box center [356, 172] width 713 height 345
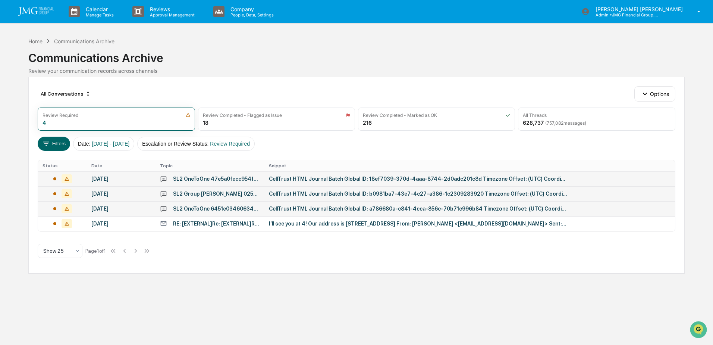
click at [497, 60] on div "Communications Archive" at bounding box center [356, 54] width 656 height 19
click at [43, 41] on div "Home" at bounding box center [35, 41] width 14 height 6
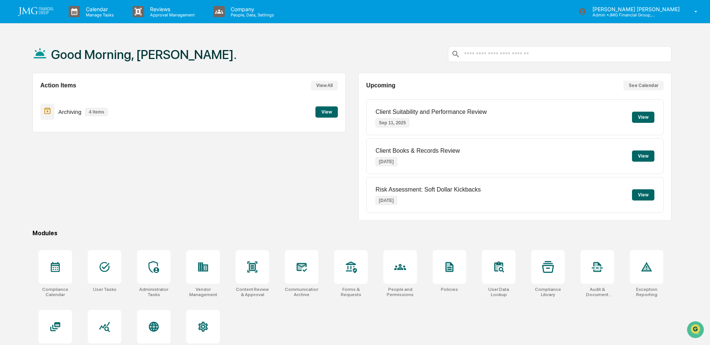
scroll to position [35, 0]
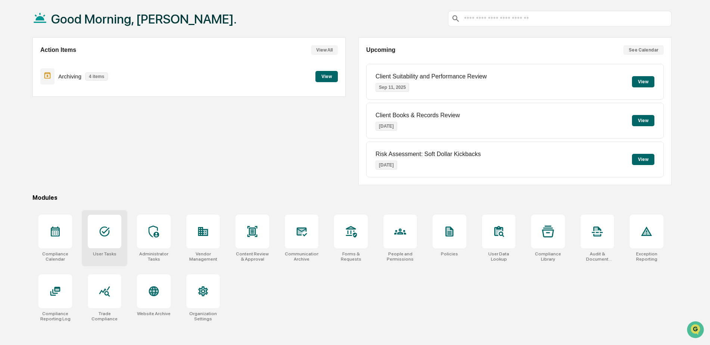
click at [109, 235] on icon at bounding box center [104, 231] width 12 height 12
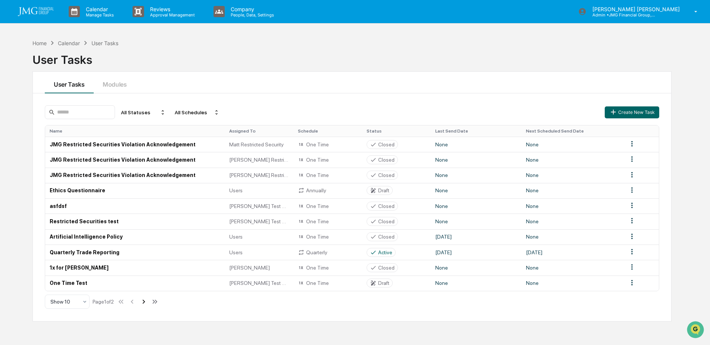
click at [146, 302] on icon at bounding box center [144, 301] width 8 height 8
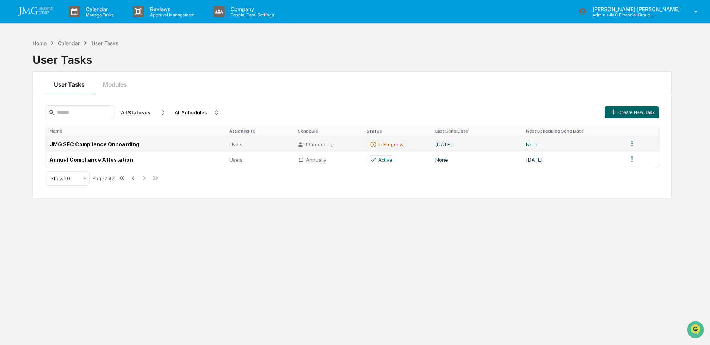
click at [486, 144] on td "[DATE]" at bounding box center [475, 144] width 91 height 15
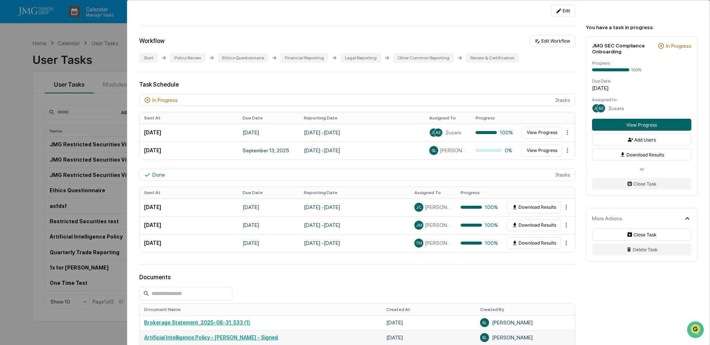
scroll to position [112, 0]
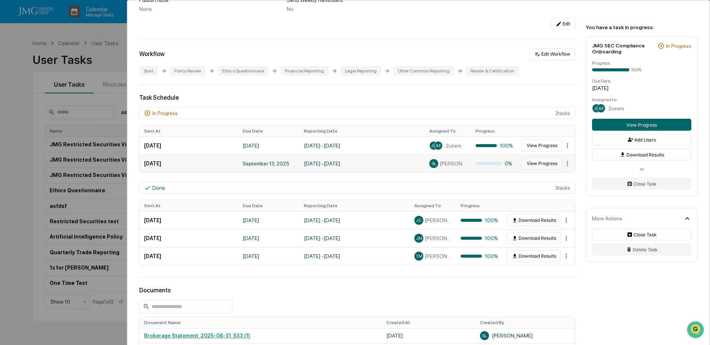
click at [539, 167] on button "View Progress" at bounding box center [542, 163] width 40 height 12
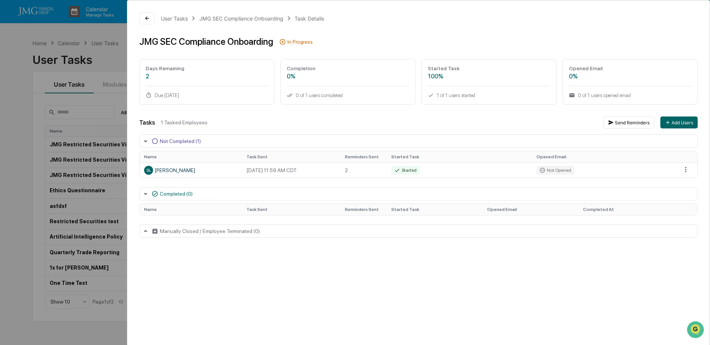
click at [15, 109] on div "User Tasks JMG SEC Compliance Onboarding Task Details JMG SEC Compliance Onboar…" at bounding box center [355, 172] width 710 height 345
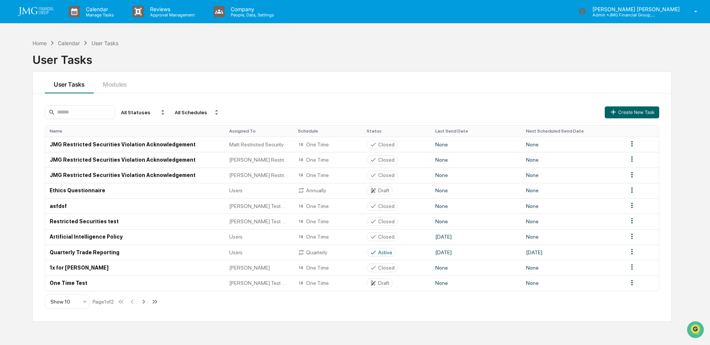
click at [527, 55] on div "User Tasks" at bounding box center [351, 56] width 639 height 19
click at [42, 13] on img at bounding box center [36, 11] width 36 height 9
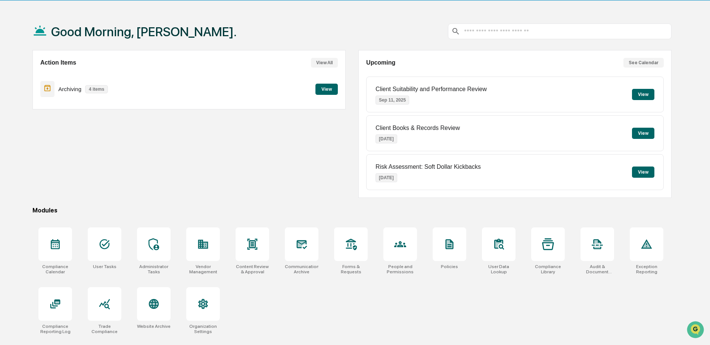
scroll to position [35, 0]
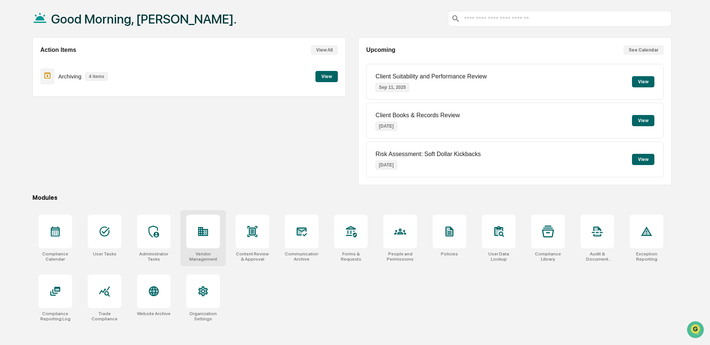
click at [192, 232] on div at bounding box center [203, 232] width 34 height 34
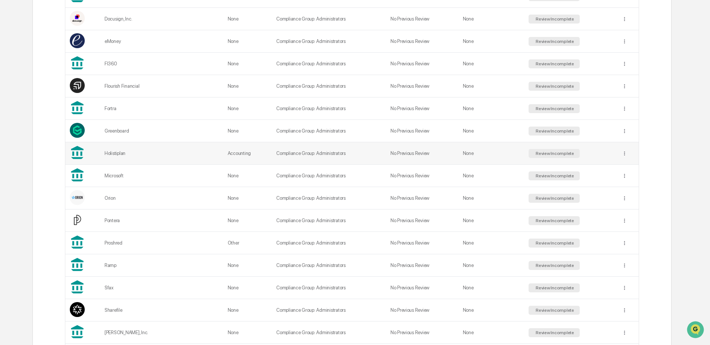
click at [148, 155] on div "Holistiplan" at bounding box center [161, 153] width 114 height 6
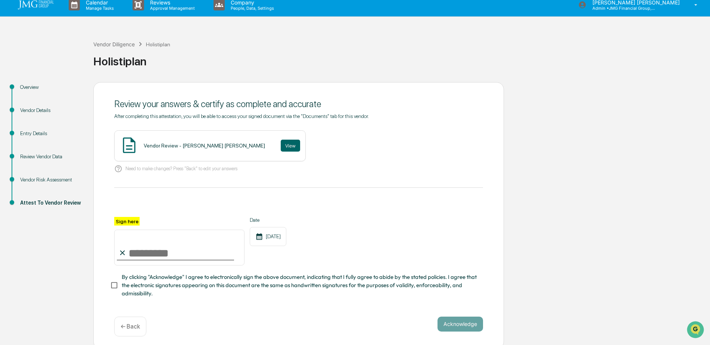
scroll to position [13, 0]
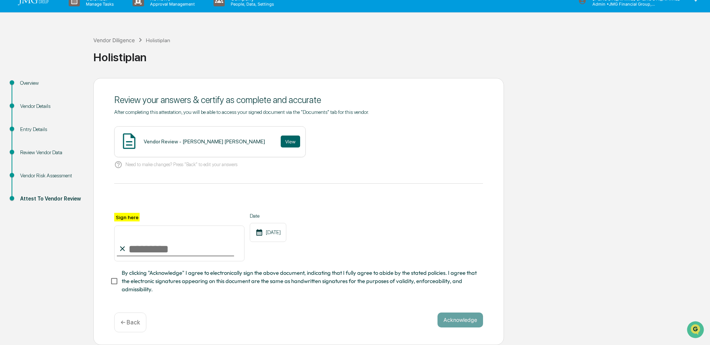
click at [56, 172] on div "Vendor Risk Assessment" at bounding box center [50, 176] width 61 height 8
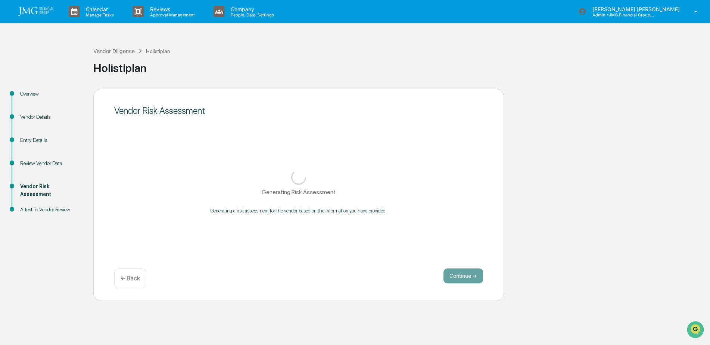
scroll to position [0, 0]
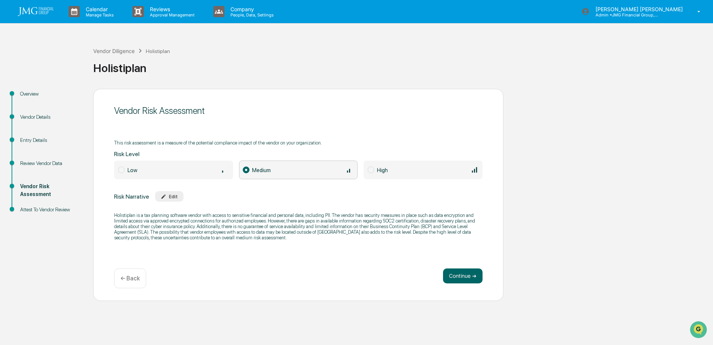
click at [35, 115] on div "Vendor Details" at bounding box center [50, 117] width 61 height 8
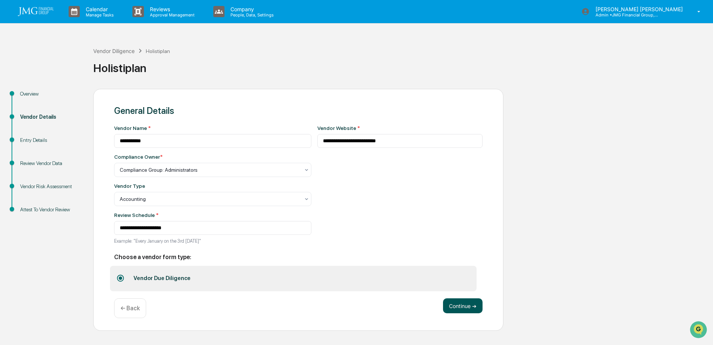
click at [453, 309] on button "Continue ➔" at bounding box center [463, 305] width 40 height 15
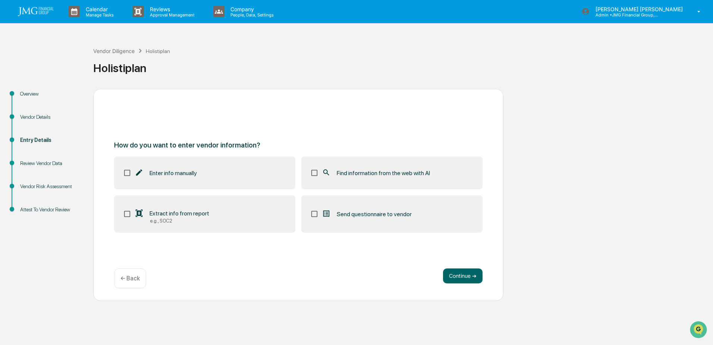
click at [326, 173] on icon at bounding box center [326, 172] width 8 height 8
click at [223, 211] on label "Extract info from report e.g., SOC2" at bounding box center [204, 213] width 181 height 37
click at [463, 281] on button "Continue ➔" at bounding box center [463, 275] width 40 height 15
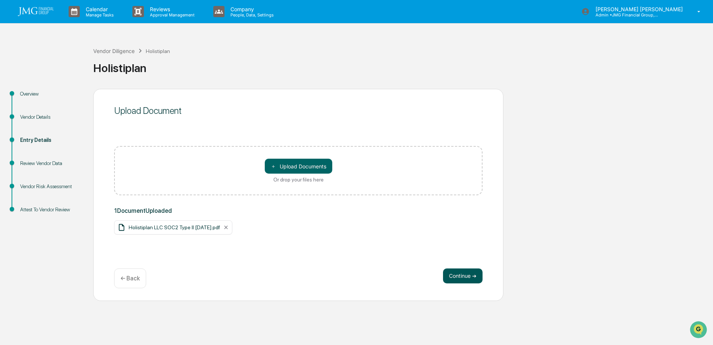
click at [462, 274] on button "Continue ➔" at bounding box center [463, 275] width 40 height 15
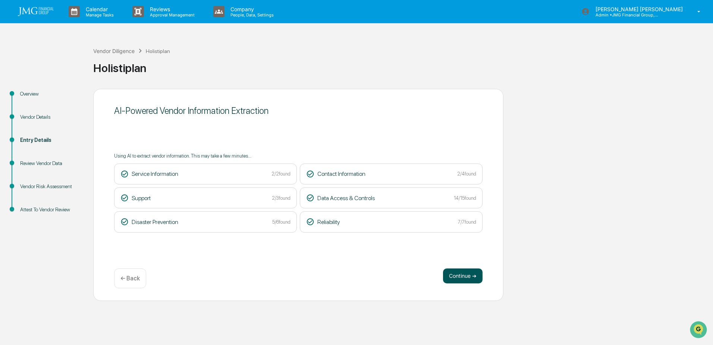
click at [454, 276] on button "Continue ➔" at bounding box center [463, 275] width 40 height 15
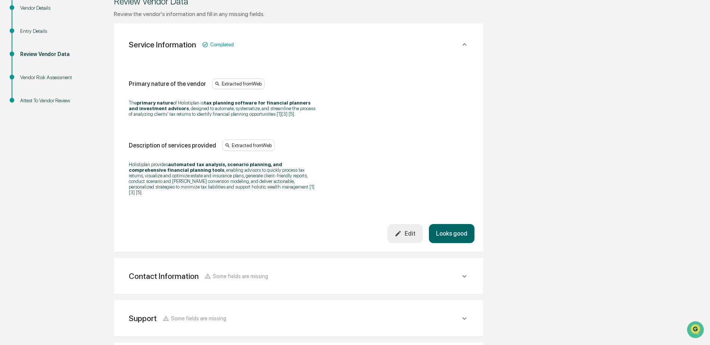
scroll to position [112, 0]
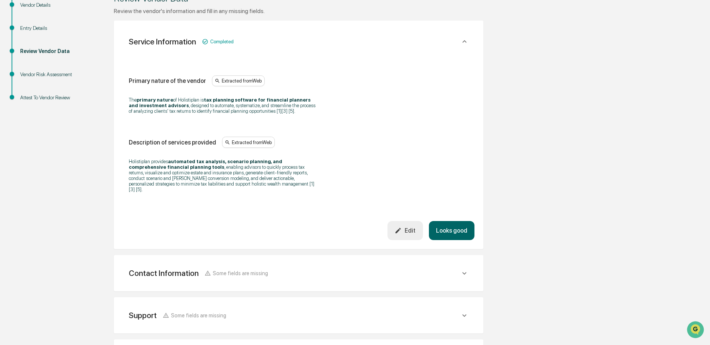
click at [460, 228] on button "Looks good" at bounding box center [452, 230] width 46 height 19
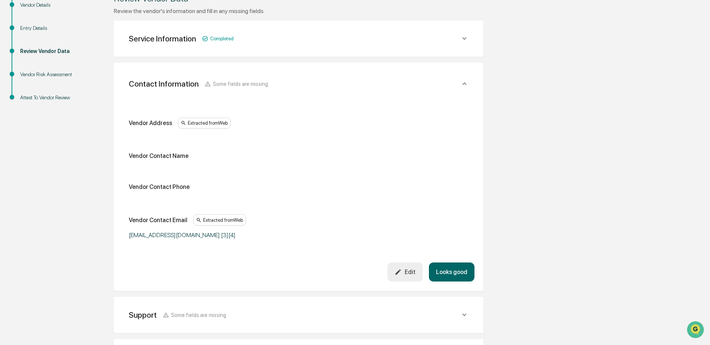
scroll to position [132, 0]
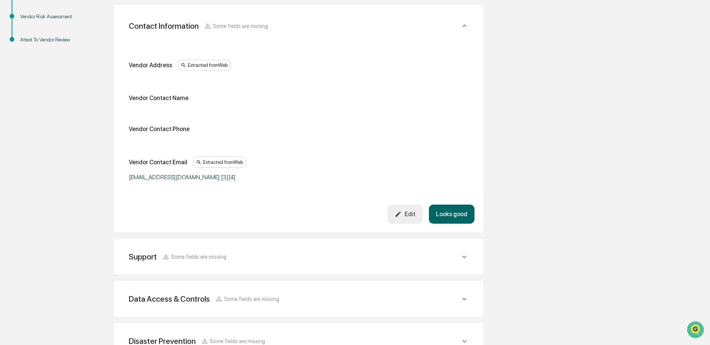
click at [441, 211] on button "Looks good" at bounding box center [452, 213] width 46 height 19
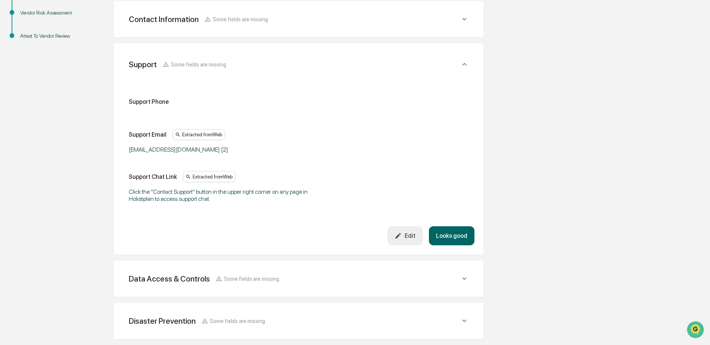
scroll to position [175, 0]
click at [449, 234] on button "Looks good" at bounding box center [452, 234] width 46 height 19
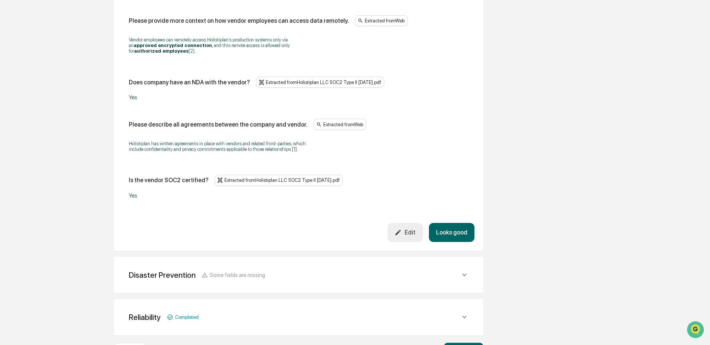
scroll to position [963, 0]
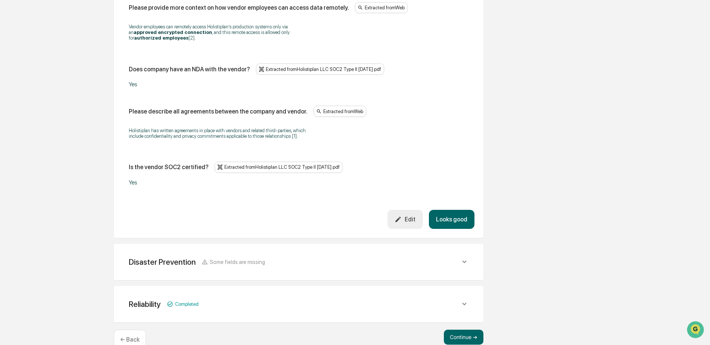
click at [462, 211] on button "Looks good" at bounding box center [452, 219] width 46 height 19
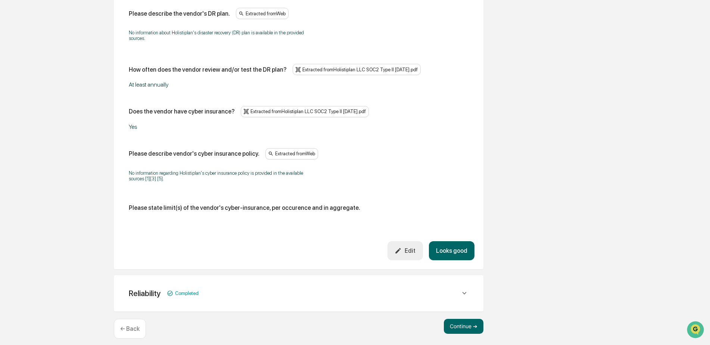
scroll to position [396, 0]
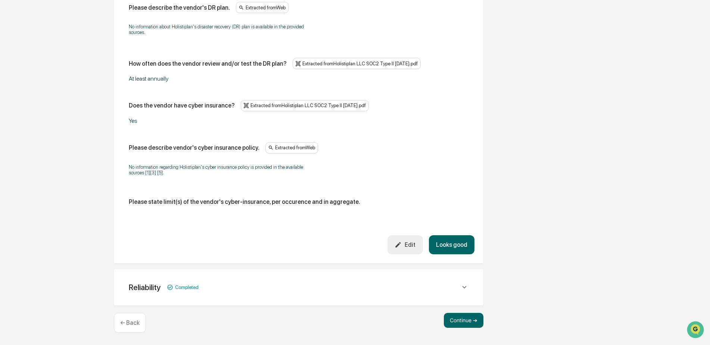
click at [455, 237] on button "Looks good" at bounding box center [452, 244] width 46 height 19
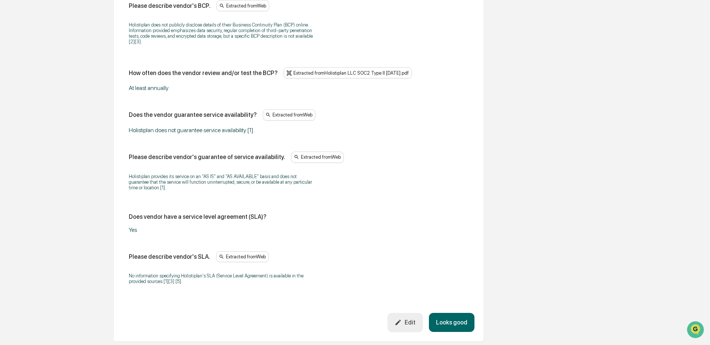
scroll to position [475, 0]
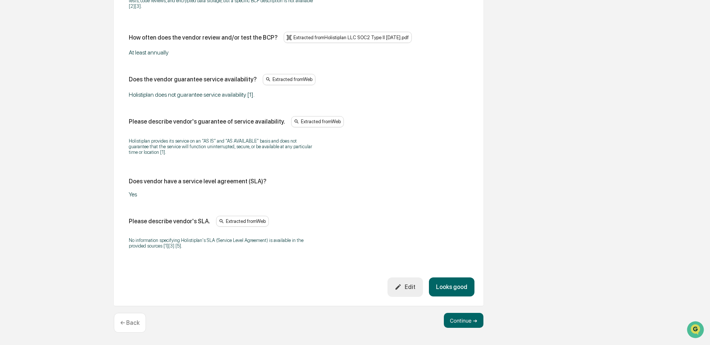
click at [457, 291] on button "Looks good" at bounding box center [452, 286] width 46 height 19
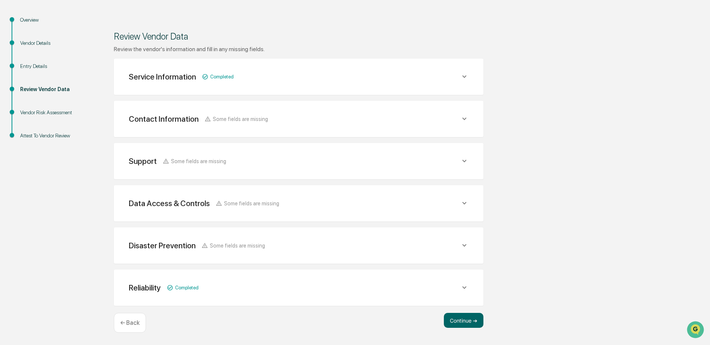
scroll to position [74, 0]
click at [464, 318] on button "Continue ➔" at bounding box center [464, 320] width 40 height 15
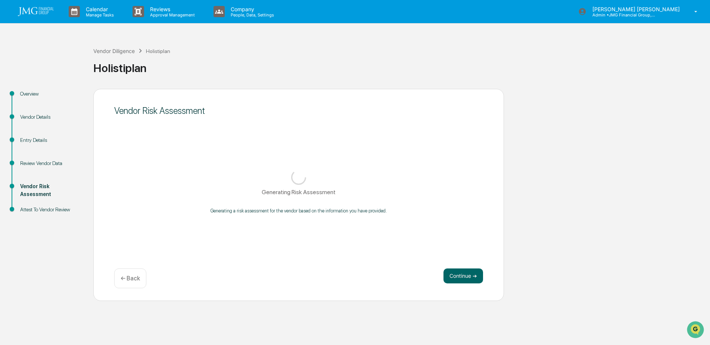
scroll to position [0, 0]
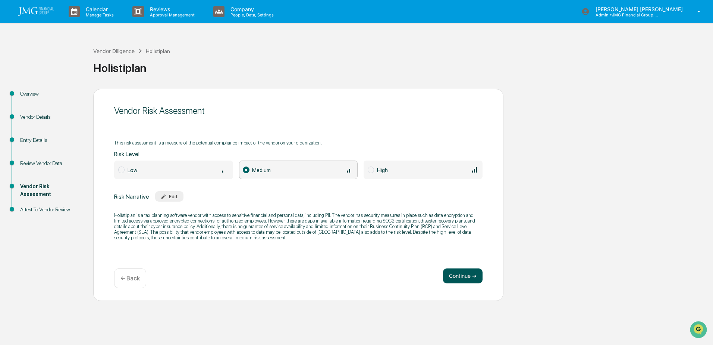
click at [464, 272] on button "Continue ➔" at bounding box center [463, 275] width 40 height 15
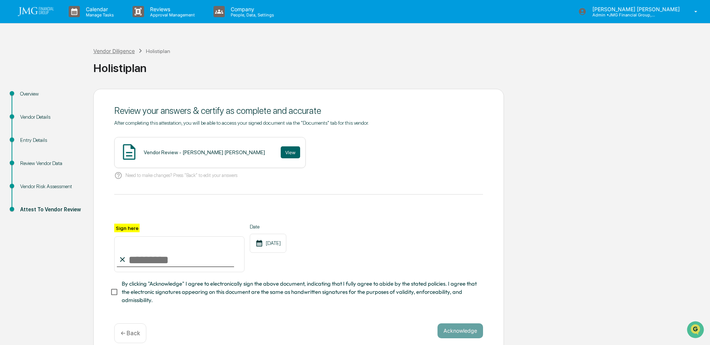
click at [120, 51] on div "Vendor Diligence" at bounding box center [113, 51] width 41 height 6
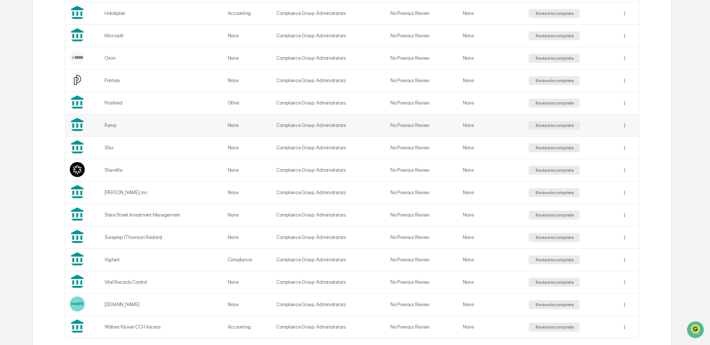
scroll to position [522, 0]
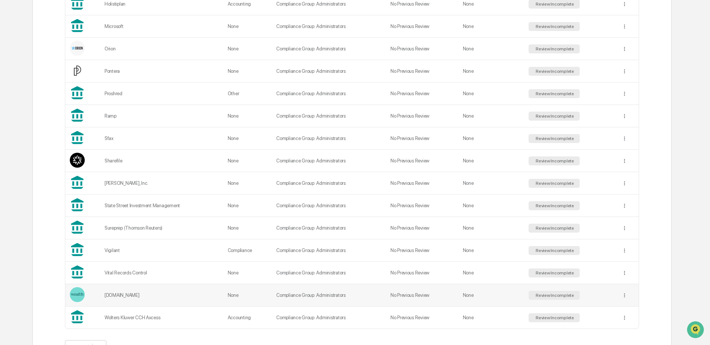
click at [140, 292] on div "[DOMAIN_NAME]" at bounding box center [161, 295] width 114 height 6
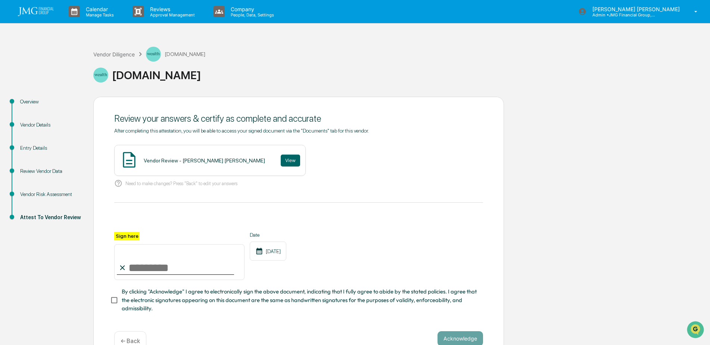
click at [55, 192] on div "Vendor Risk Assessment" at bounding box center [50, 194] width 61 height 8
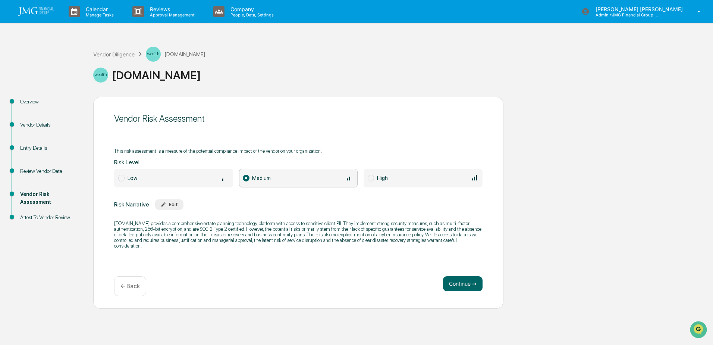
click at [38, 122] on div "Vendor Details" at bounding box center [50, 125] width 61 height 8
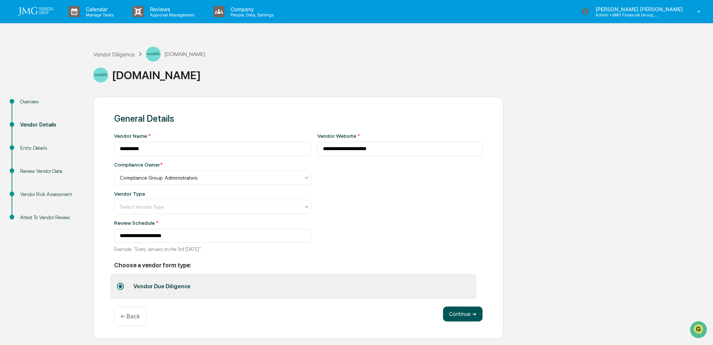
click at [449, 313] on button "Continue ➔" at bounding box center [463, 313] width 40 height 15
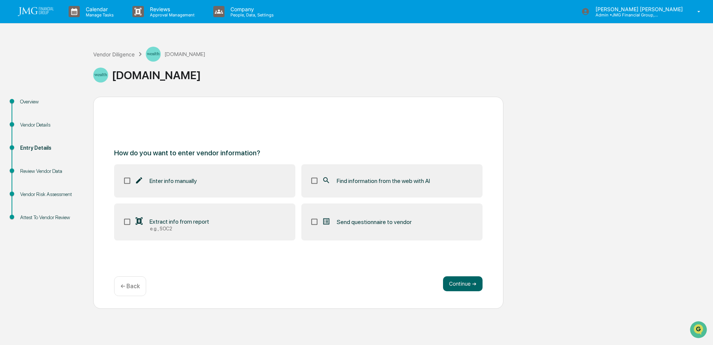
click at [332, 176] on label "Find information from the web with AI" at bounding box center [391, 180] width 181 height 33
click at [218, 223] on label "Extract info from report e.g., SOC2" at bounding box center [204, 221] width 181 height 37
click at [467, 281] on button "Continue ➔" at bounding box center [463, 283] width 40 height 15
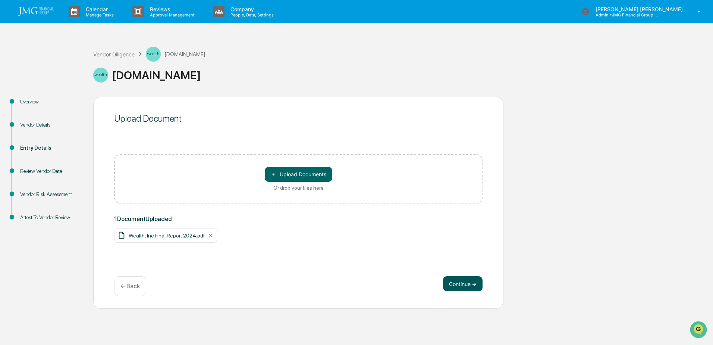
click at [461, 285] on button "Continue ➔" at bounding box center [463, 283] width 40 height 15
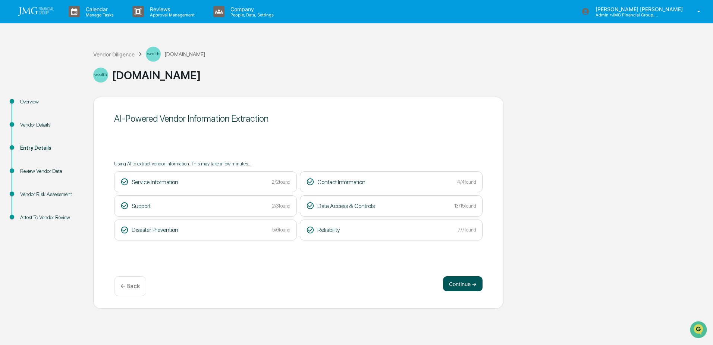
click at [461, 284] on button "Continue ➔" at bounding box center [463, 283] width 40 height 15
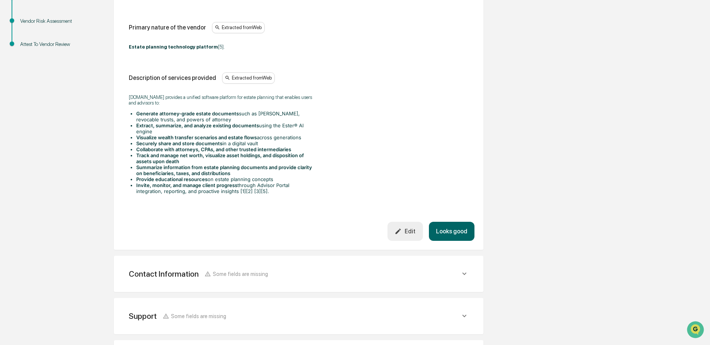
scroll to position [187, 0]
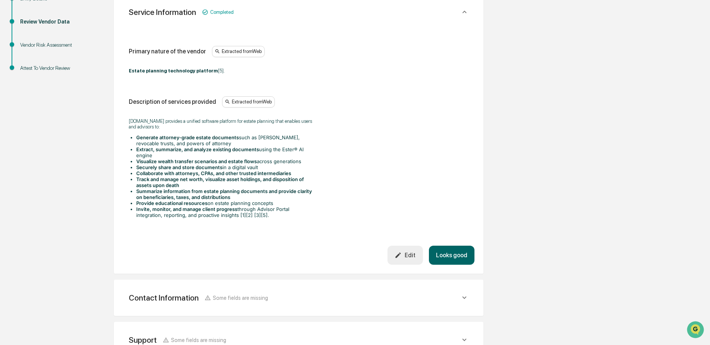
click at [460, 256] on button "Looks good" at bounding box center [452, 254] width 46 height 19
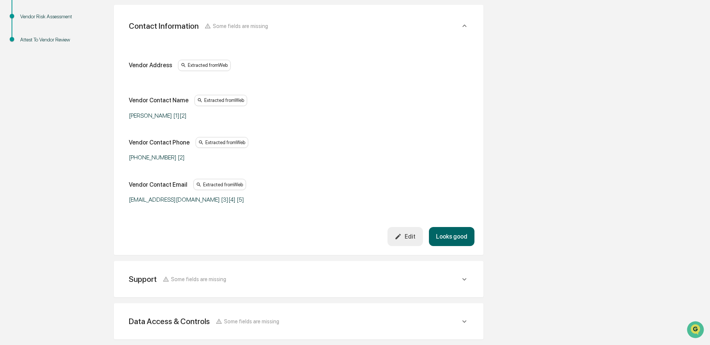
click at [457, 240] on button "Looks good" at bounding box center [452, 236] width 46 height 19
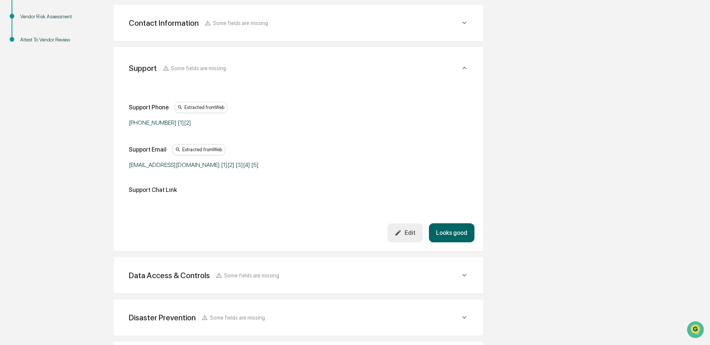
scroll to position [182, 0]
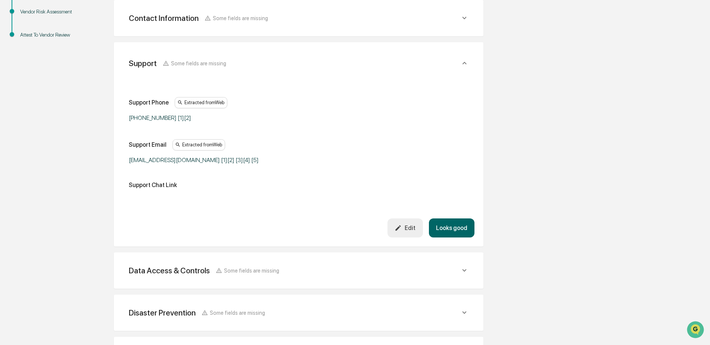
click at [463, 232] on button "Looks good" at bounding box center [452, 227] width 46 height 19
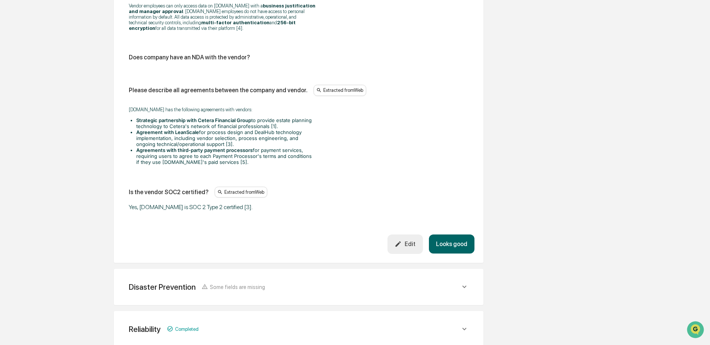
scroll to position [1042, 0]
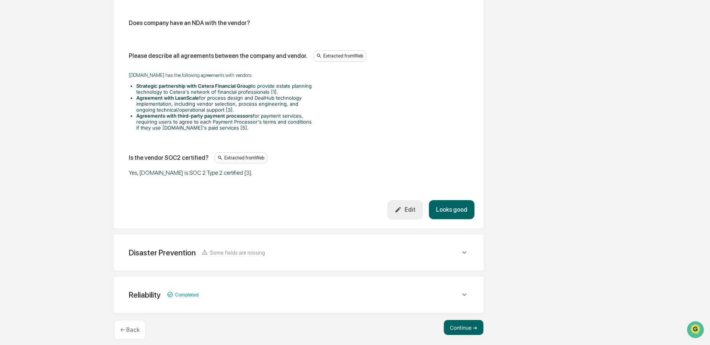
click at [444, 203] on button "Looks good" at bounding box center [452, 209] width 46 height 19
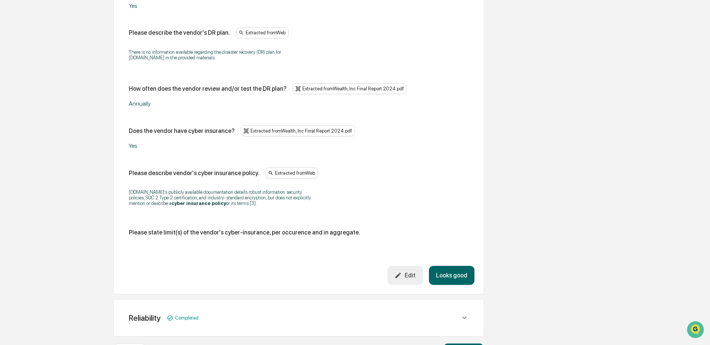
scroll to position [409, 0]
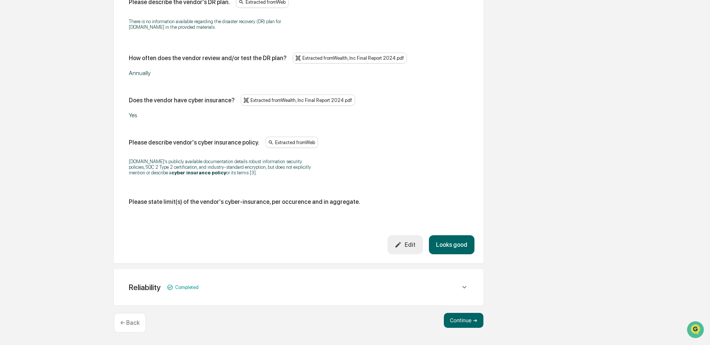
click at [441, 245] on button "Looks good" at bounding box center [452, 244] width 46 height 19
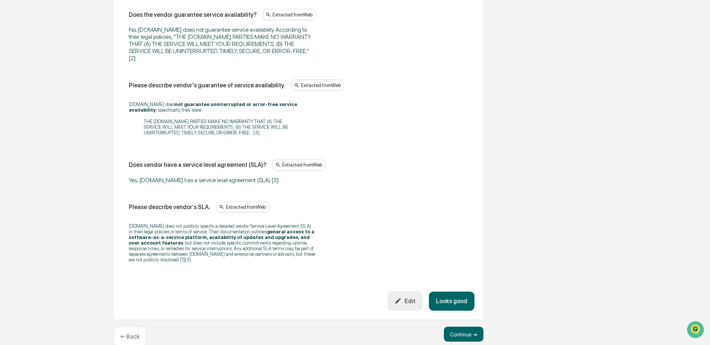
scroll to position [538, 0]
click at [449, 290] on button "Looks good" at bounding box center [452, 299] width 46 height 19
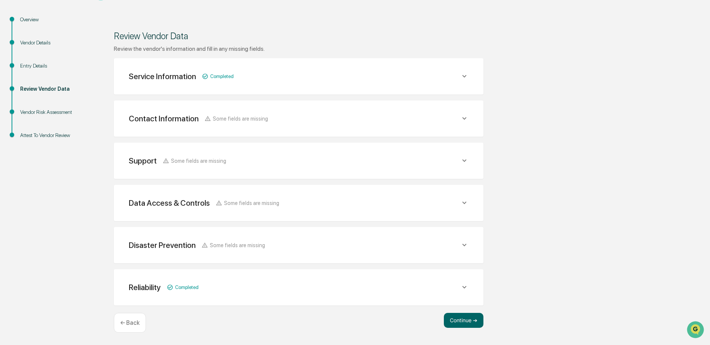
scroll to position [82, 0]
click at [460, 316] on button "Continue ➔" at bounding box center [464, 320] width 40 height 15
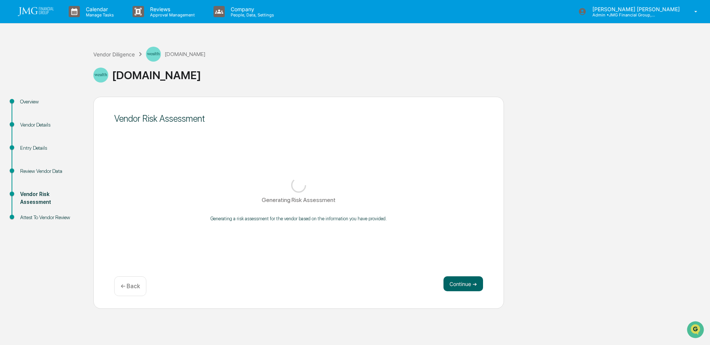
scroll to position [0, 0]
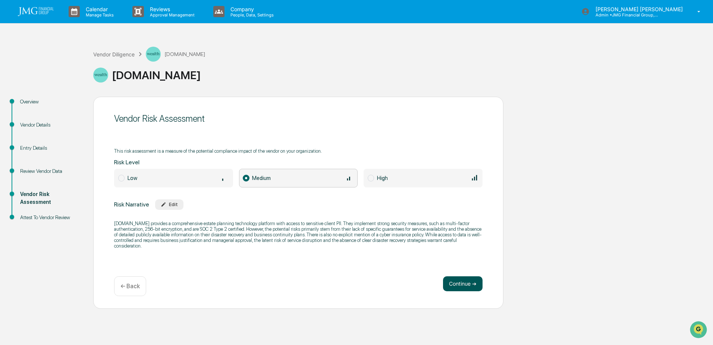
click at [457, 286] on button "Continue ➔" at bounding box center [463, 283] width 40 height 15
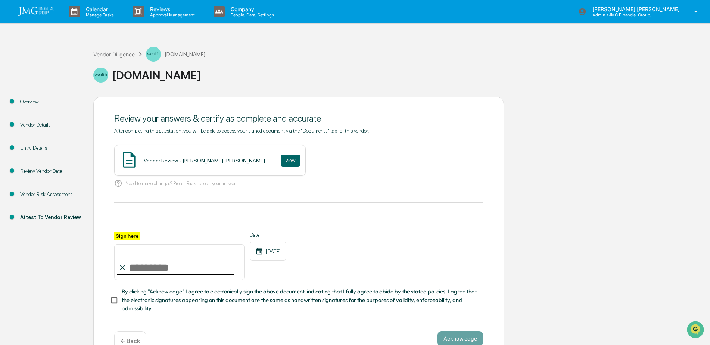
click at [115, 54] on div "Vendor Diligence" at bounding box center [113, 54] width 41 height 6
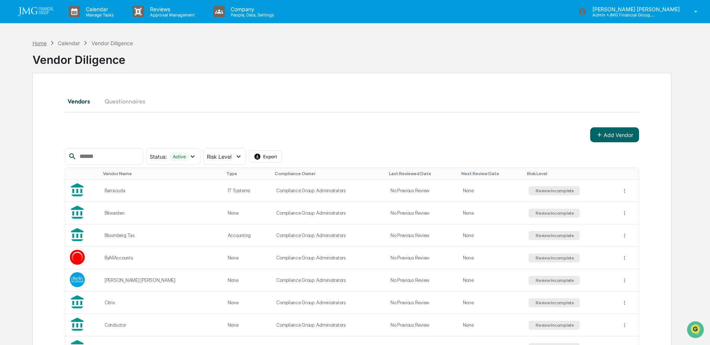
click at [44, 41] on div "Home" at bounding box center [39, 43] width 14 height 6
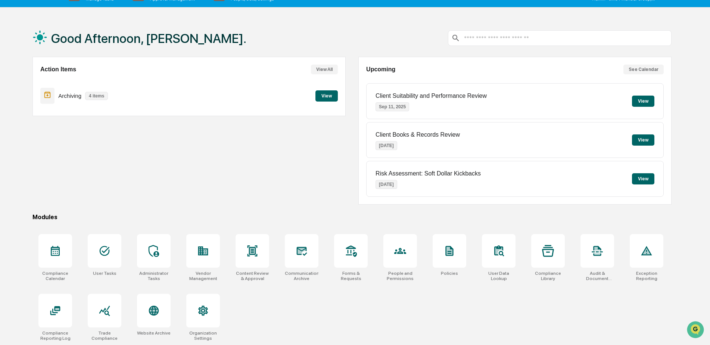
scroll to position [35, 0]
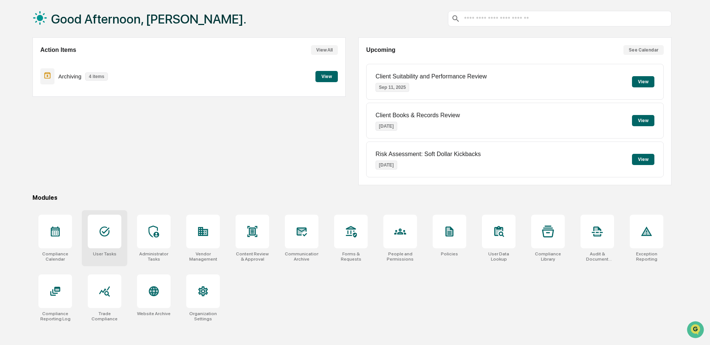
click at [104, 239] on div at bounding box center [105, 232] width 34 height 34
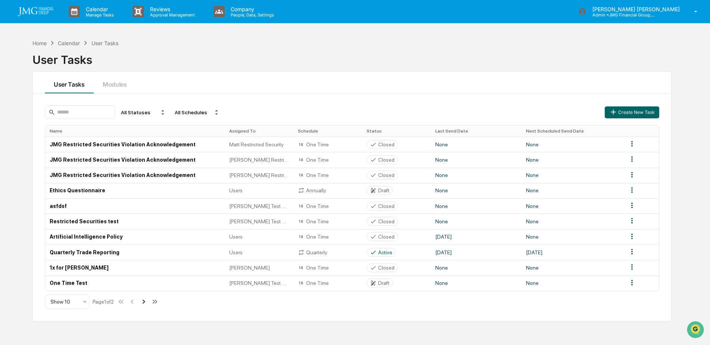
click at [147, 300] on icon at bounding box center [144, 301] width 8 height 8
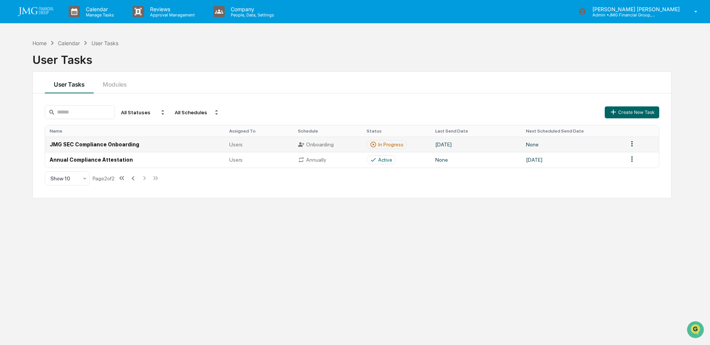
click at [494, 144] on td "[DATE]" at bounding box center [475, 144] width 91 height 15
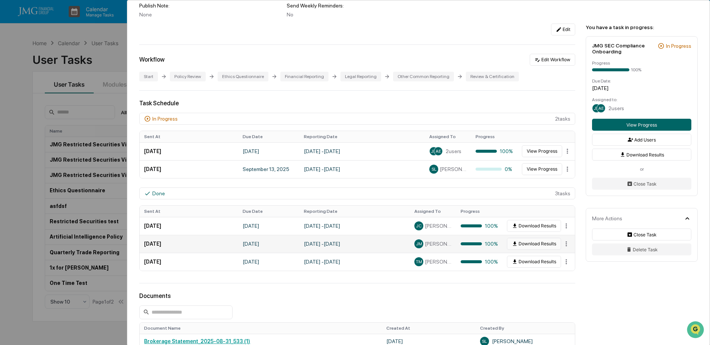
scroll to position [112, 0]
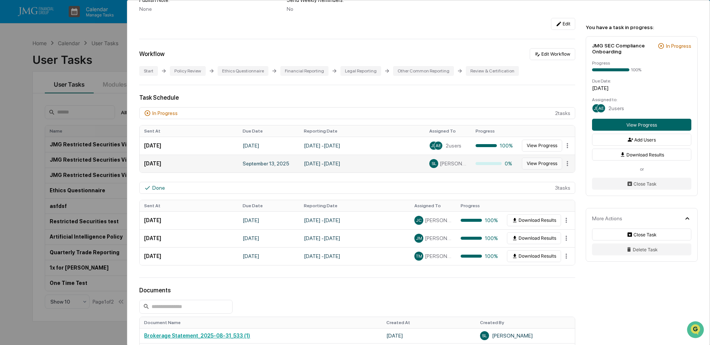
click at [540, 167] on button "View Progress" at bounding box center [542, 163] width 40 height 12
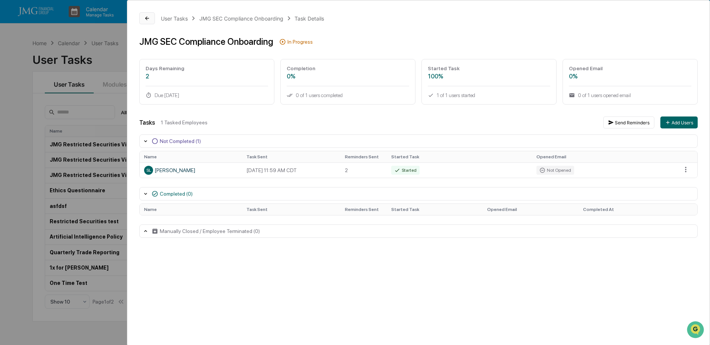
click at [143, 20] on button at bounding box center [147, 18] width 16 height 12
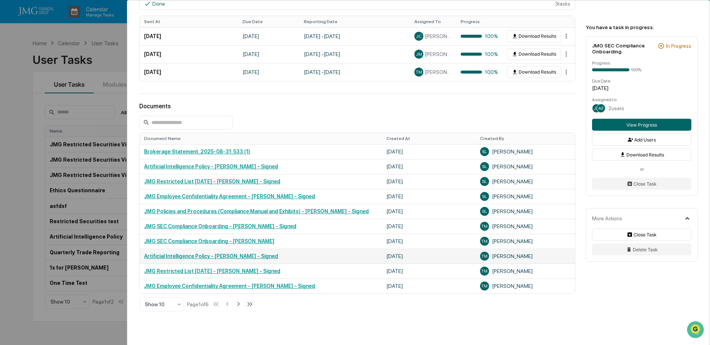
scroll to position [298, 0]
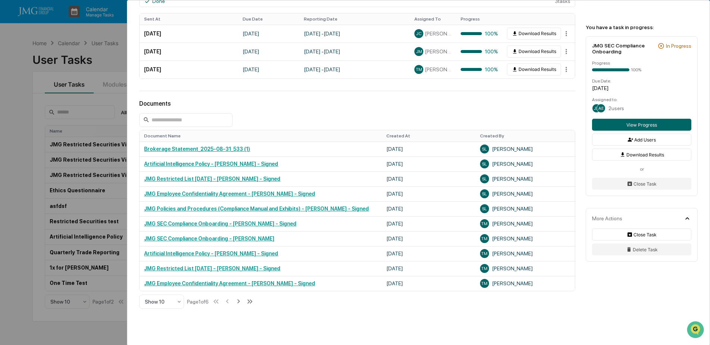
click at [104, 99] on div "User Tasks JMG SEC Compliance Onboarding JMG SEC Compliance Onboarding Active N…" at bounding box center [355, 172] width 710 height 345
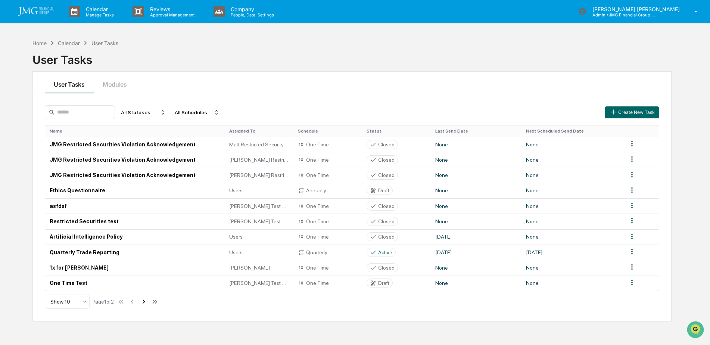
click at [144, 303] on icon at bounding box center [144, 301] width 8 height 8
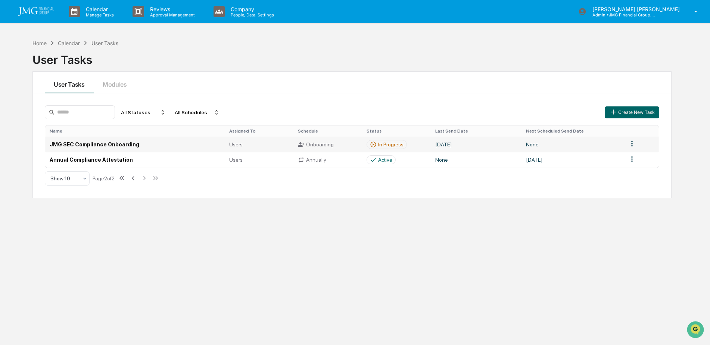
click at [147, 146] on td "JMG SEC Compliance Onboarding" at bounding box center [134, 144] width 179 height 15
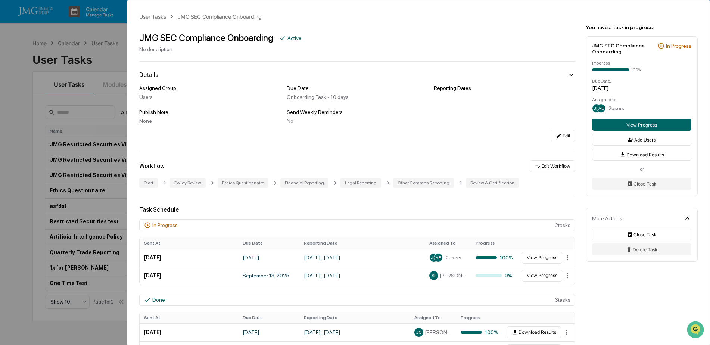
click at [28, 70] on div "User Tasks JMG SEC Compliance Onboarding JMG SEC Compliance Onboarding Active N…" at bounding box center [355, 172] width 710 height 345
